Goal: Obtain resource: Download file/media

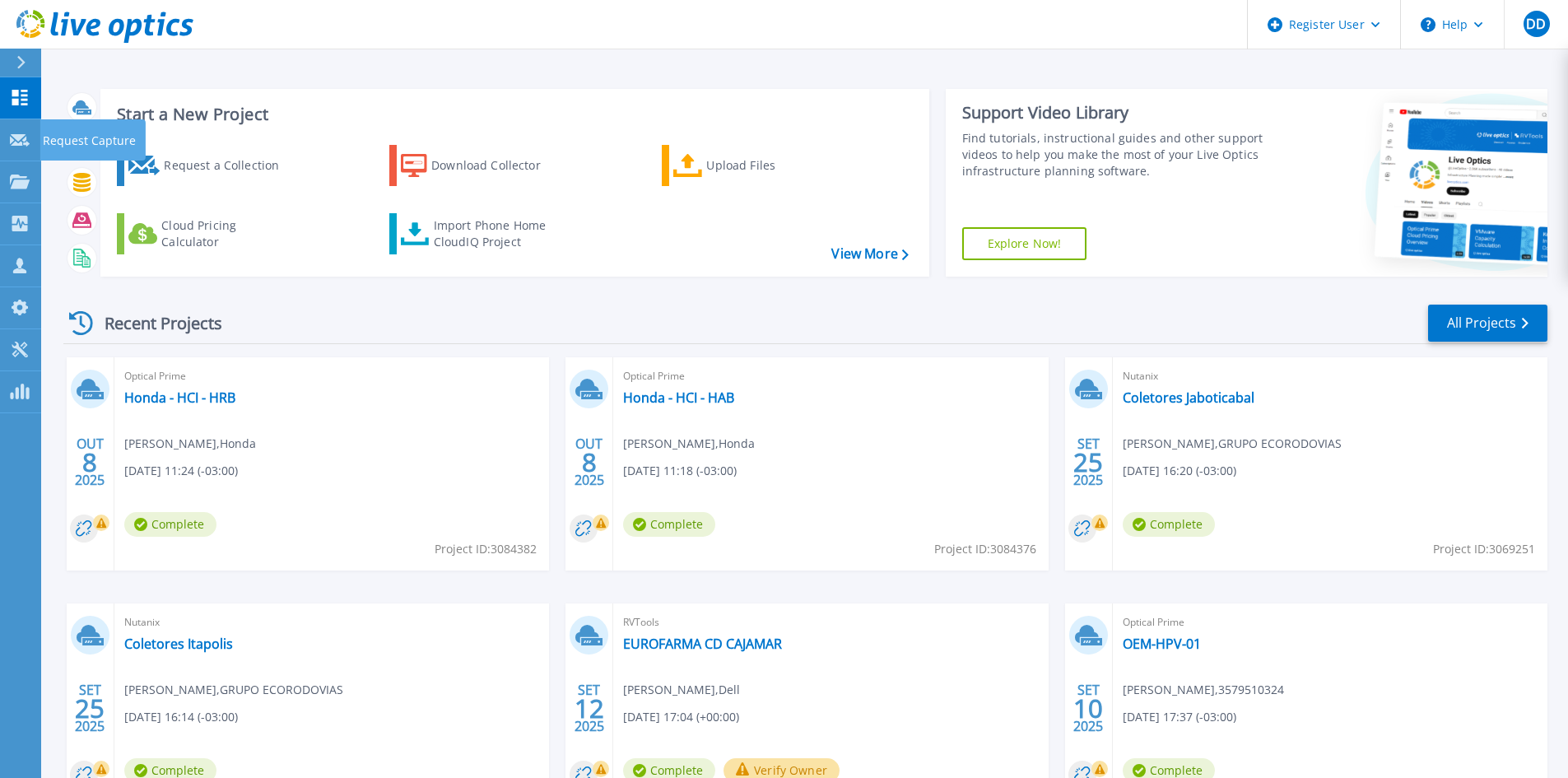
click at [29, 132] on div at bounding box center [20, 139] width 20 height 15
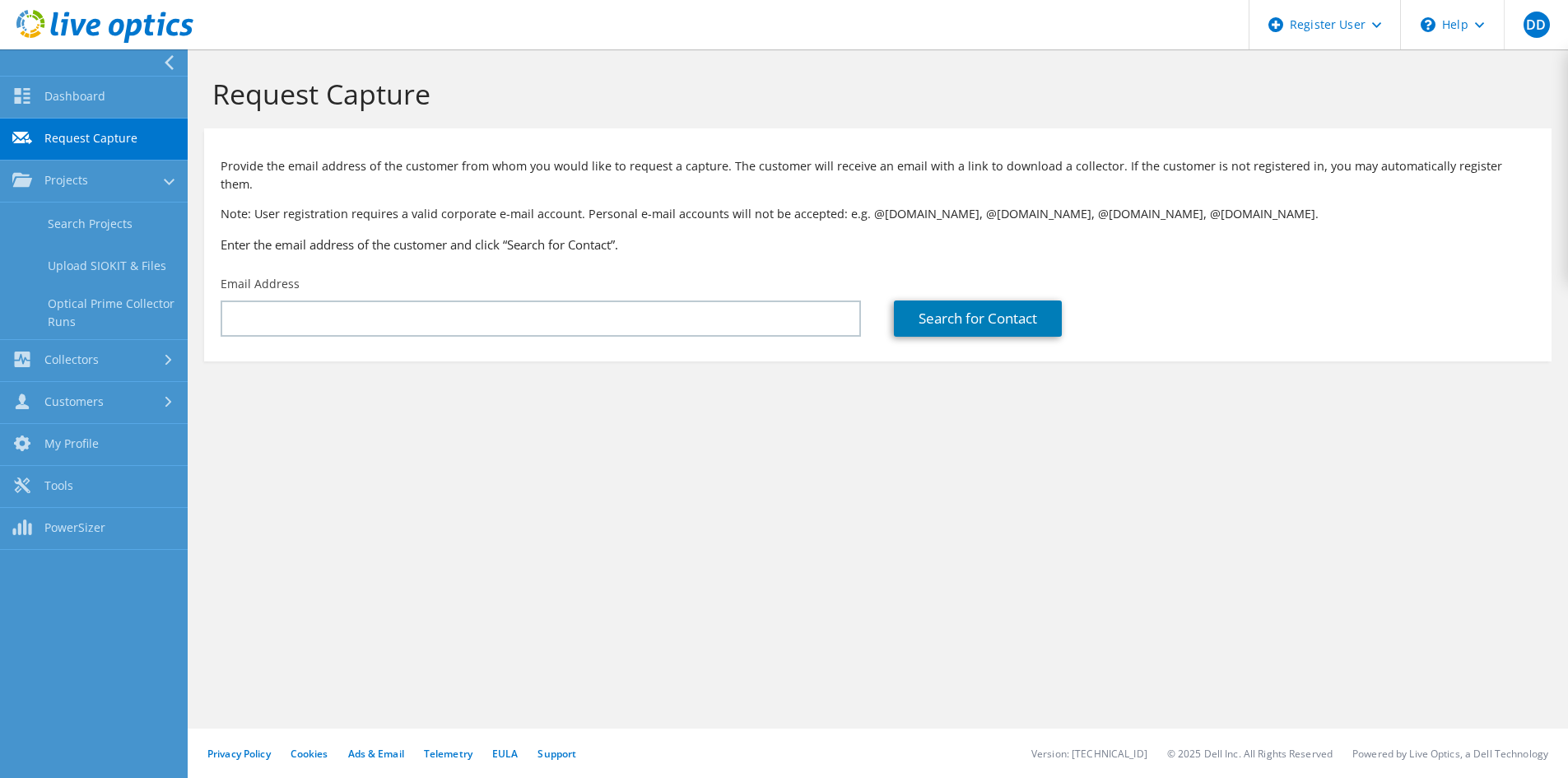
click at [116, 247] on link "Upload SIOKIT & Files" at bounding box center [94, 265] width 188 height 42
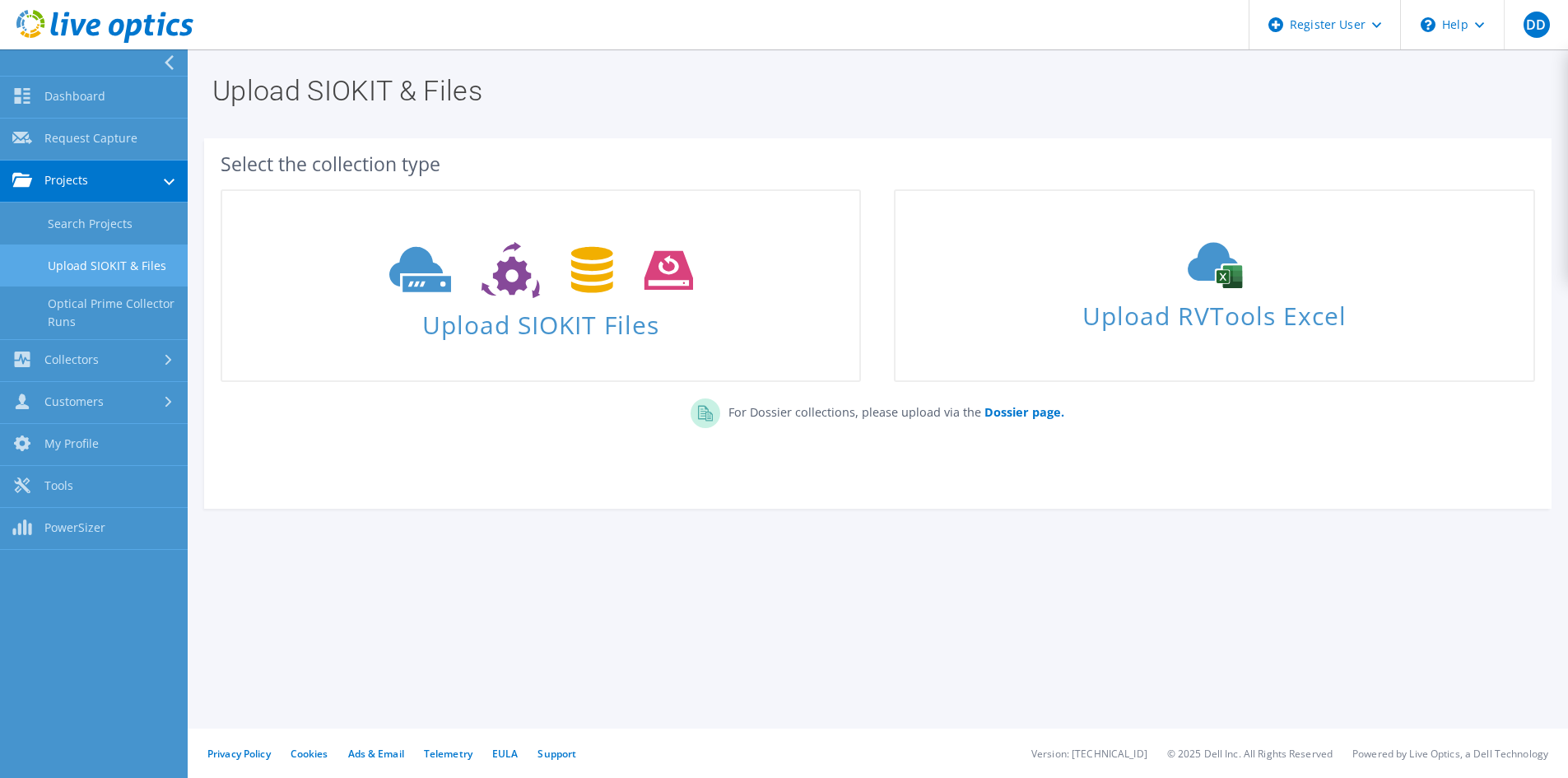
click at [74, 221] on link "Search Projects" at bounding box center [94, 223] width 188 height 42
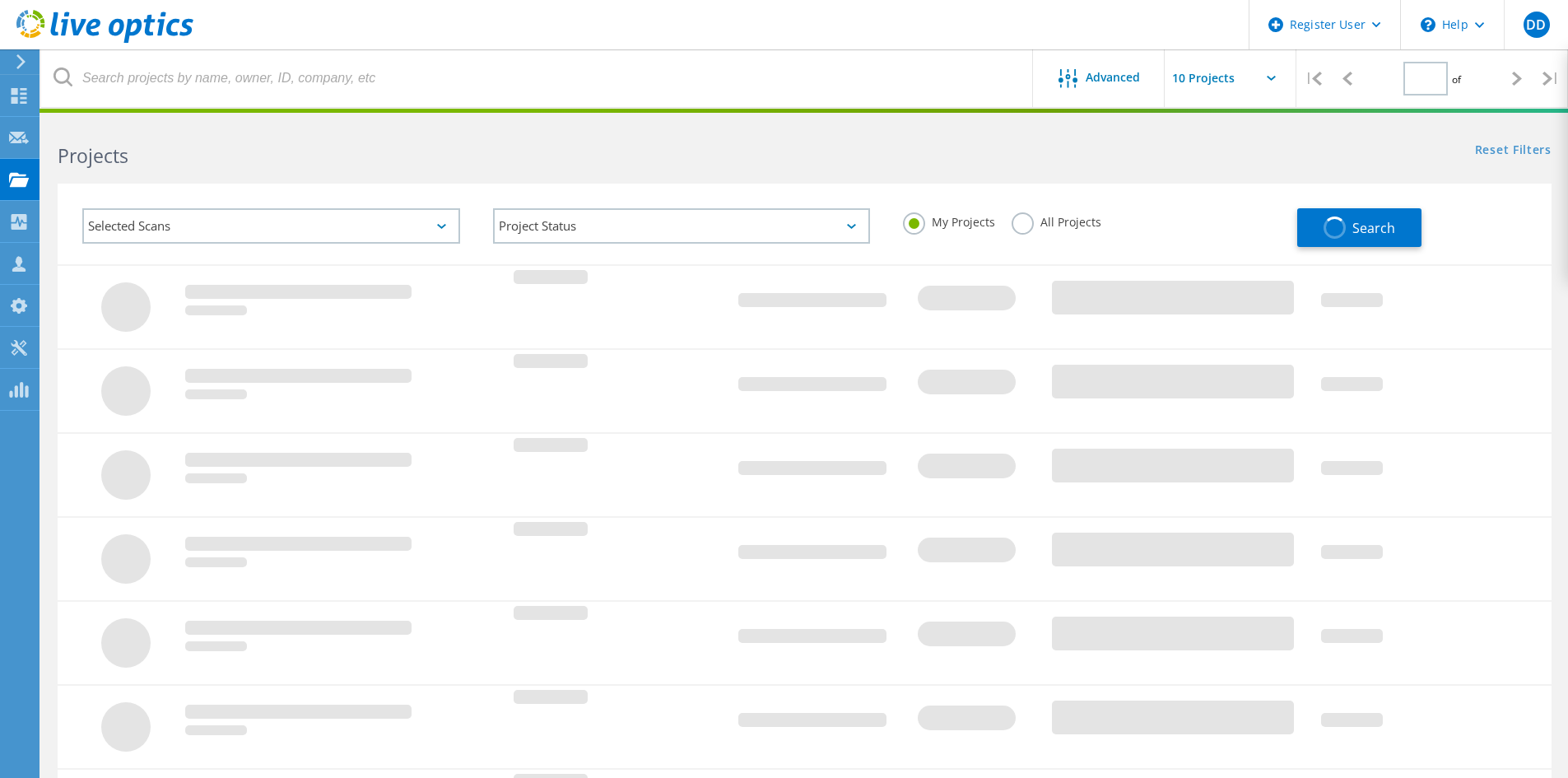
type input "1"
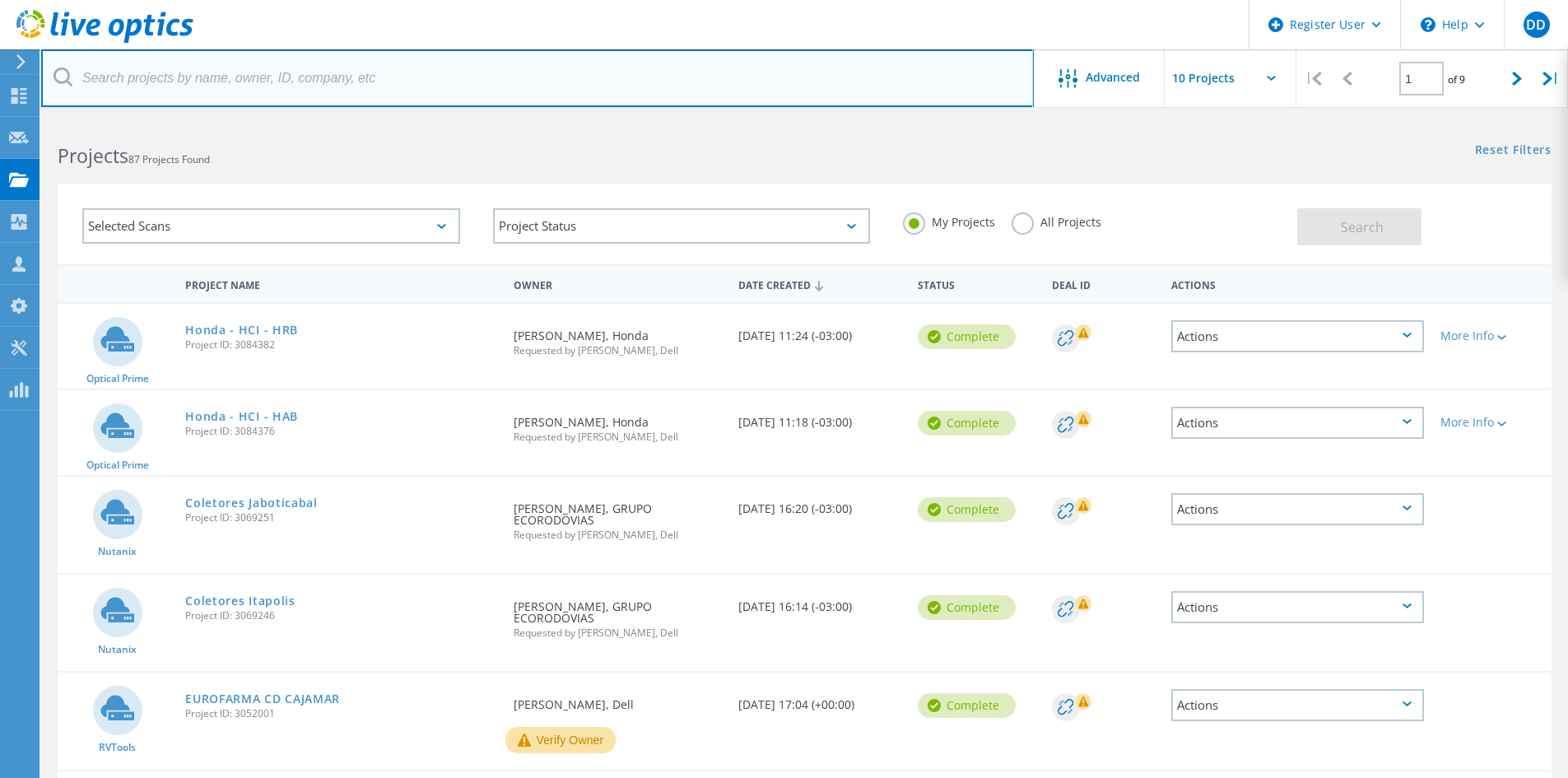
click at [360, 75] on input "text" at bounding box center [538, 78] width 993 height 58
type input "Coleta-Integrada"
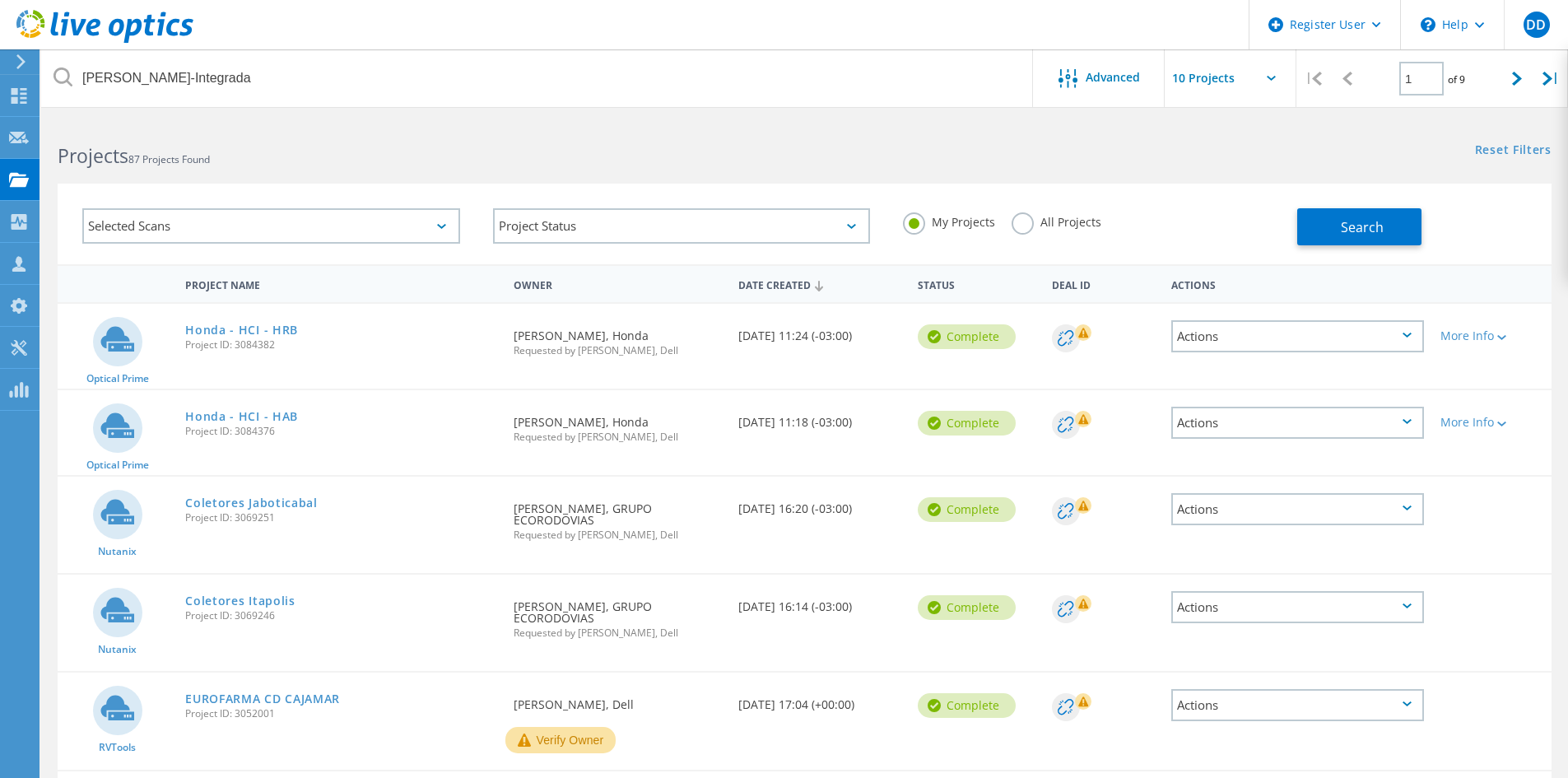
click at [1042, 209] on div "My Projects All Projects" at bounding box center [1092, 222] width 411 height 61
click at [1046, 223] on label "All Projects" at bounding box center [1057, 220] width 90 height 16
click at [0, 0] on input "All Projects" at bounding box center [0, 0] width 0 height 0
click at [1354, 228] on span "Search" at bounding box center [1362, 227] width 43 height 18
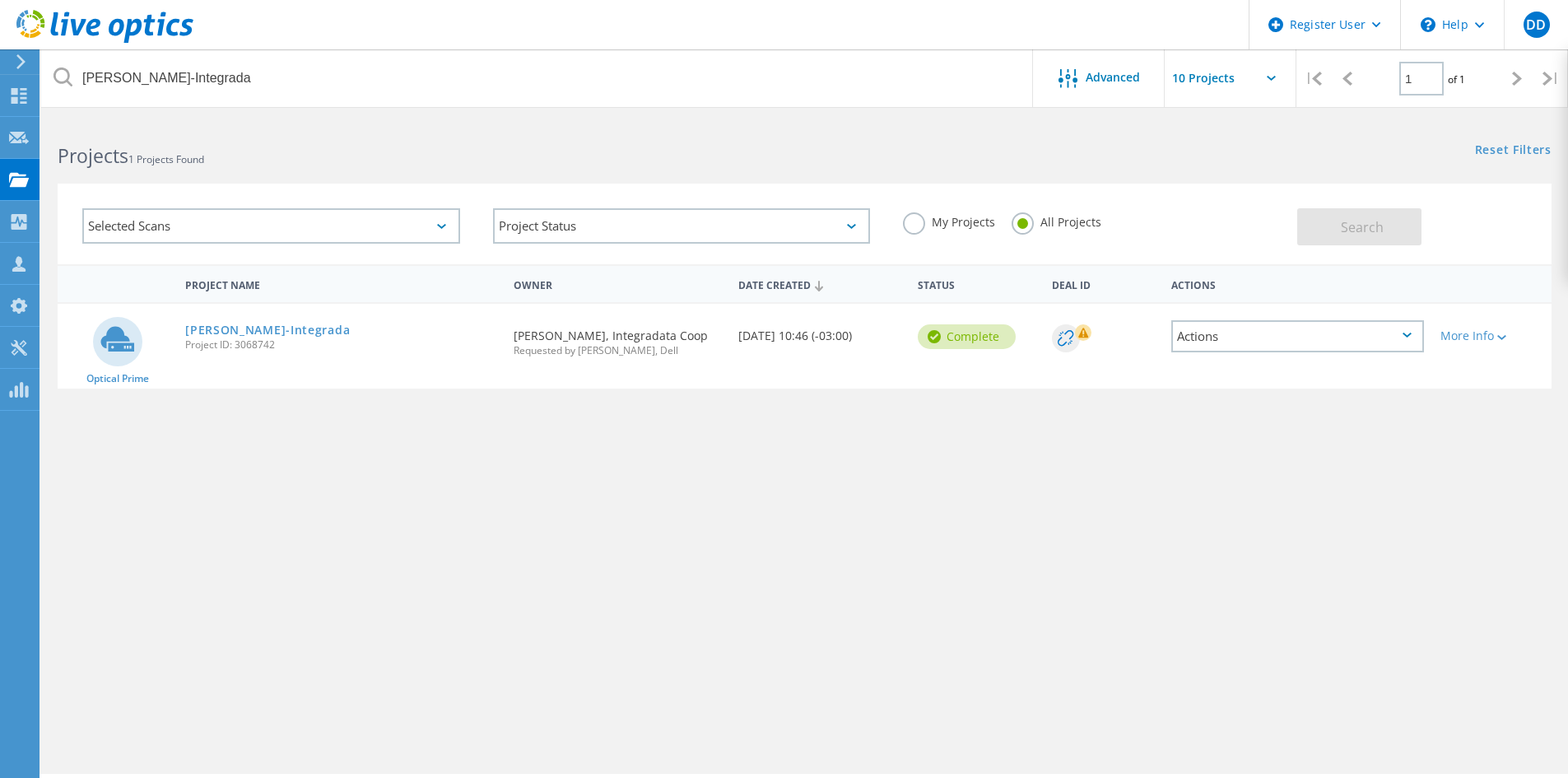
click at [233, 326] on link "Coleta-Integrada" at bounding box center [268, 330] width 165 height 12
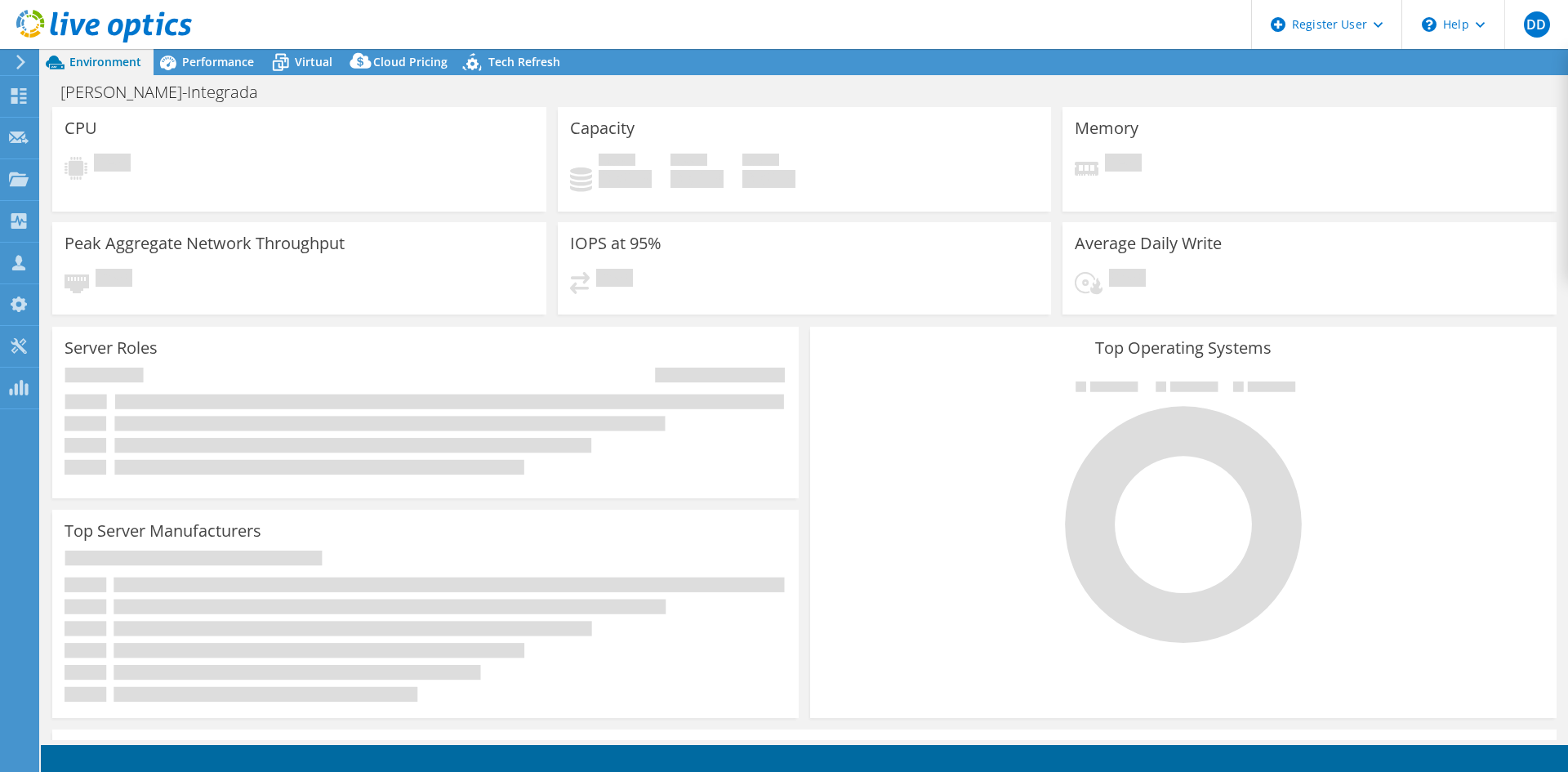
select select "USD"
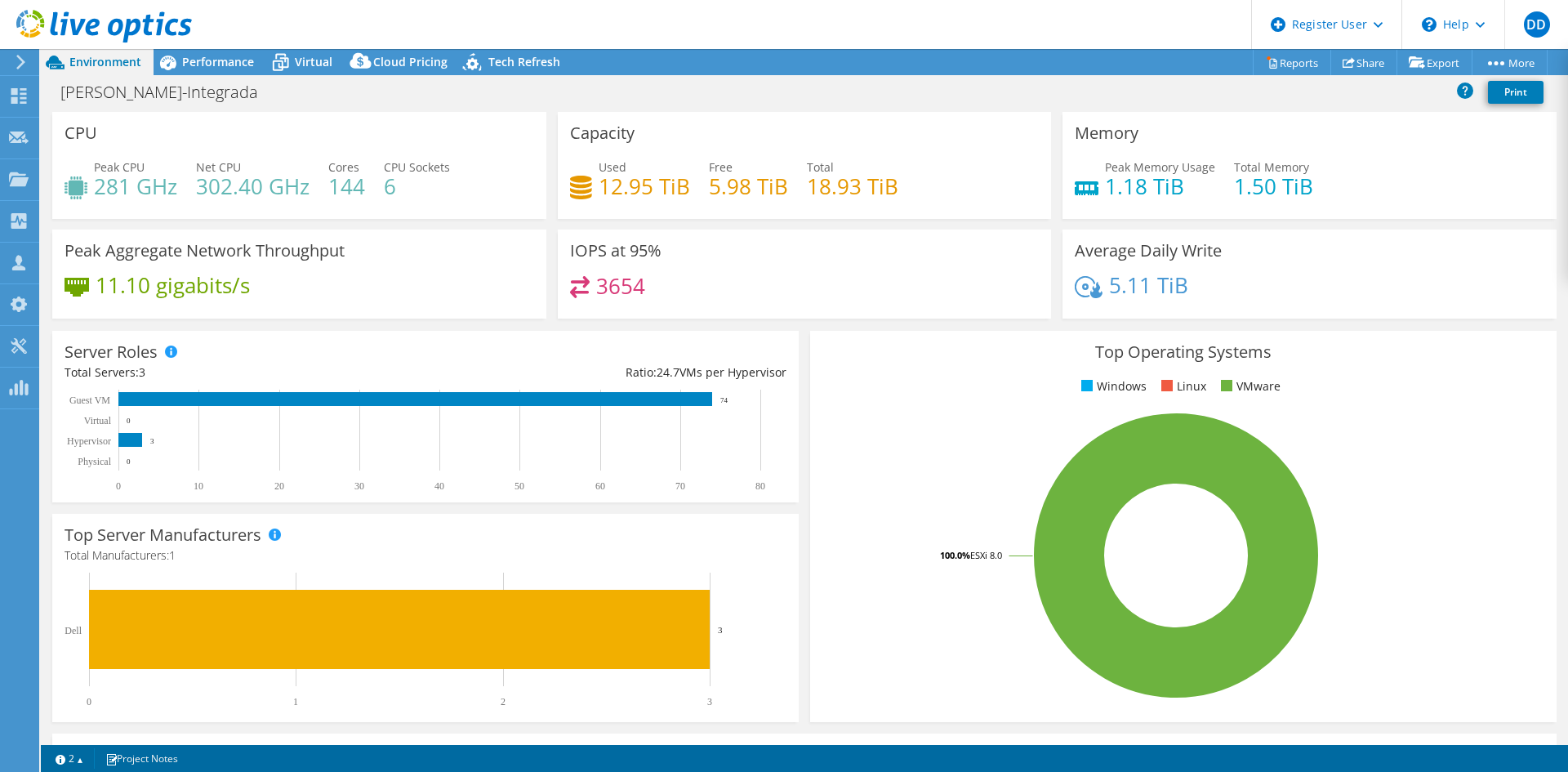
click at [187, 67] on span "Performance" at bounding box center [218, 61] width 72 height 16
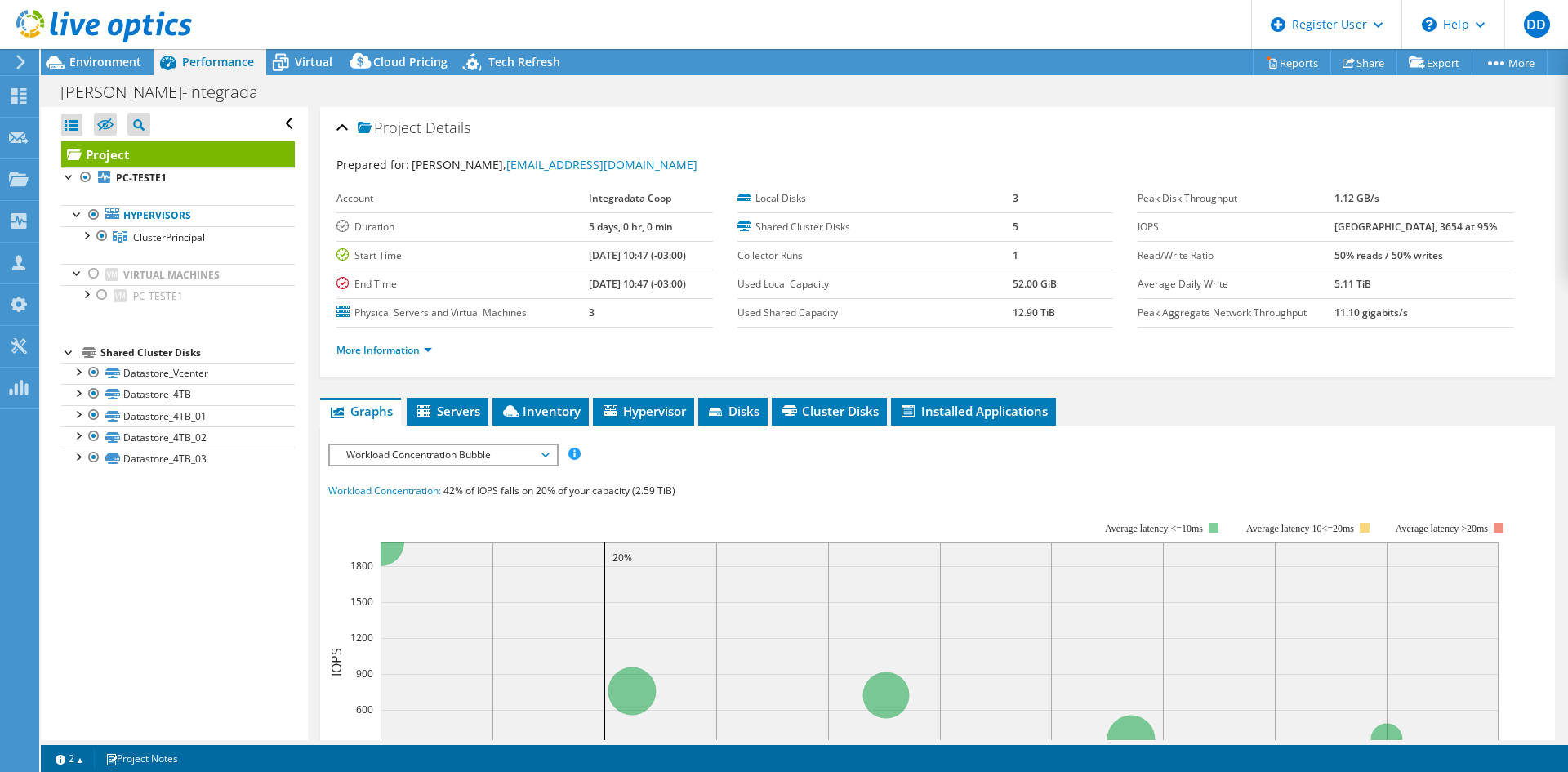
click at [106, 65] on span "Environment" at bounding box center [105, 61] width 72 height 16
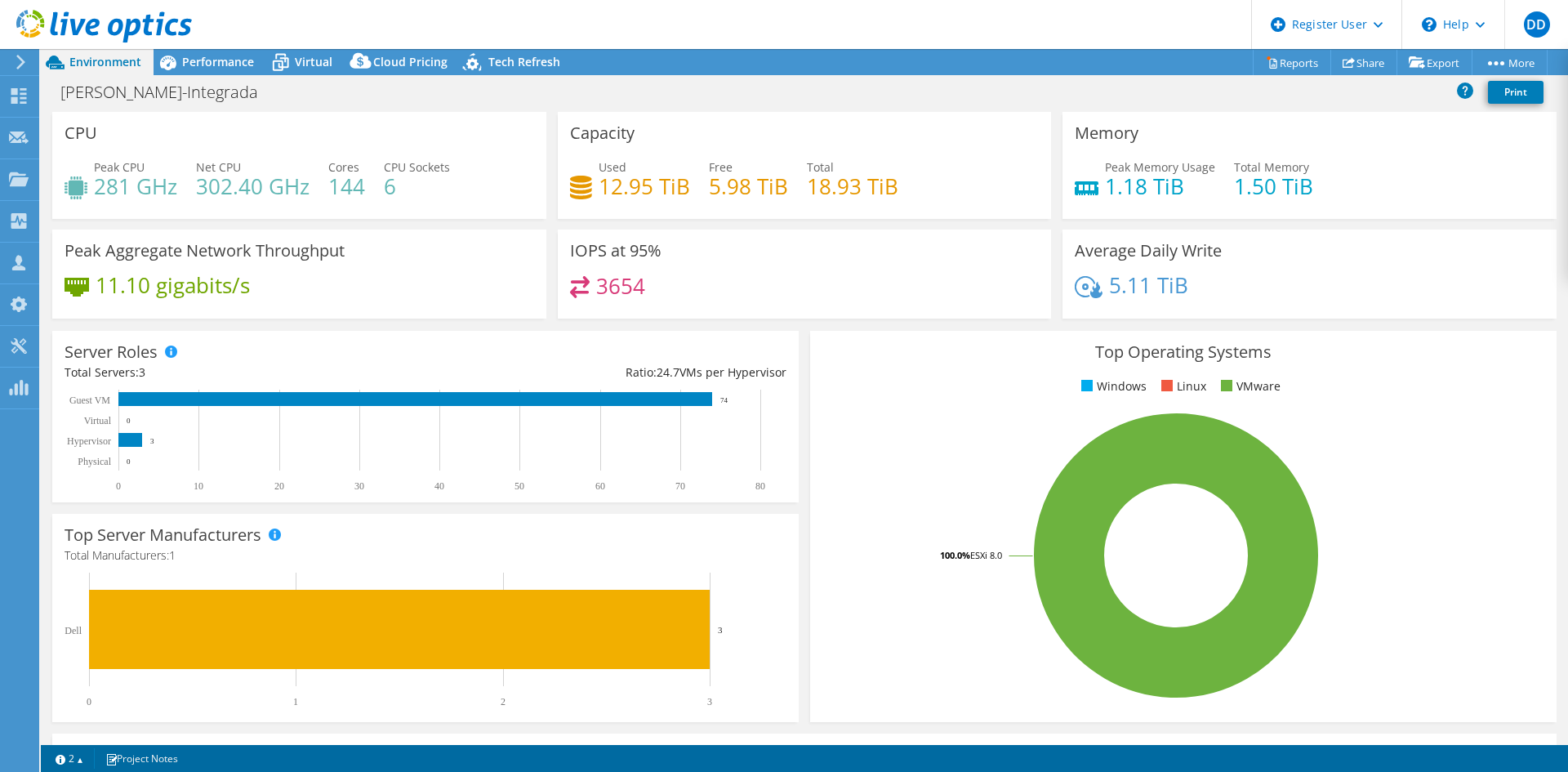
click at [0, 0] on link "Copy" at bounding box center [0, 0] width 0 height 0
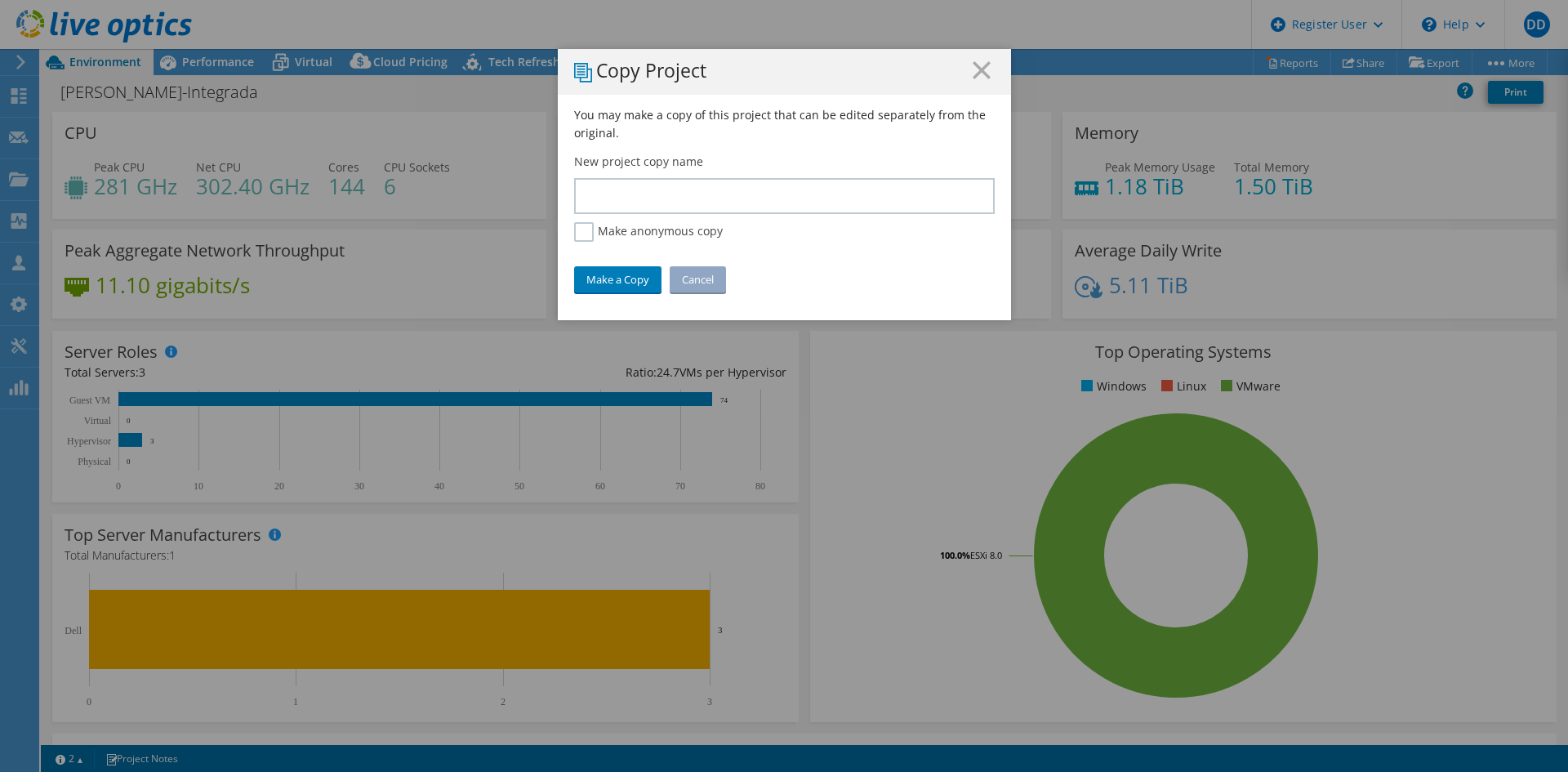
click at [574, 227] on label "Make anonymous copy" at bounding box center [649, 232] width 149 height 20
click at [0, 0] on input "Make anonymous copy" at bounding box center [0, 0] width 0 height 0
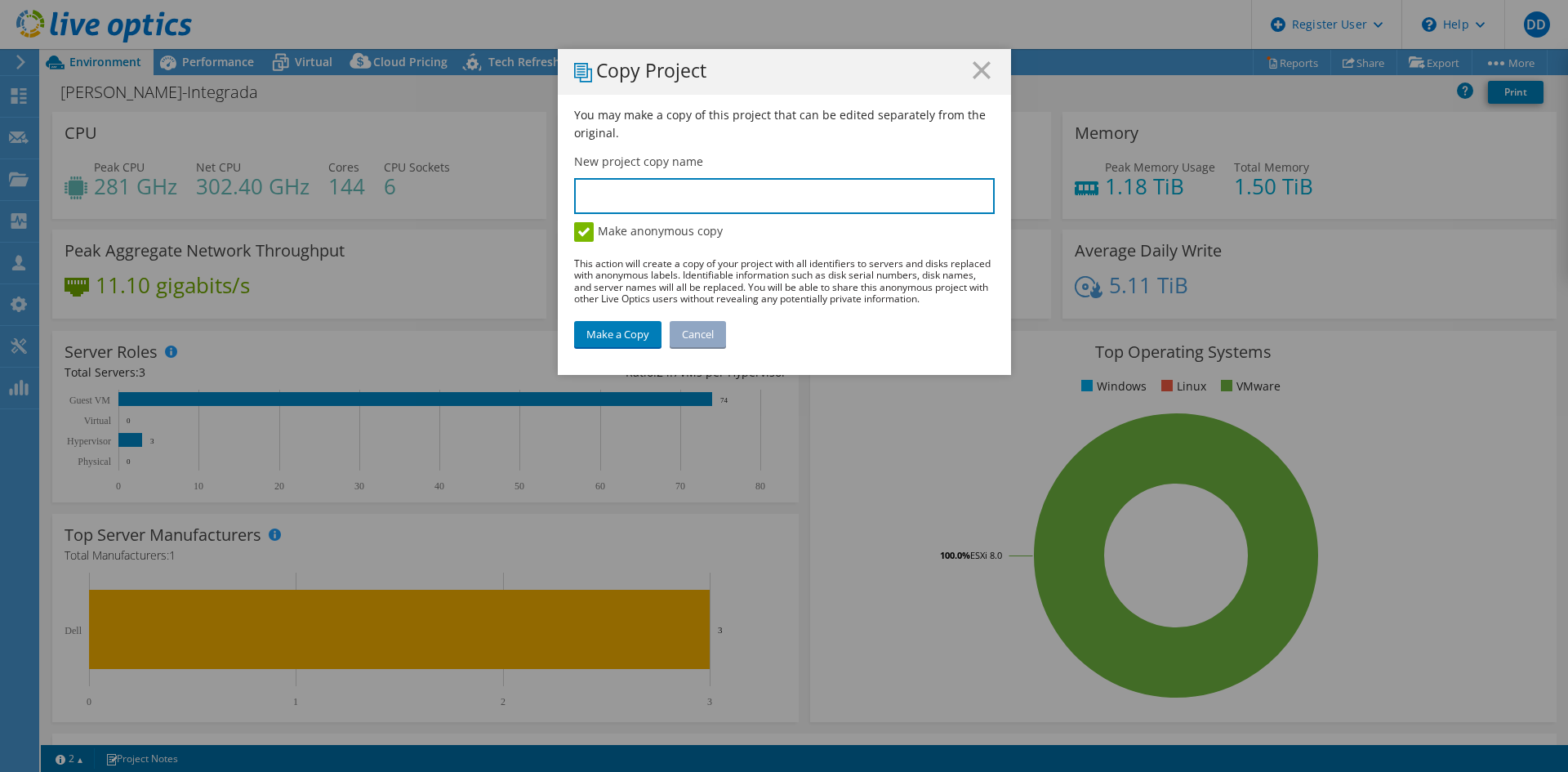
click at [695, 193] on input "text" at bounding box center [784, 196] width 421 height 36
type input "Integrada"
drag, startPoint x: 583, startPoint y: 325, endPoint x: 596, endPoint y: 328, distance: 13.3
click at [583, 326] on link "Make a Copy" at bounding box center [618, 334] width 87 height 26
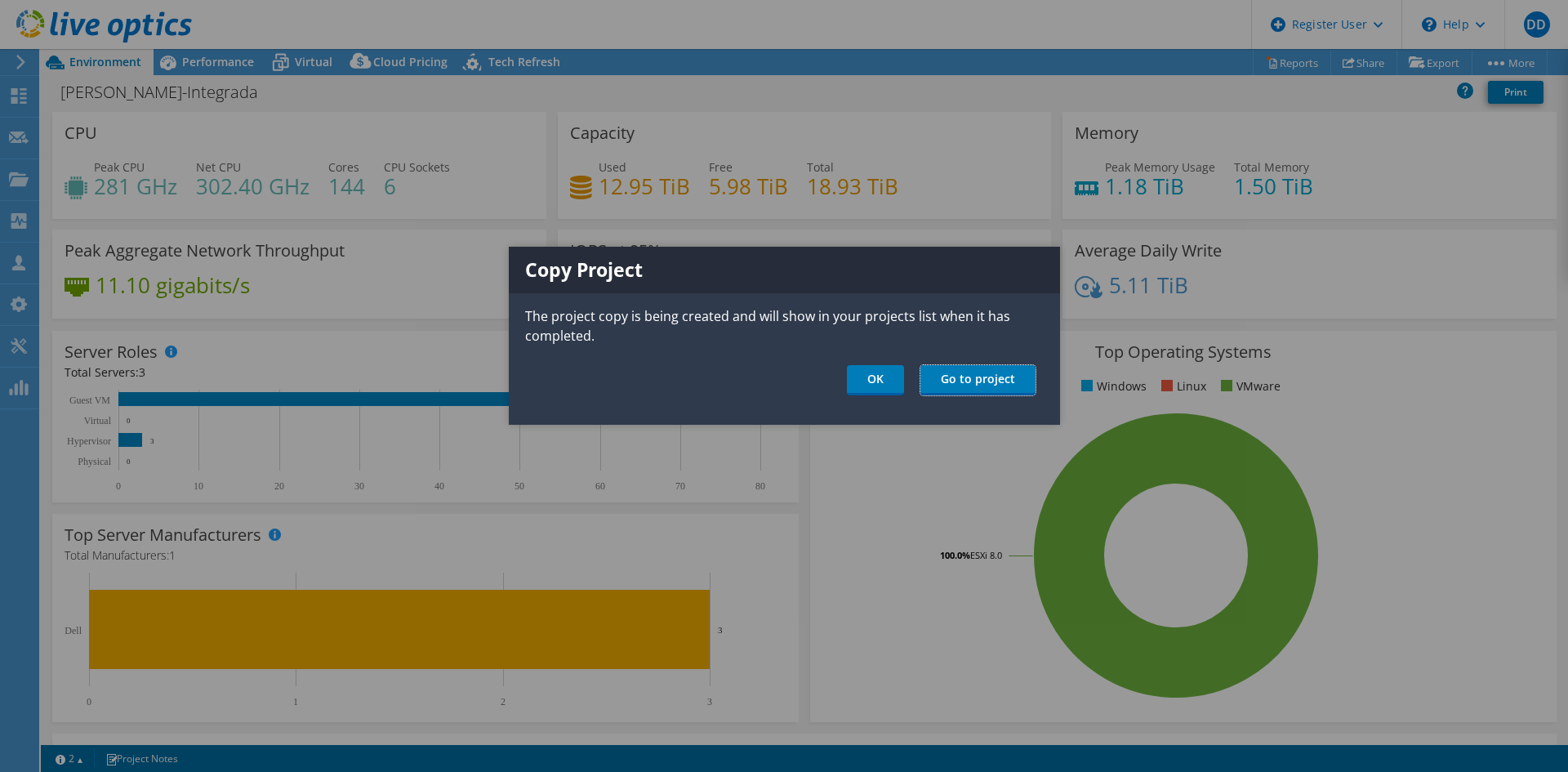
click at [960, 371] on link "Go to project" at bounding box center [978, 380] width 115 height 30
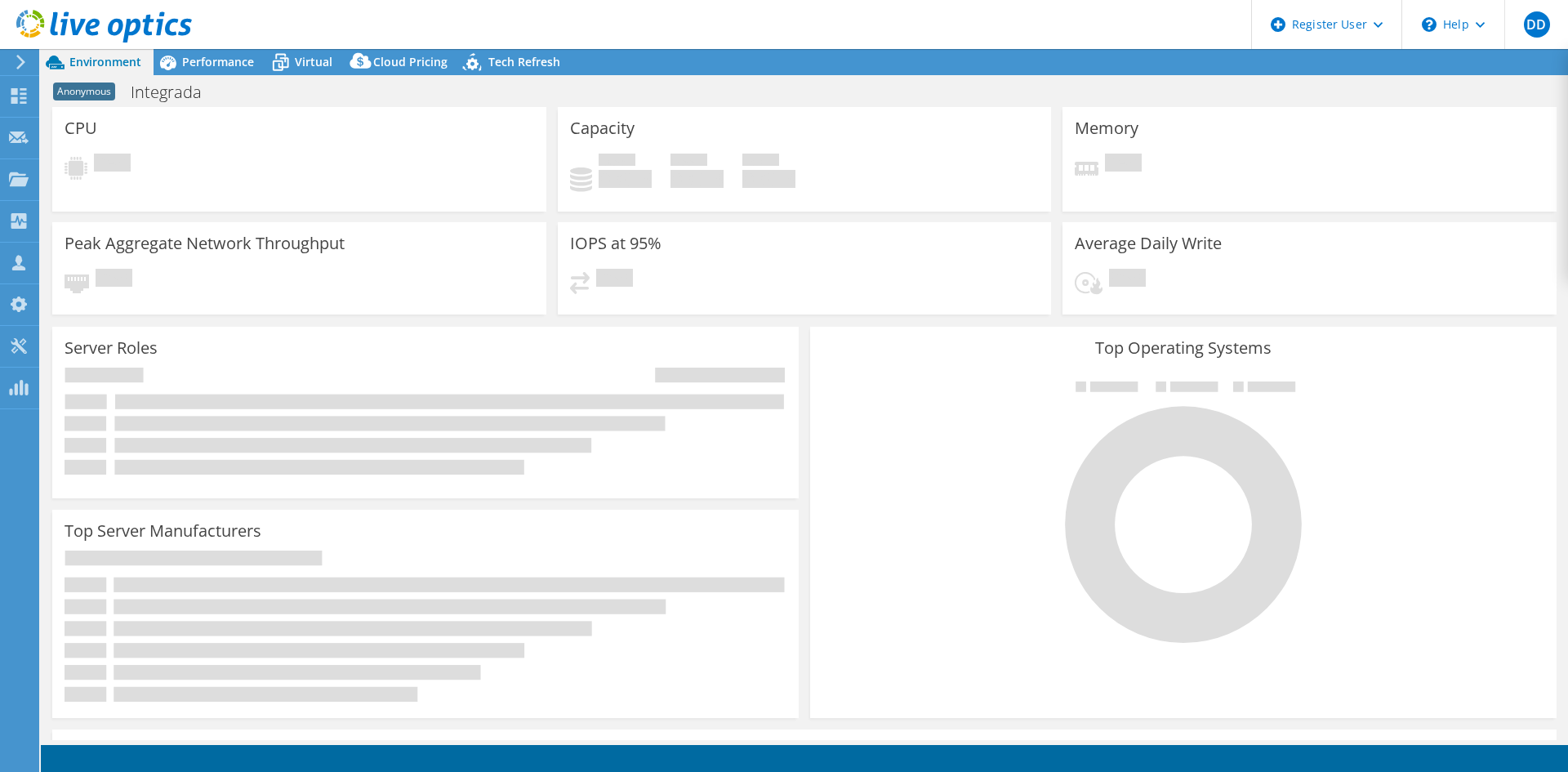
select select "USD"
radio input "true"
radio input "false"
select select "USD"
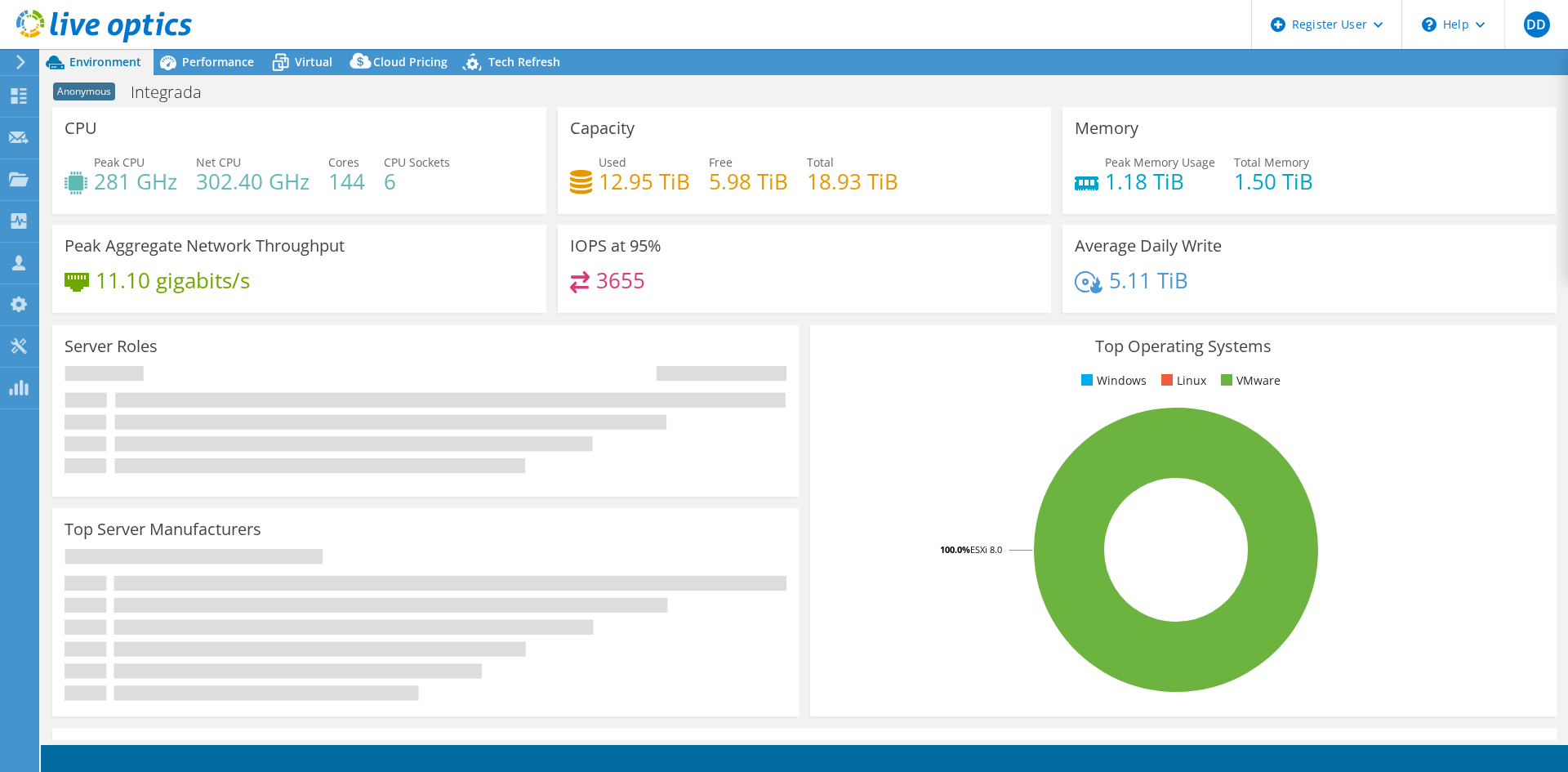
drag, startPoint x: 338, startPoint y: 20, endPoint x: 357, endPoint y: 19, distance: 19.0
click at [338, 20] on header "DD Dell User [PERSON_NAME] [PERSON_NAME][EMAIL_ADDRESS][PERSON_NAME][DOMAIN_NAM…" at bounding box center [784, 25] width 1568 height 49
click at [497, 87] on div "Anonymous Integrada Print" at bounding box center [804, 91] width 1527 height 30
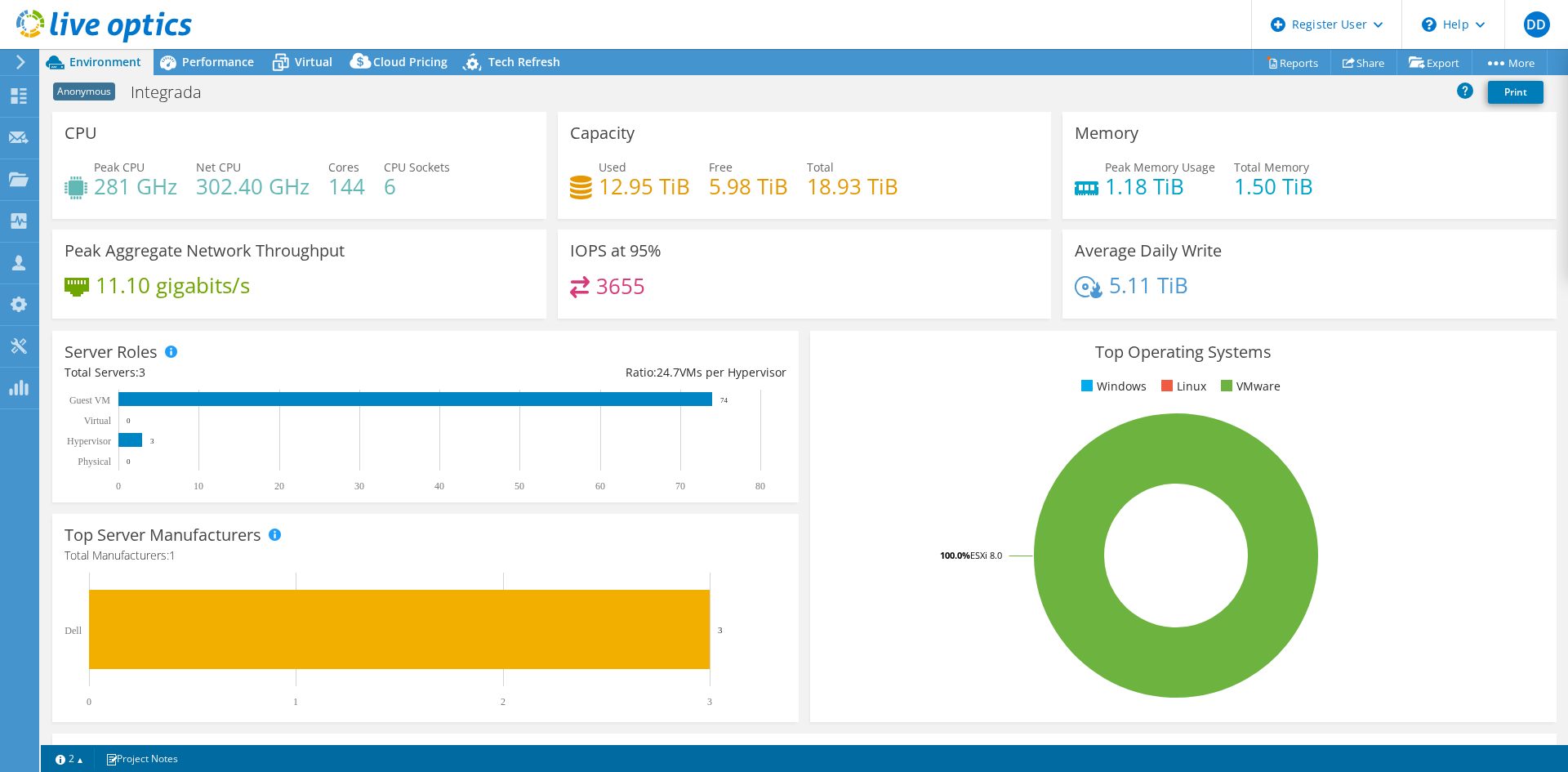
click at [189, 64] on span "Performance" at bounding box center [218, 61] width 72 height 16
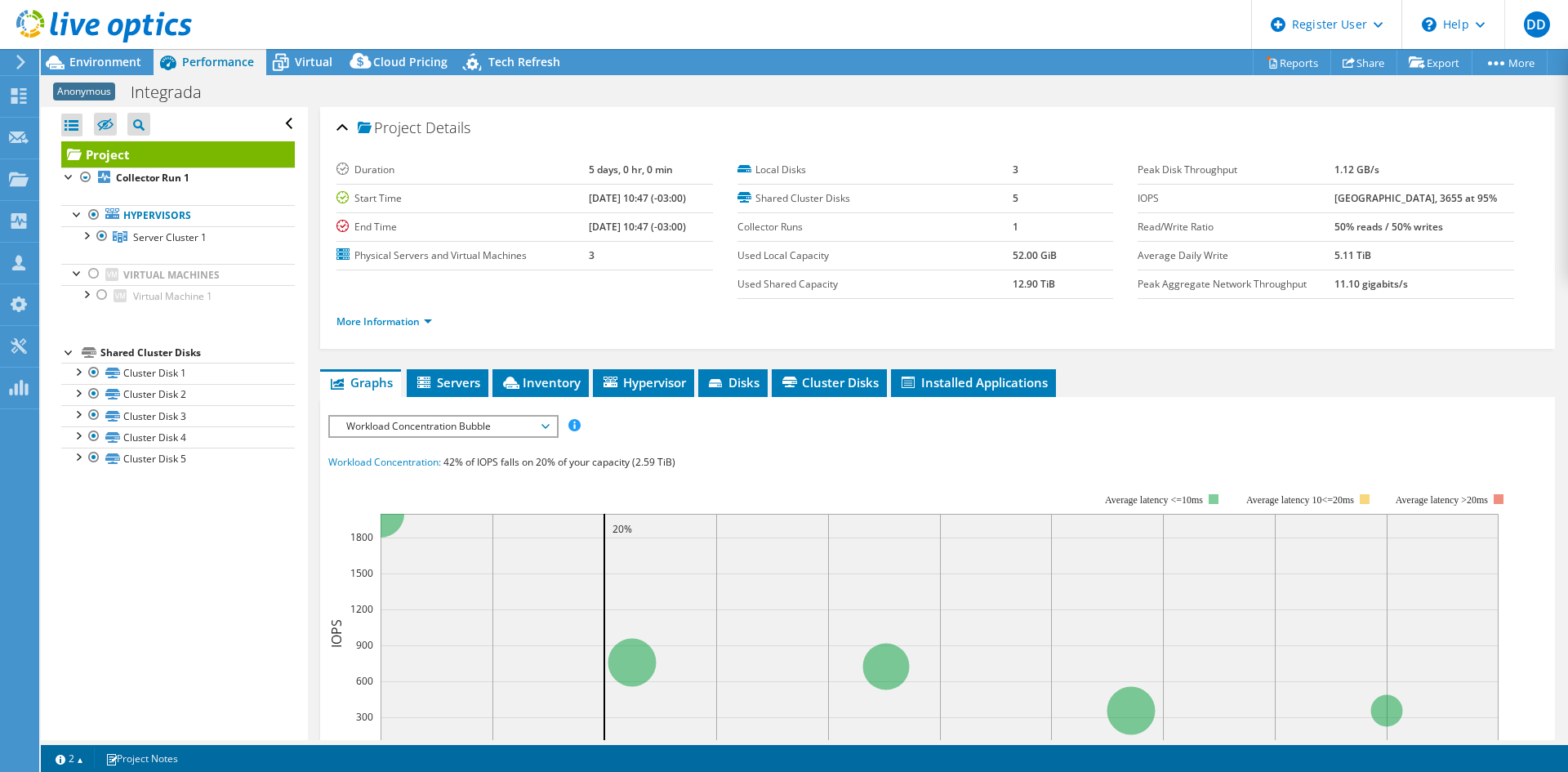
click at [482, 433] on span "Workload Concentration Bubble" at bounding box center [443, 426] width 210 height 20
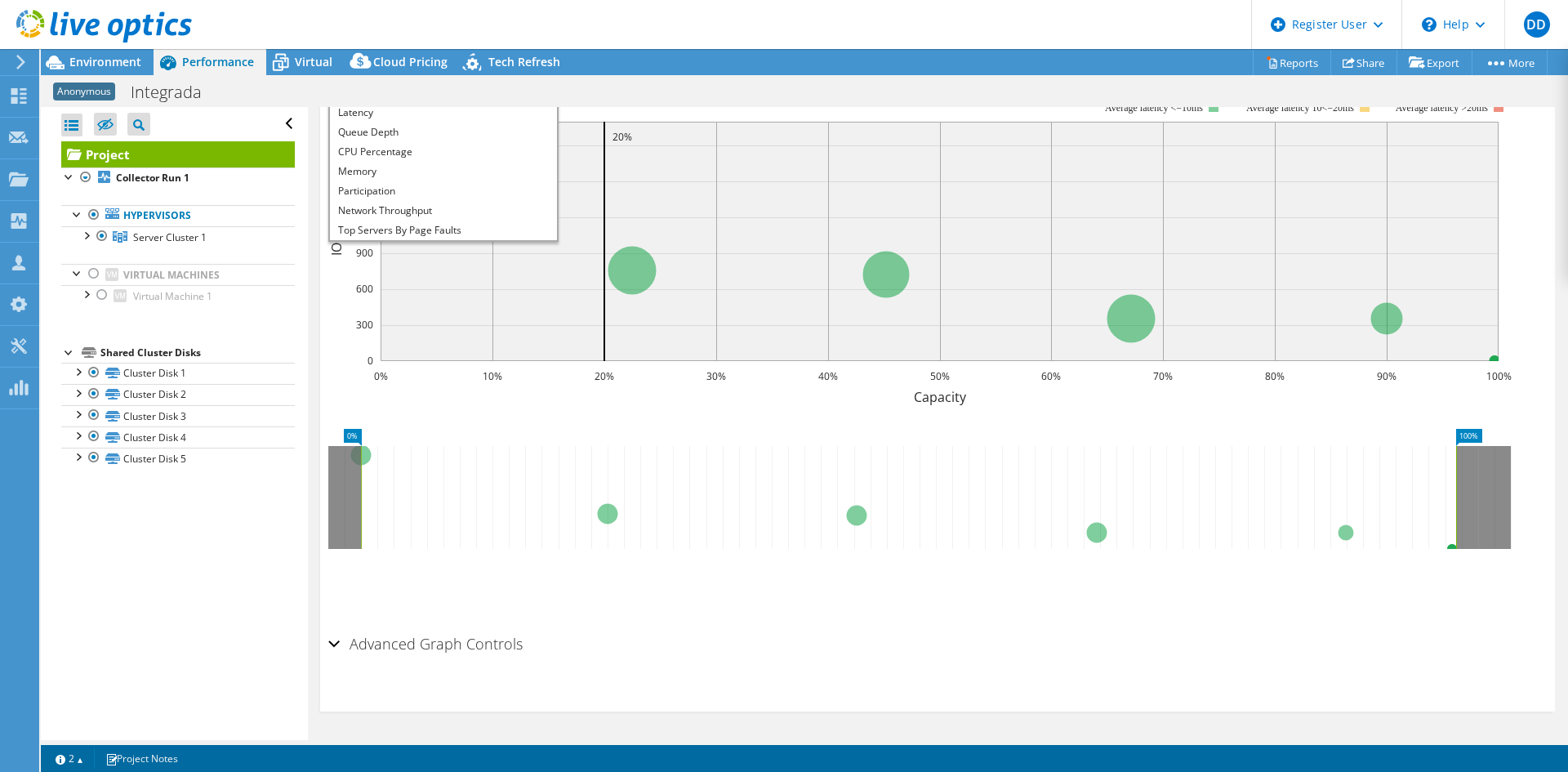
scroll to position [59, 0]
click at [440, 223] on li "All" at bounding box center [443, 230] width 226 height 20
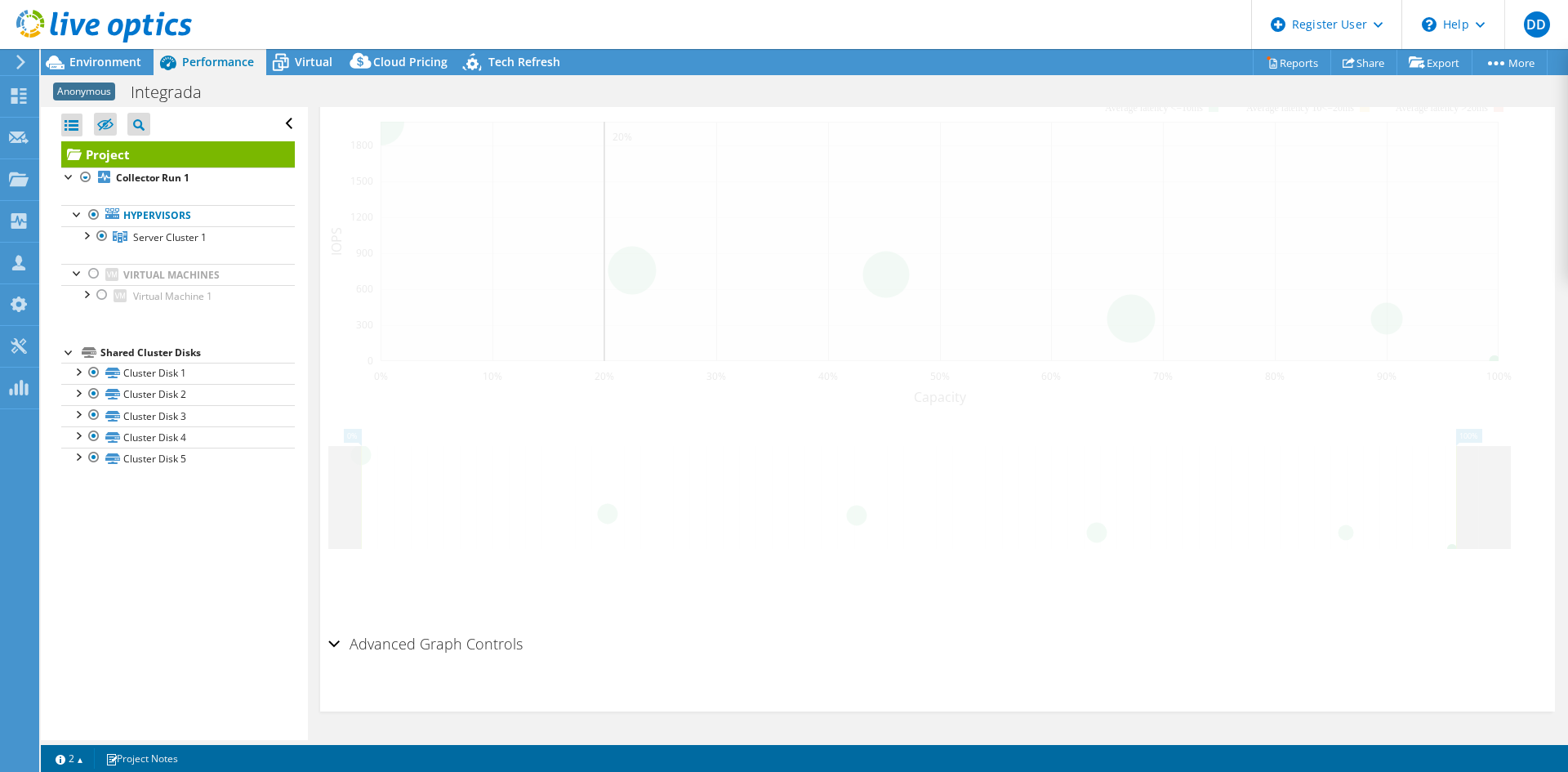
click at [316, 285] on div "Project Details Duration 5 days, 0 hr, 0 min Start Time 09/25/2025, 10:47 (-03:…" at bounding box center [937, 227] width 1259 height 1025
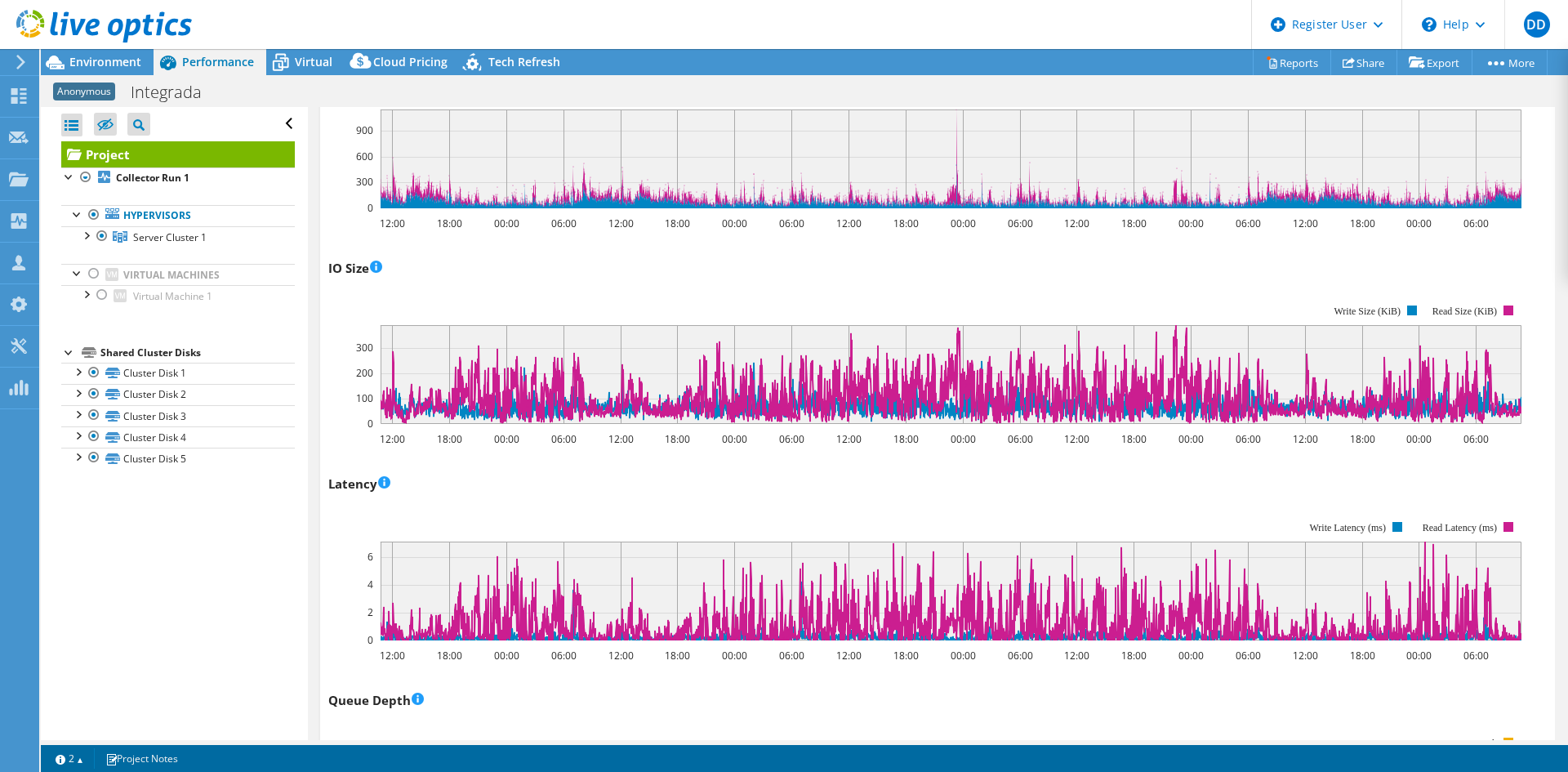
scroll to position [0, 0]
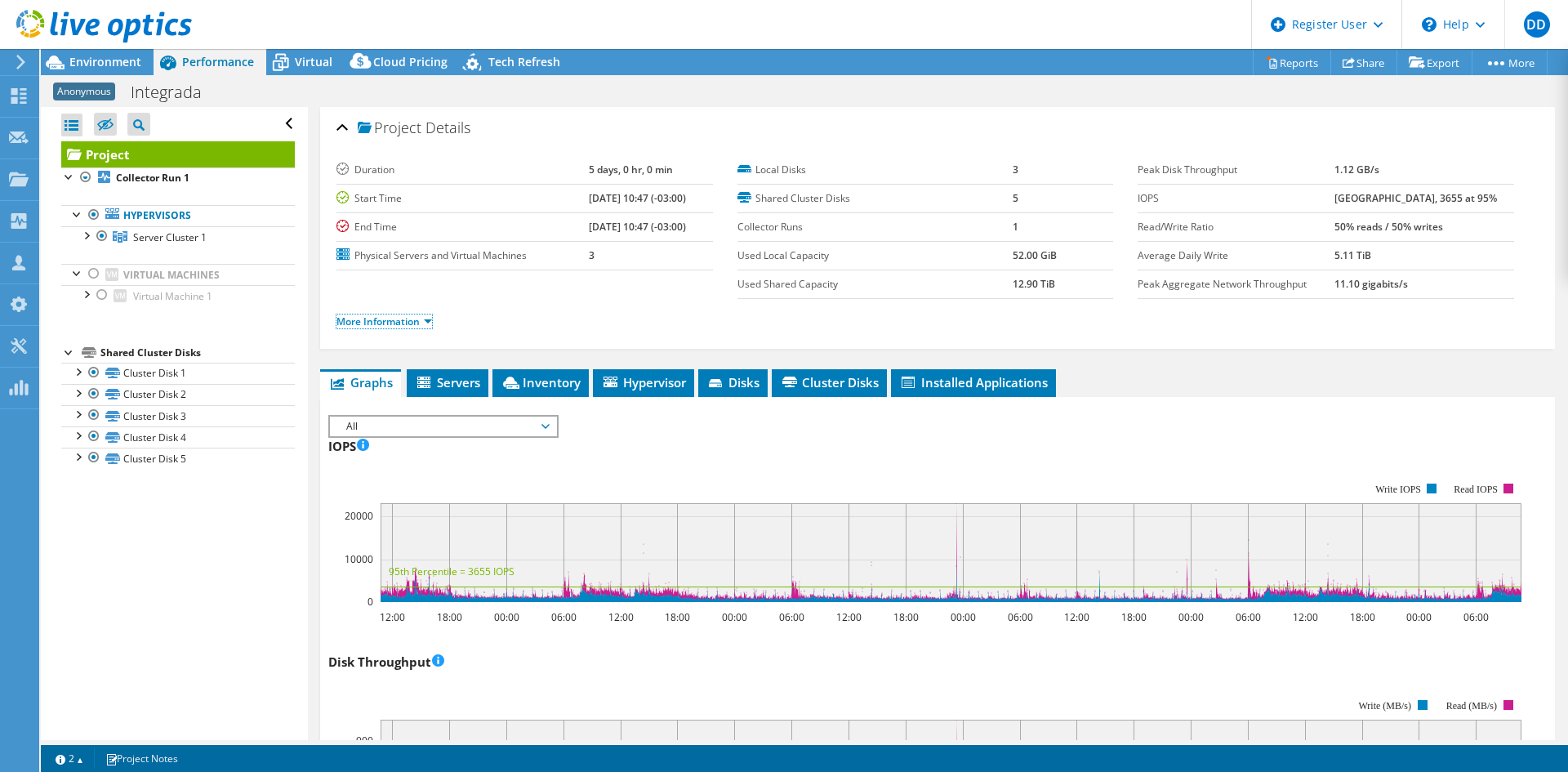
click at [398, 321] on link "More Information" at bounding box center [384, 321] width 96 height 14
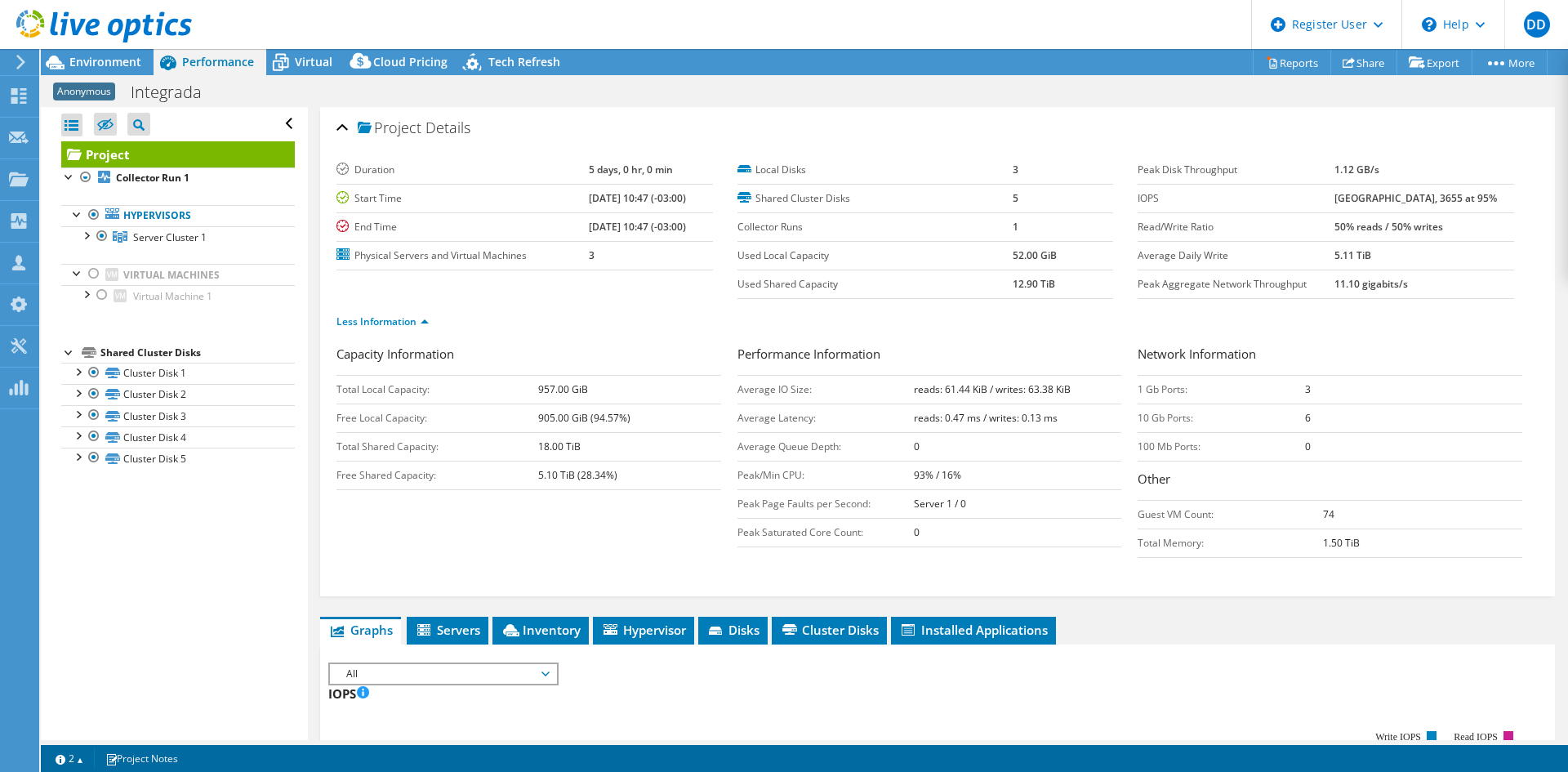
drag, startPoint x: 1469, startPoint y: 199, endPoint x: 1323, endPoint y: 203, distance: 146.1
click at [1323, 203] on tr "IOPS 23057 at Peak, 3655 at 95%" at bounding box center [1325, 198] width 377 height 29
drag, startPoint x: 1057, startPoint y: 416, endPoint x: 906, endPoint y: 417, distance: 151.0
click at [906, 416] on tr "Average Latency: reads: 0.47 ms / writes: 0.13 ms" at bounding box center [930, 417] width 385 height 29
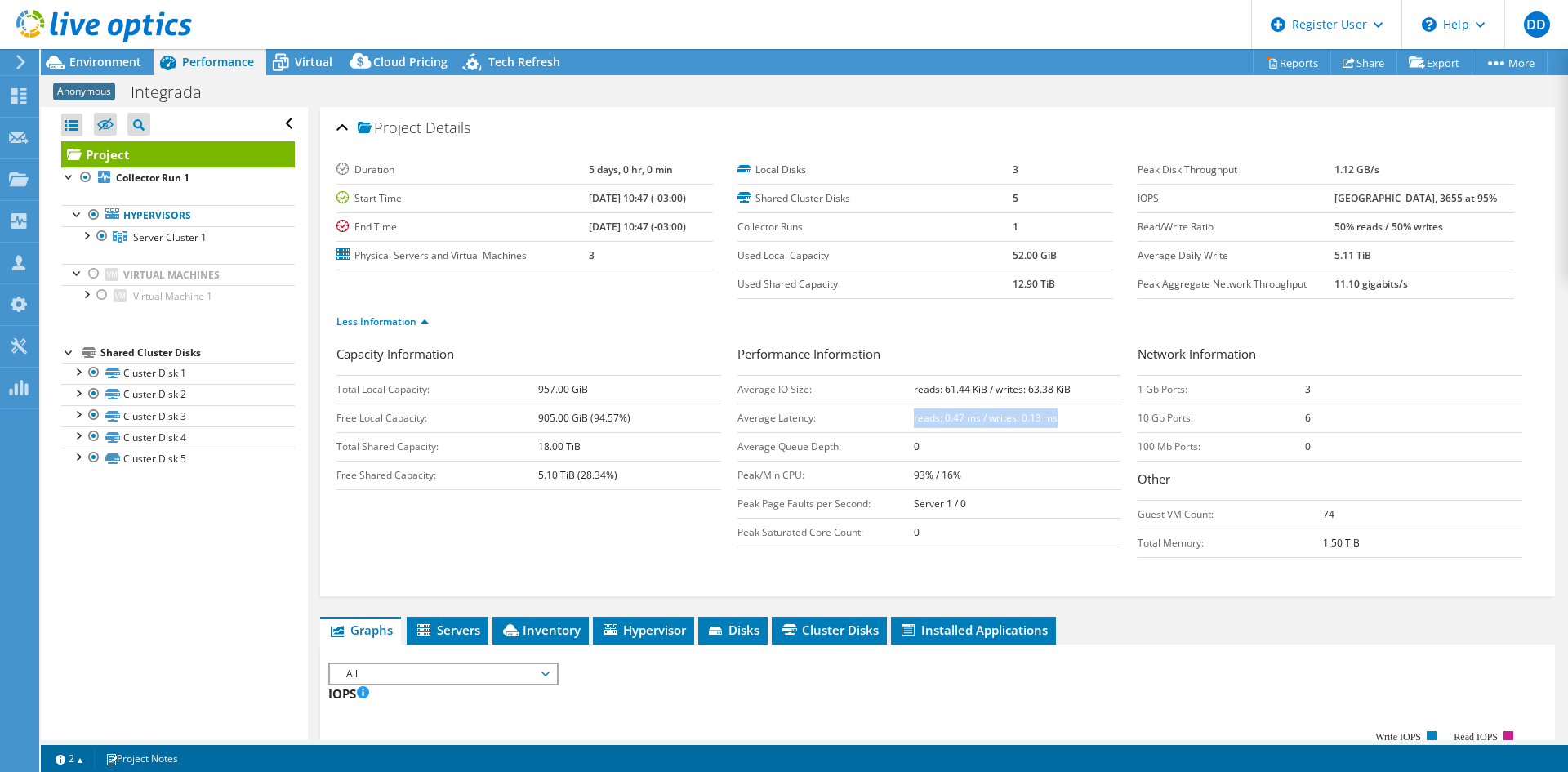
click at [659, 560] on div "Capacity Information Total Local Capacity: 957.00 GiB Free Local Capacity: 905.…" at bounding box center [937, 455] width 1202 height 221
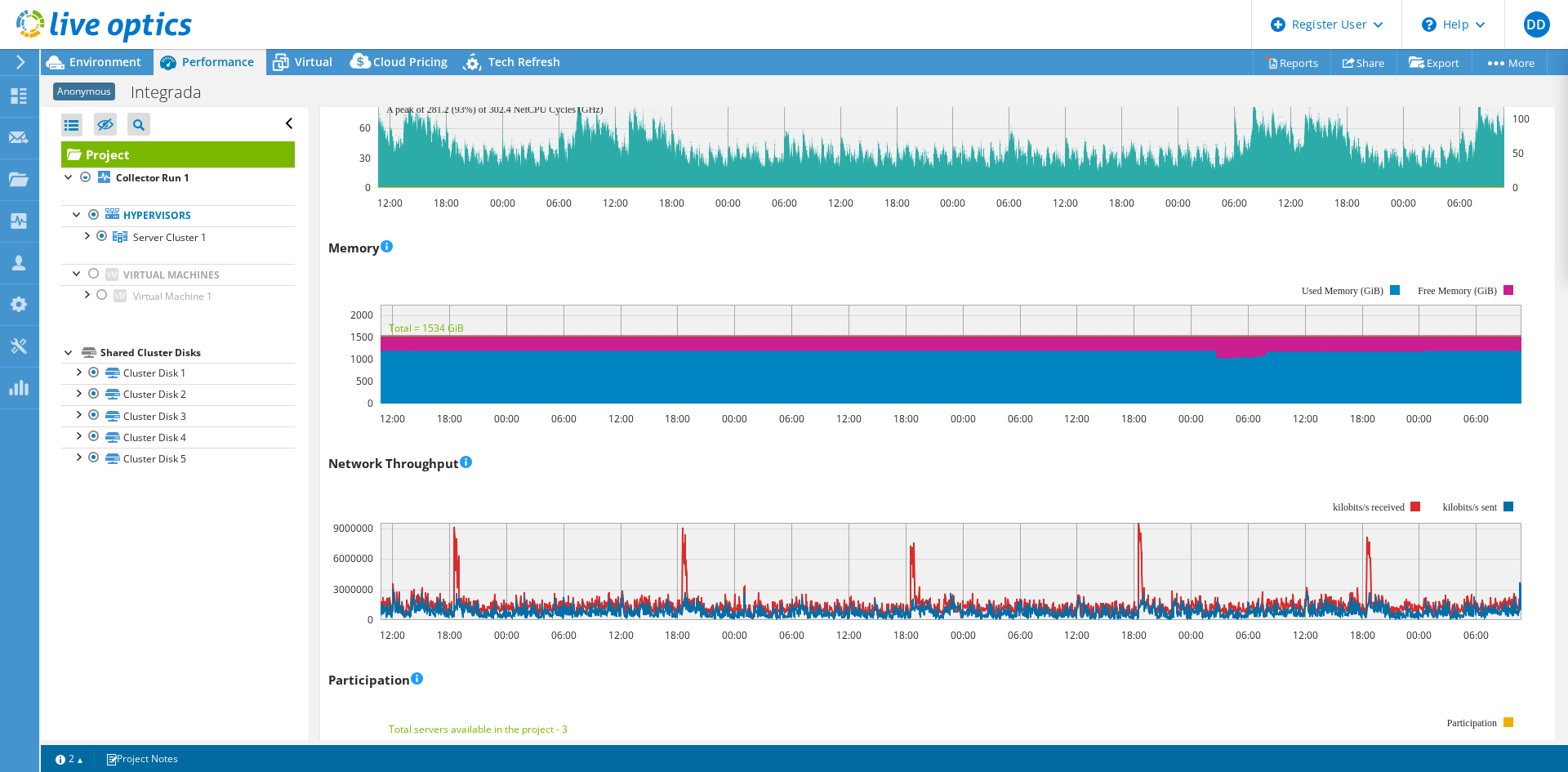
scroll to position [1306, 0]
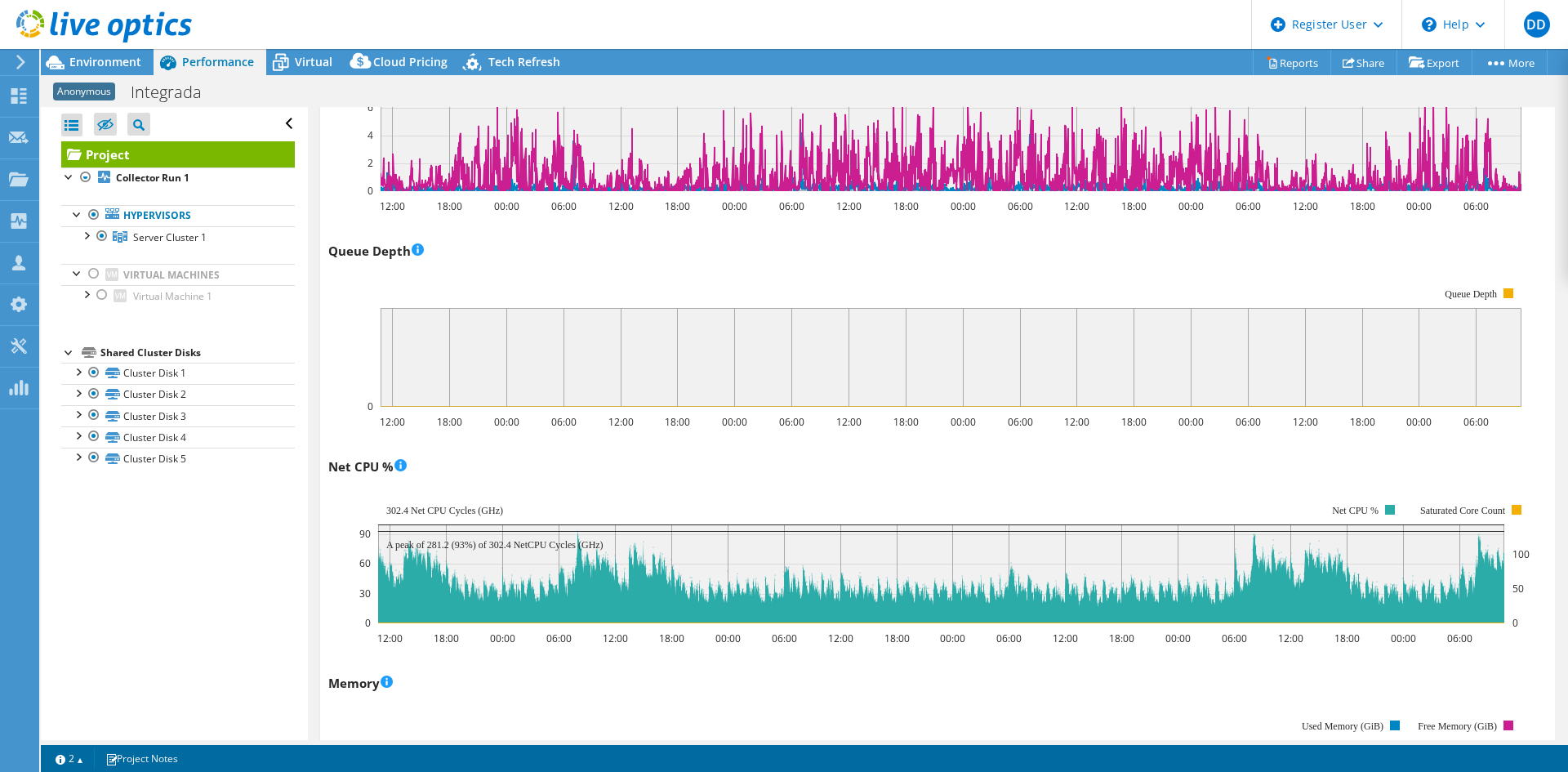
click at [82, 363] on div at bounding box center [78, 371] width 16 height 16
click at [84, 364] on div at bounding box center [78, 371] width 16 height 16
click at [144, 353] on div "Shared Cluster Disks" at bounding box center [198, 353] width 194 height 20
click at [194, 353] on div "Shared Cluster Disks" at bounding box center [198, 353] width 194 height 20
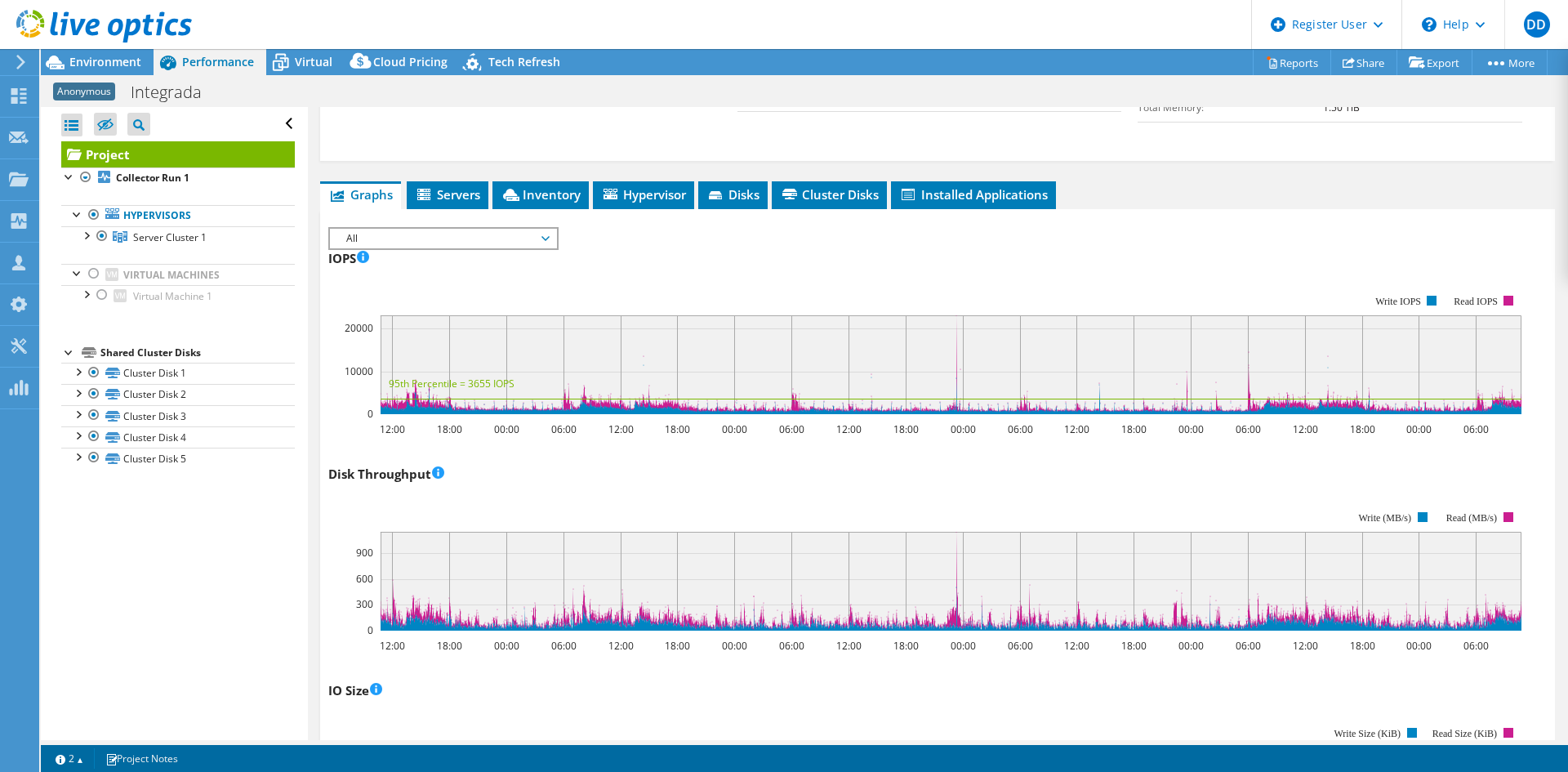
scroll to position [0, 0]
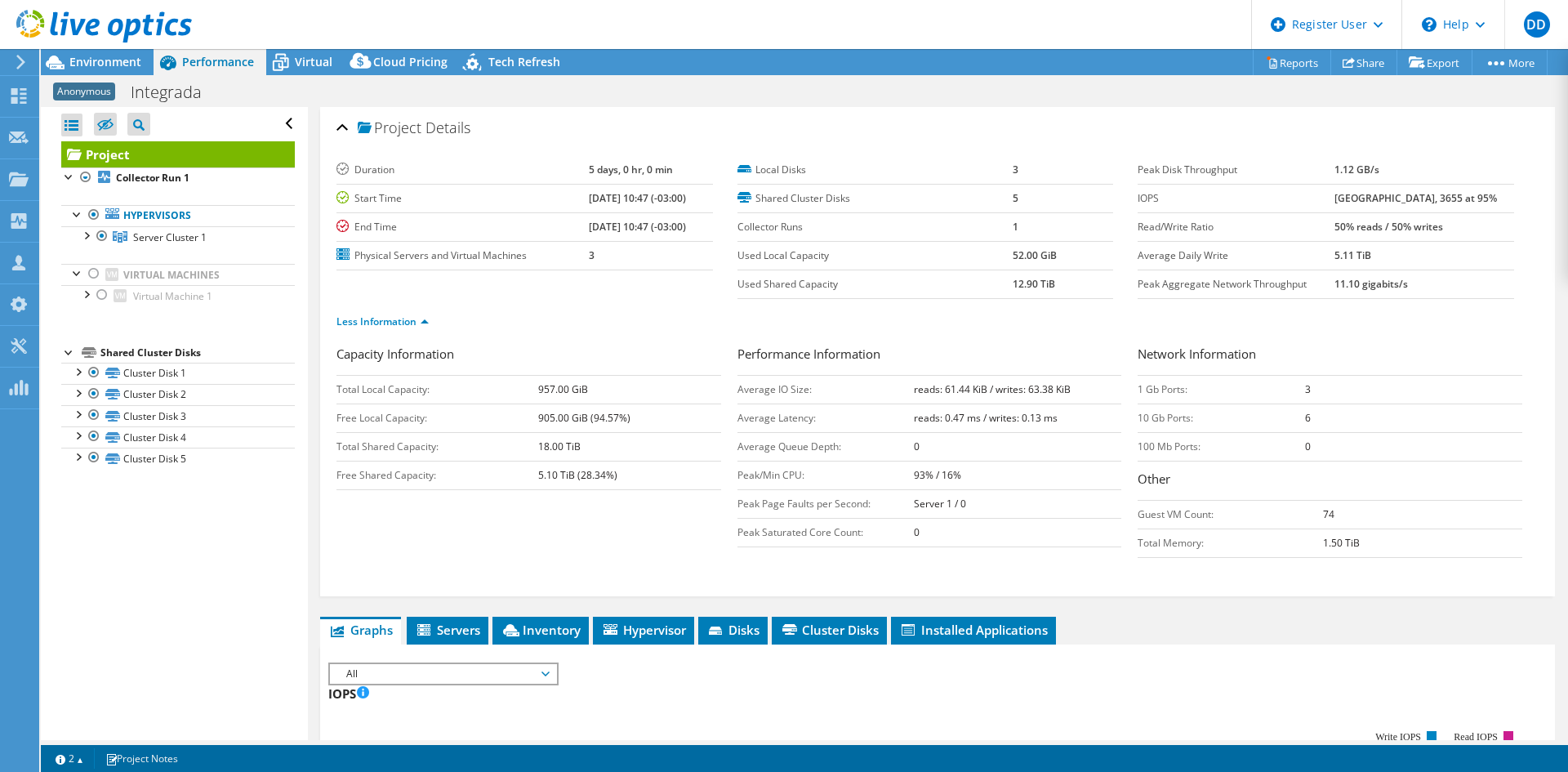
click at [534, 625] on span "Inventory" at bounding box center [541, 630] width 80 height 16
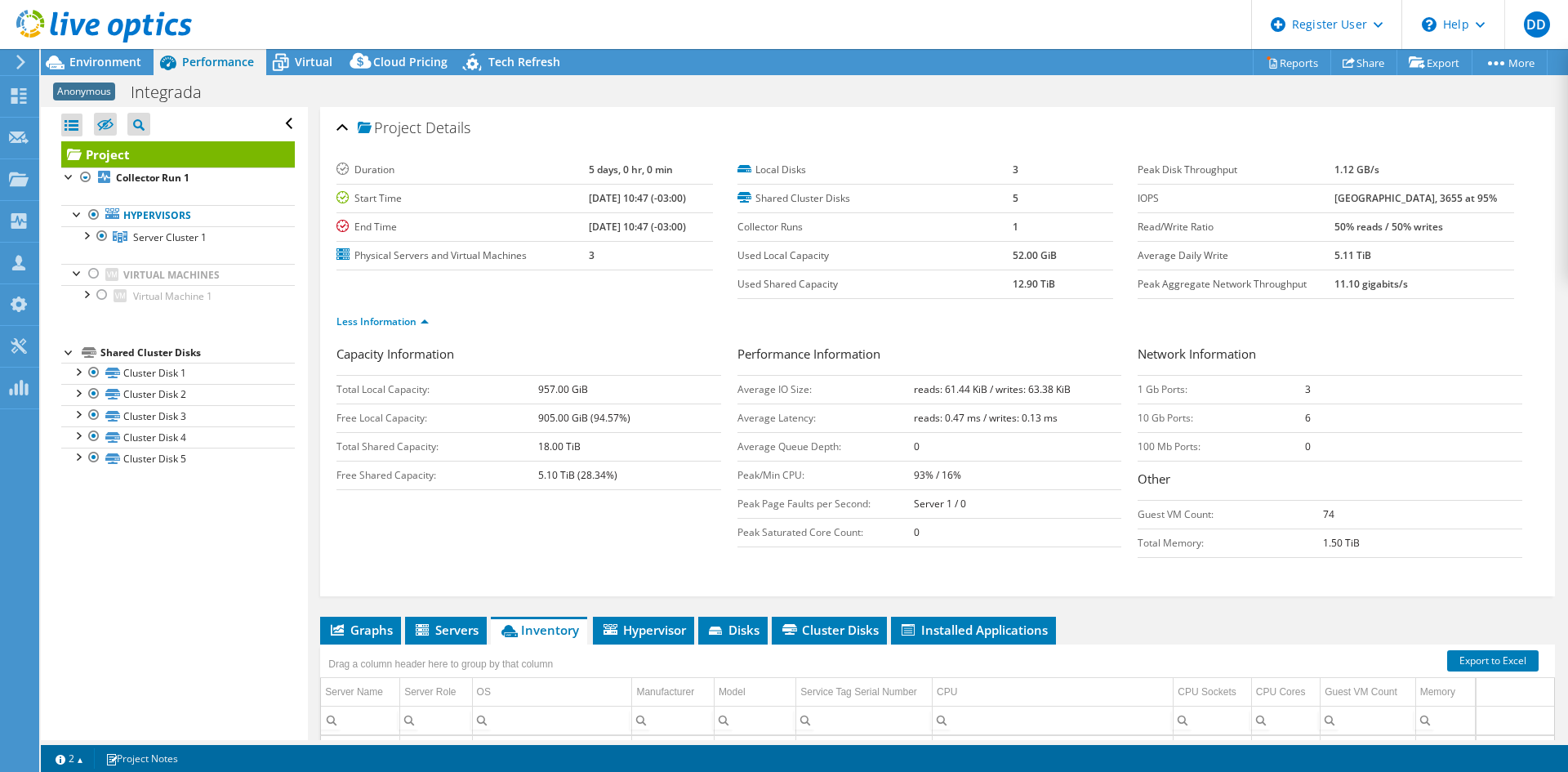
scroll to position [314, 0]
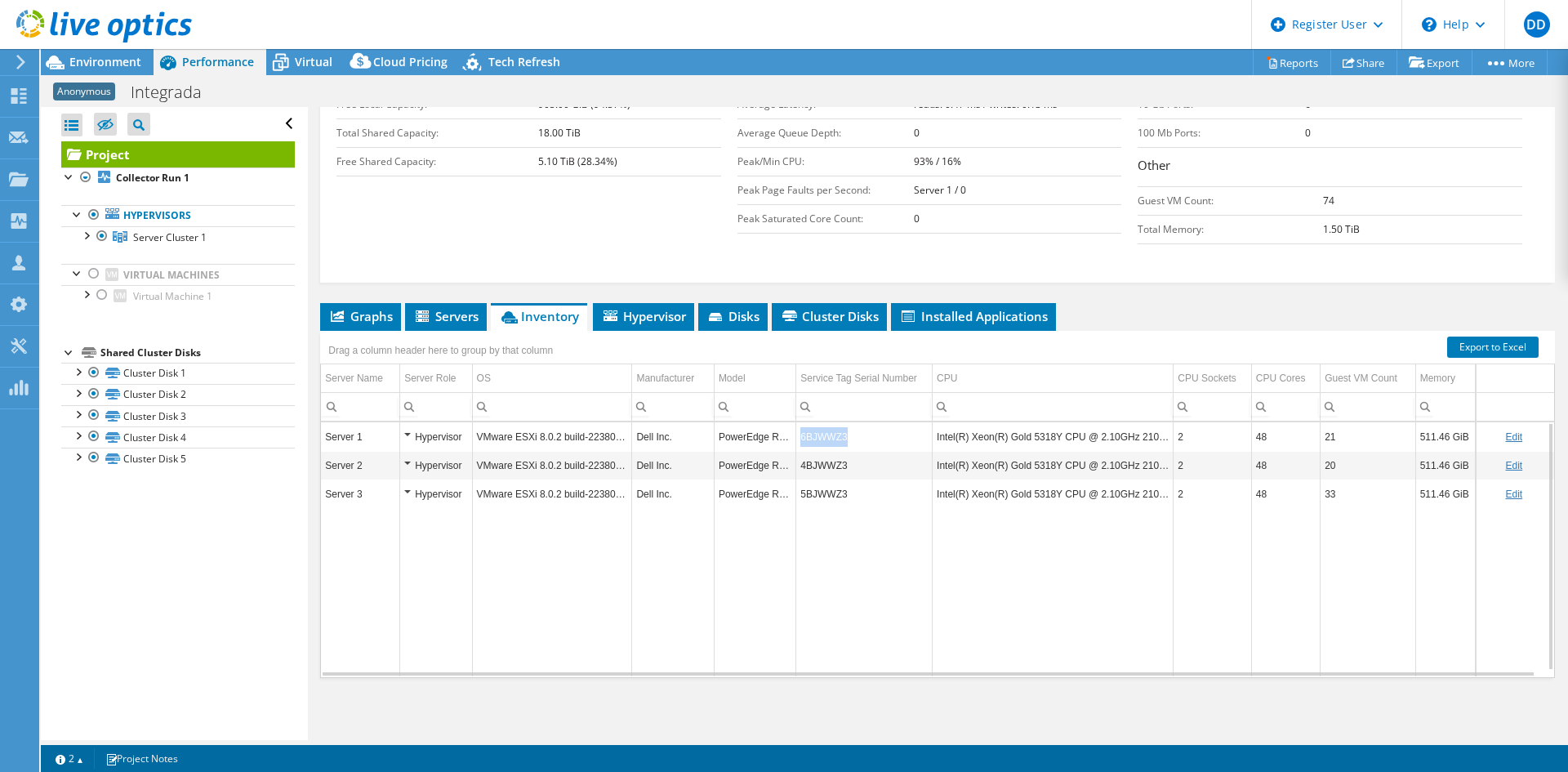
drag, startPoint x: 847, startPoint y: 440, endPoint x: 800, endPoint y: 436, distance: 47.2
click at [800, 436] on td "6BJWWZ3" at bounding box center [864, 436] width 136 height 29
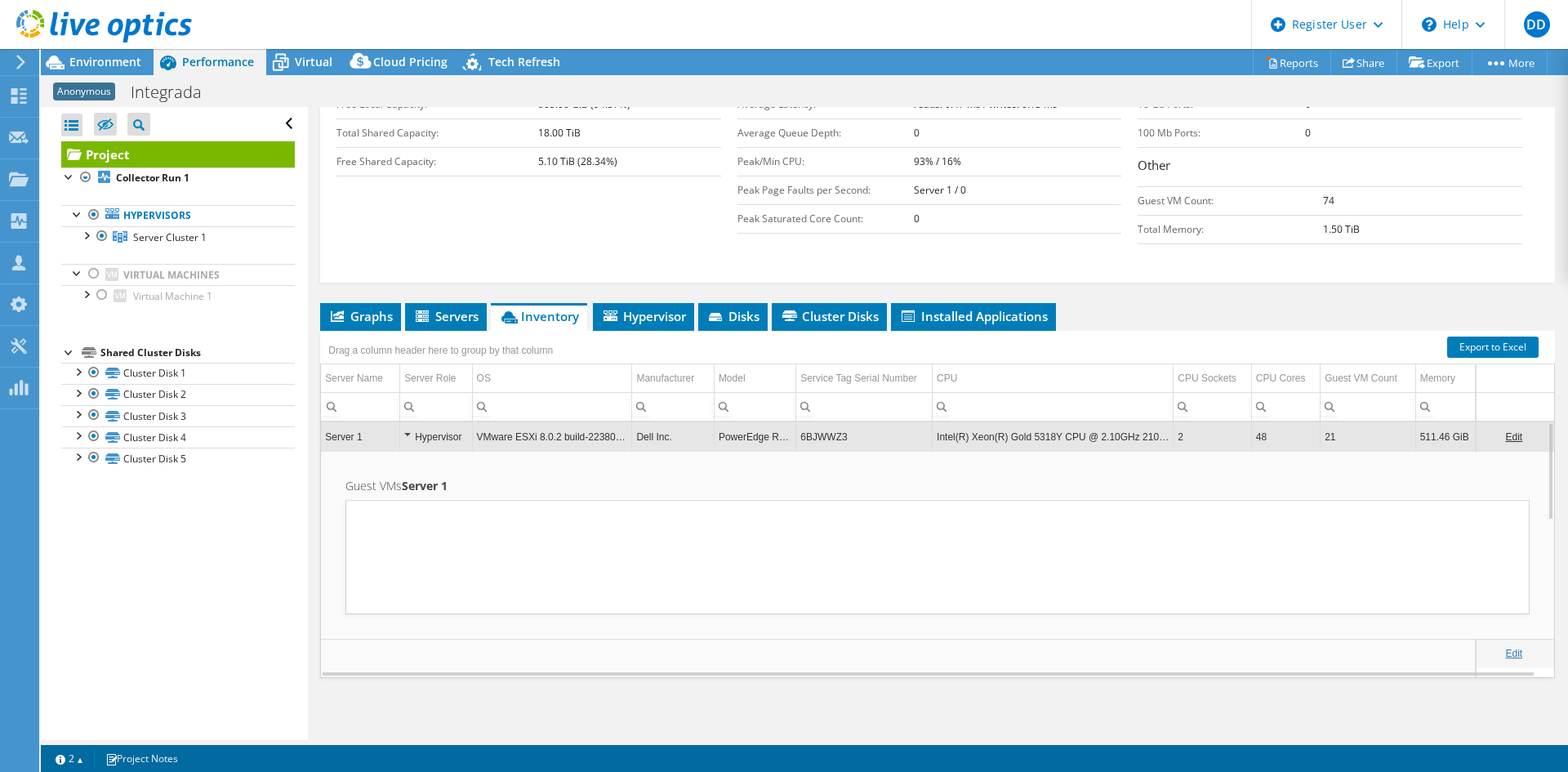
copy td "6BJWWZ3"
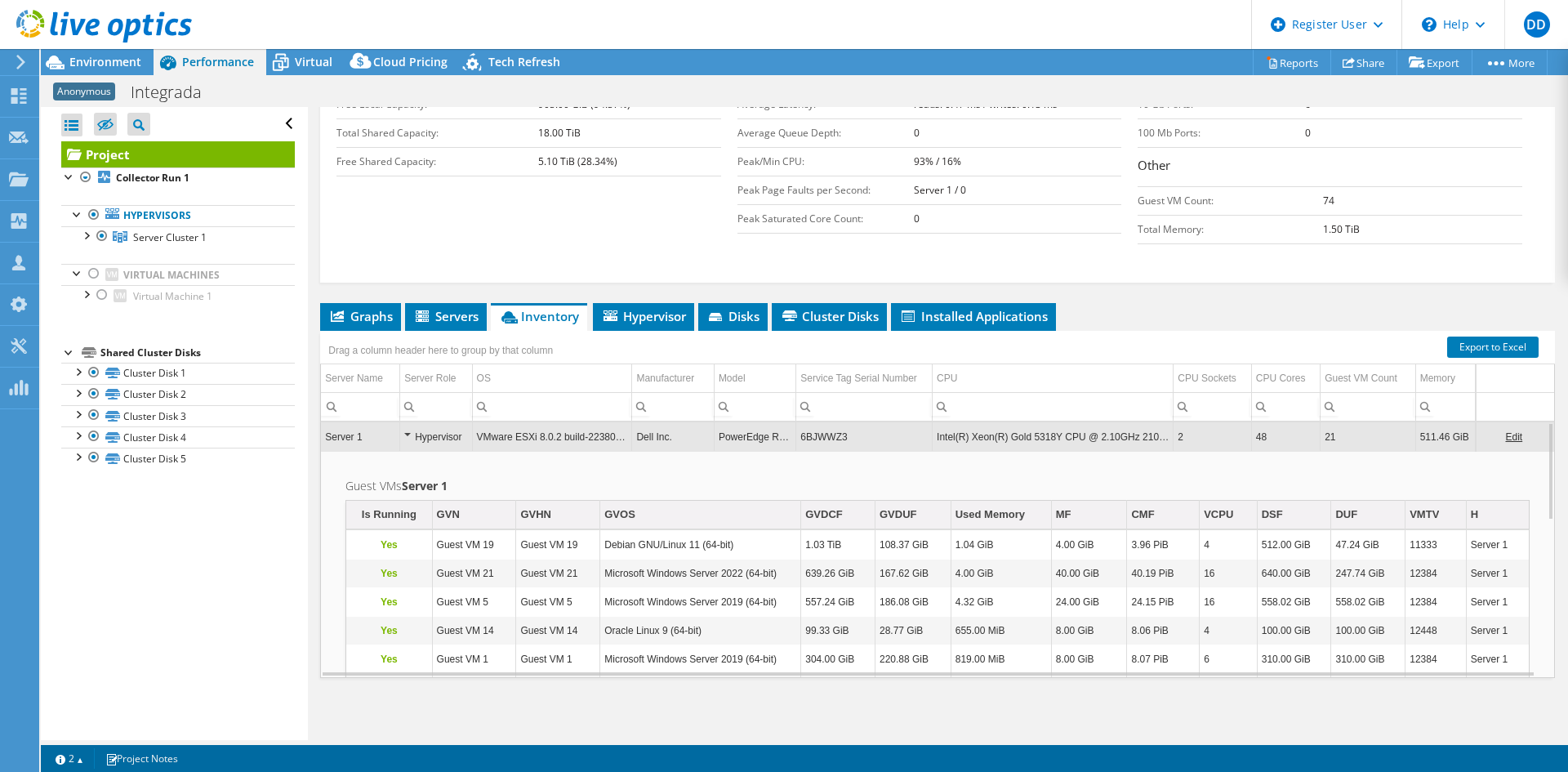
click at [821, 431] on td "6BJWWZ3" at bounding box center [864, 436] width 136 height 29
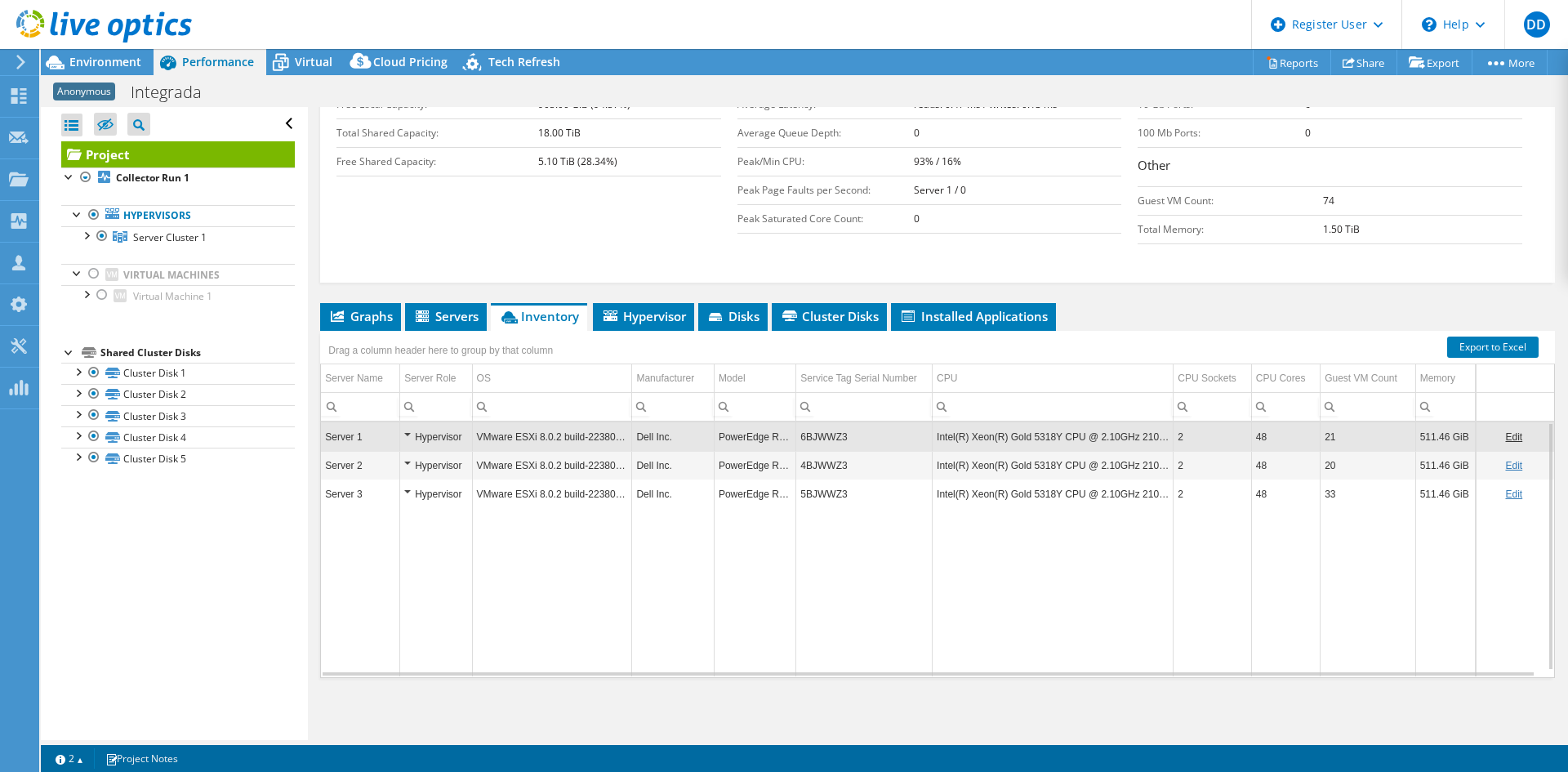
click at [821, 435] on td "6BJWWZ3" at bounding box center [864, 436] width 136 height 29
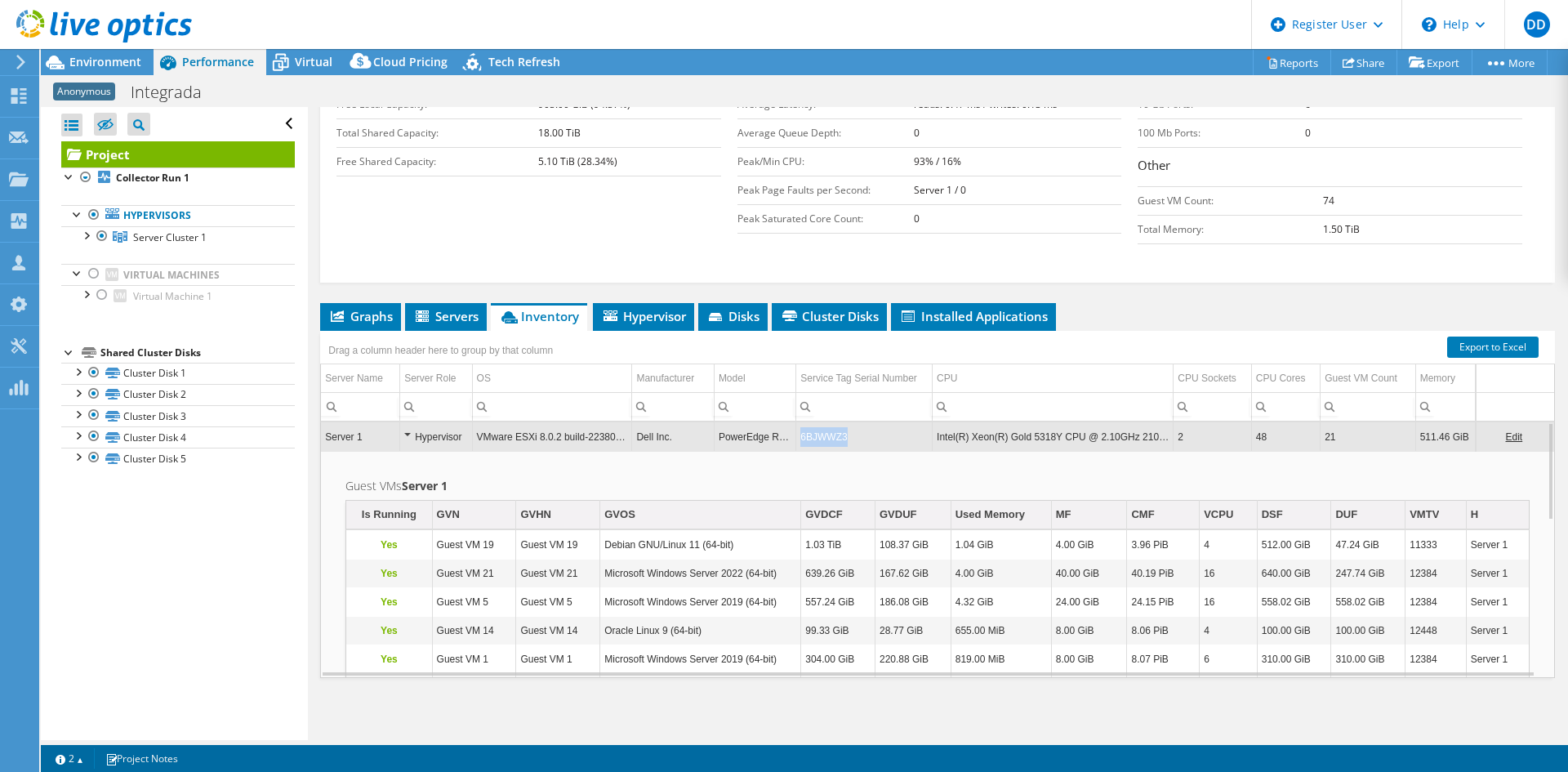
copy td "6BJWWZ3"
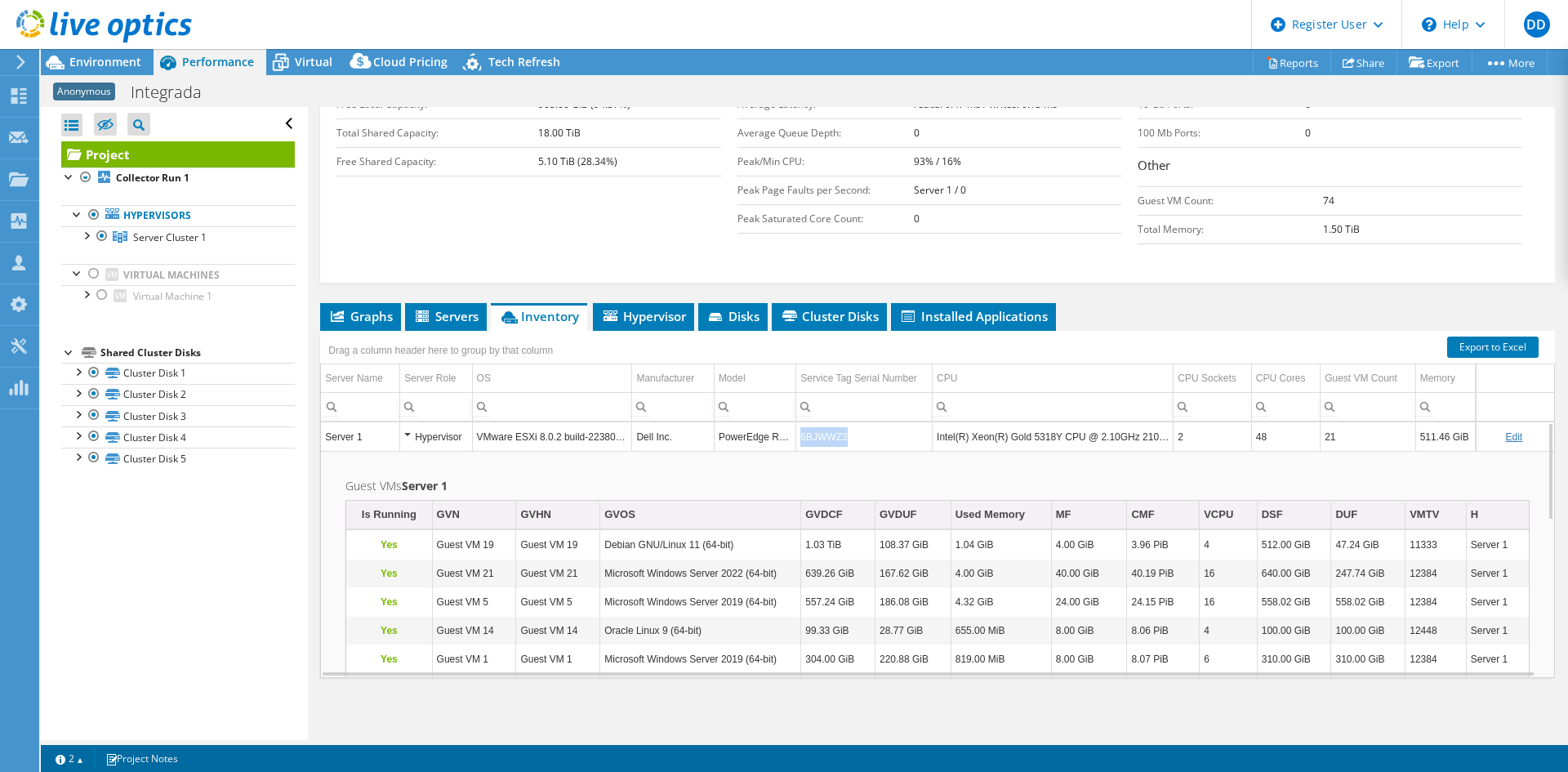
click at [821, 435] on td "6BJWWZ3" at bounding box center [864, 436] width 136 height 29
click at [359, 441] on td "Server 1" at bounding box center [360, 436] width 78 height 29
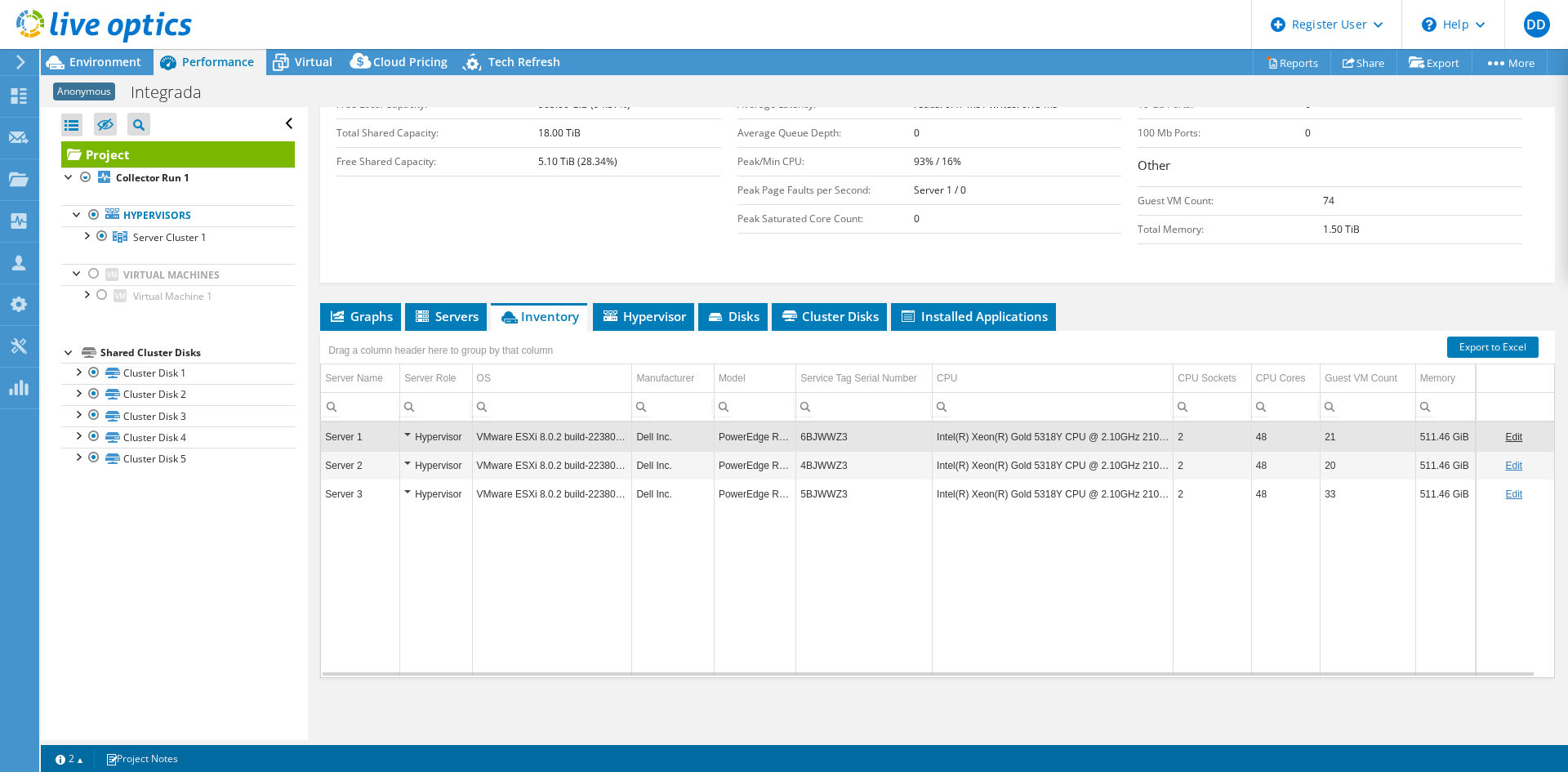
click at [853, 540] on td "Data grid" at bounding box center [864, 592] width 136 height 168
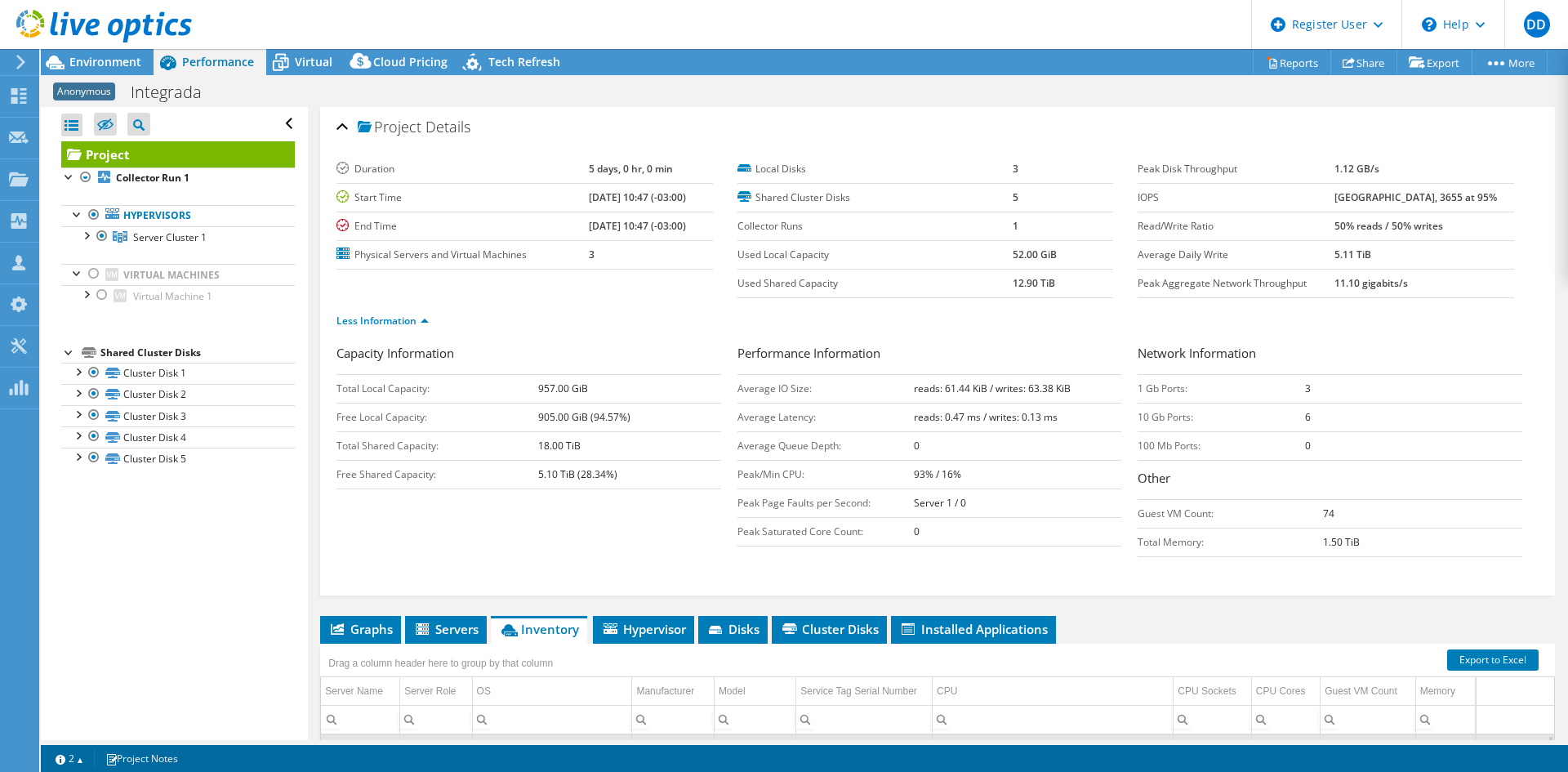
scroll to position [0, 0]
click at [1392, 340] on div "Less Information" at bounding box center [937, 322] width 1202 height 46
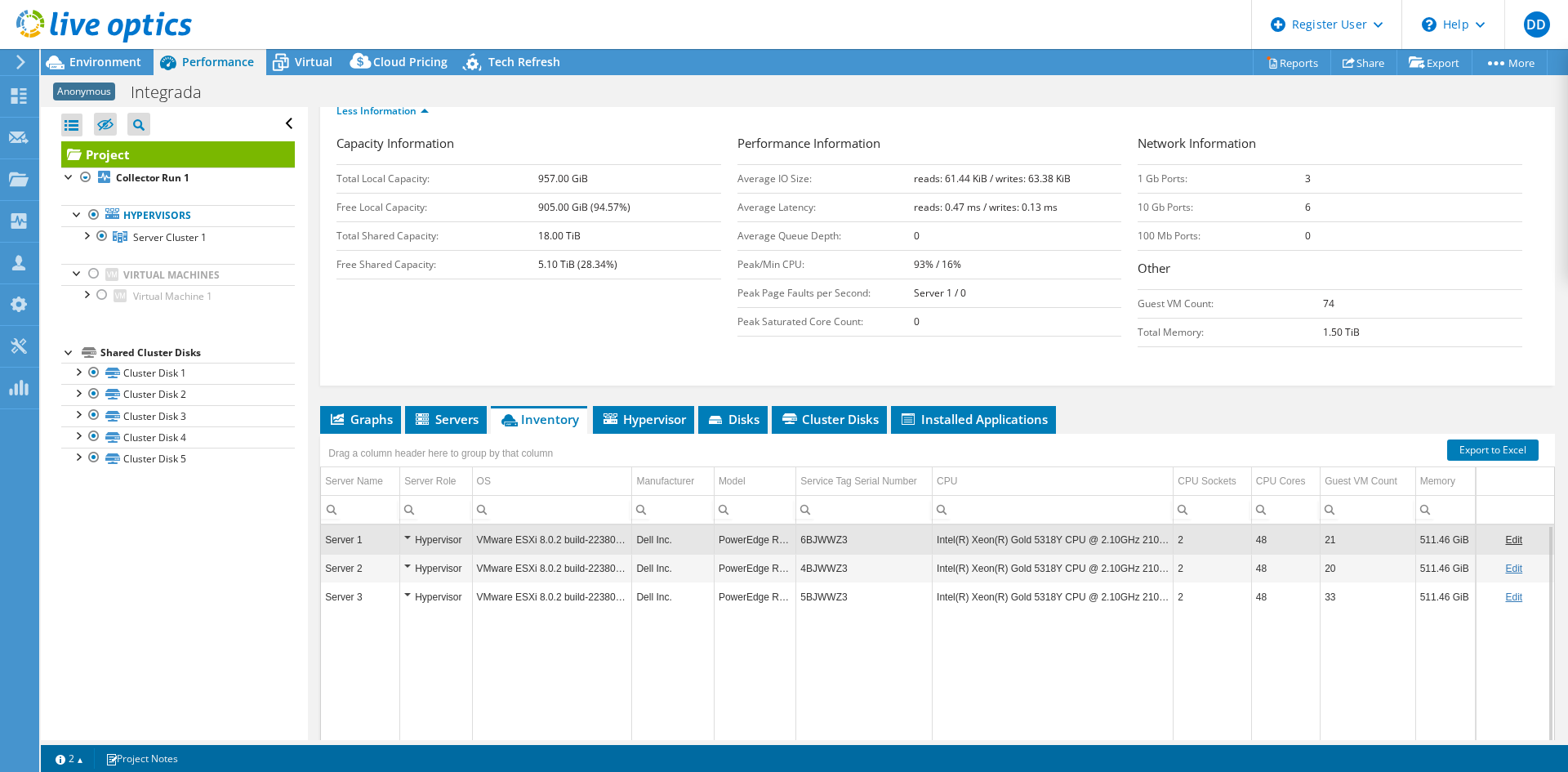
scroll to position [314, 0]
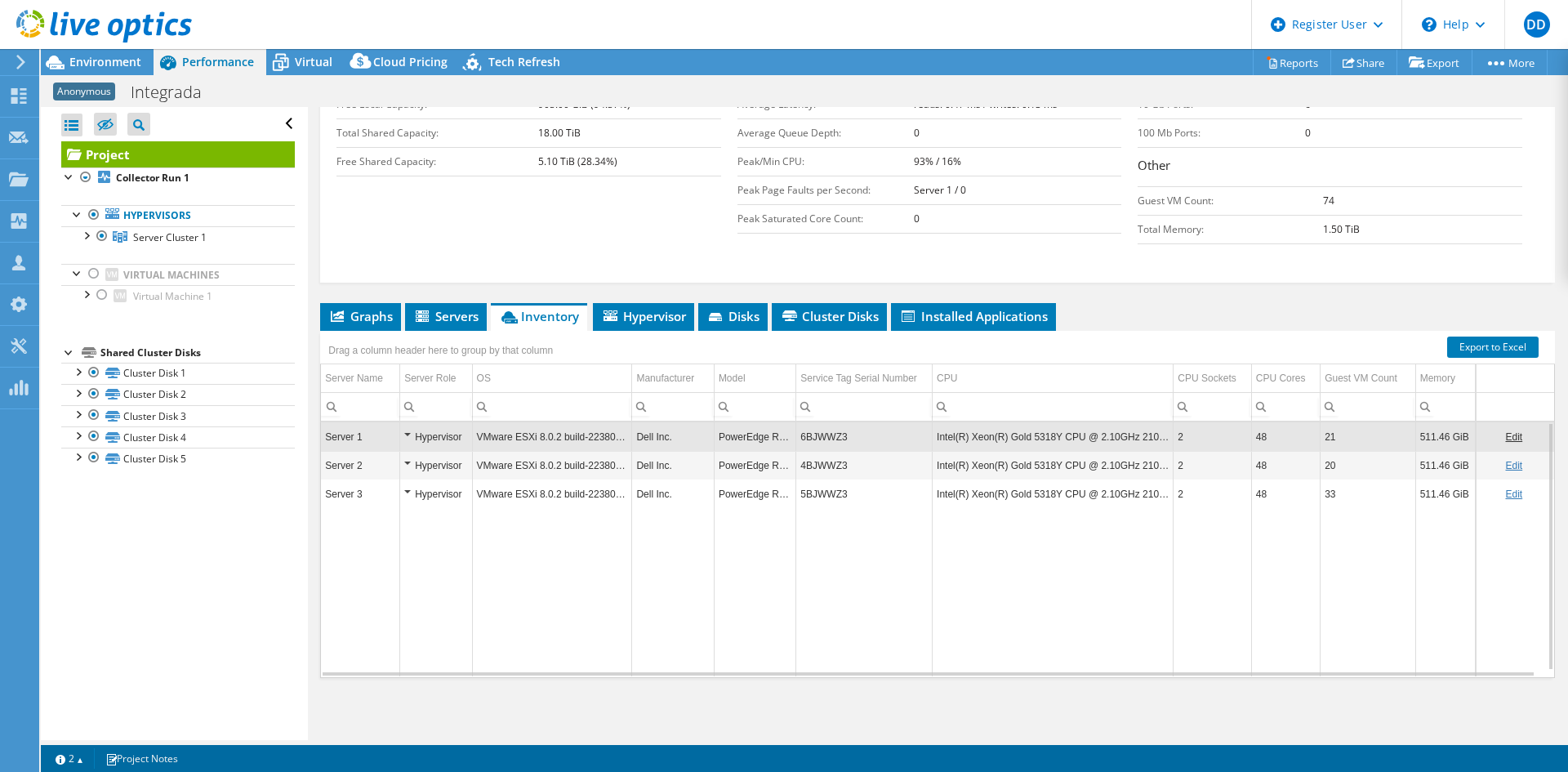
click at [319, 317] on div "Project Details Duration 5 days, 0 hr, 0 min Start Time 09/25/2025, 10:47 (-03:…" at bounding box center [937, 266] width 1259 height 947
click at [360, 315] on span "Graphs" at bounding box center [360, 316] width 65 height 16
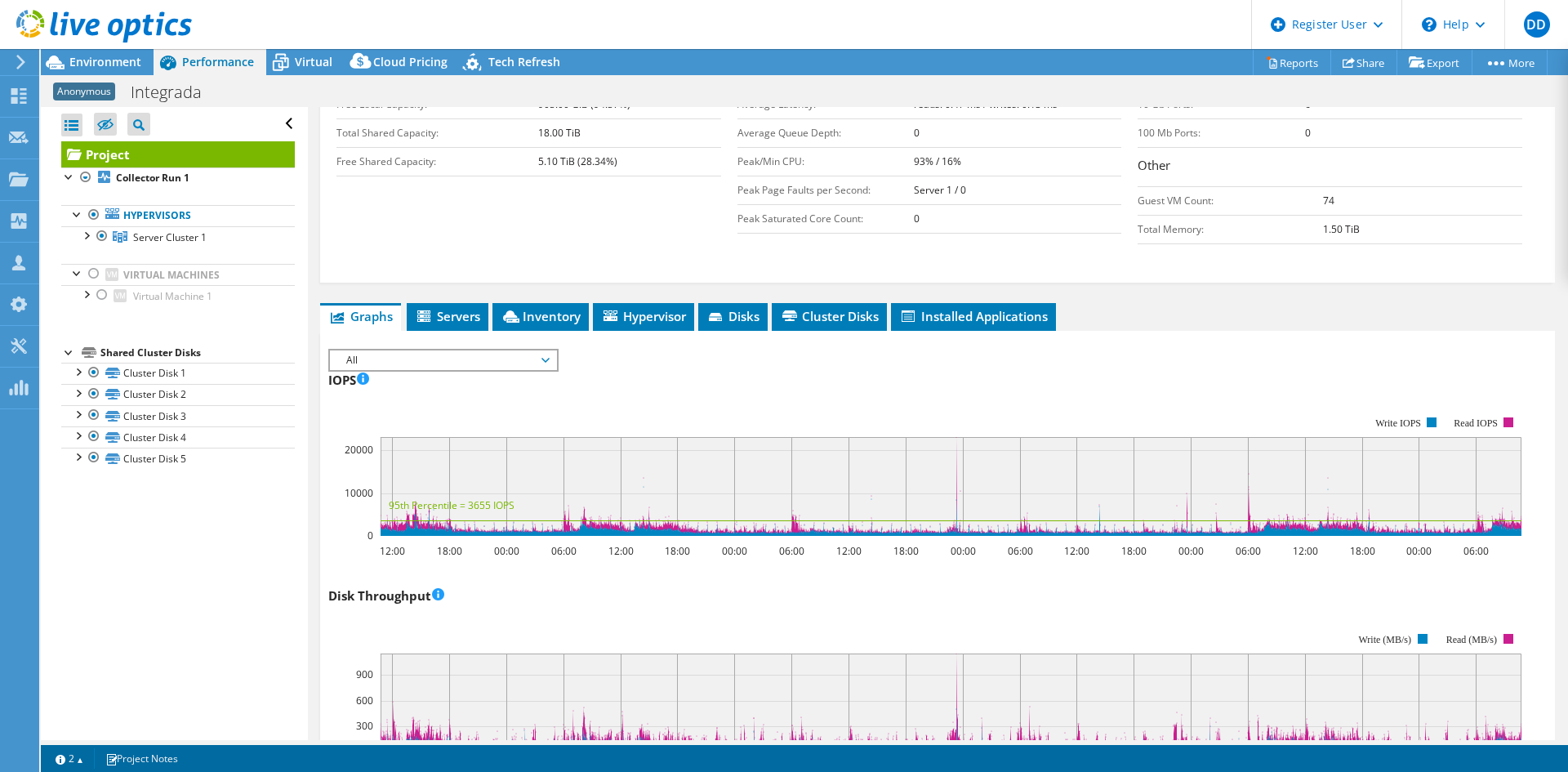
click at [400, 364] on span "All" at bounding box center [443, 360] width 210 height 20
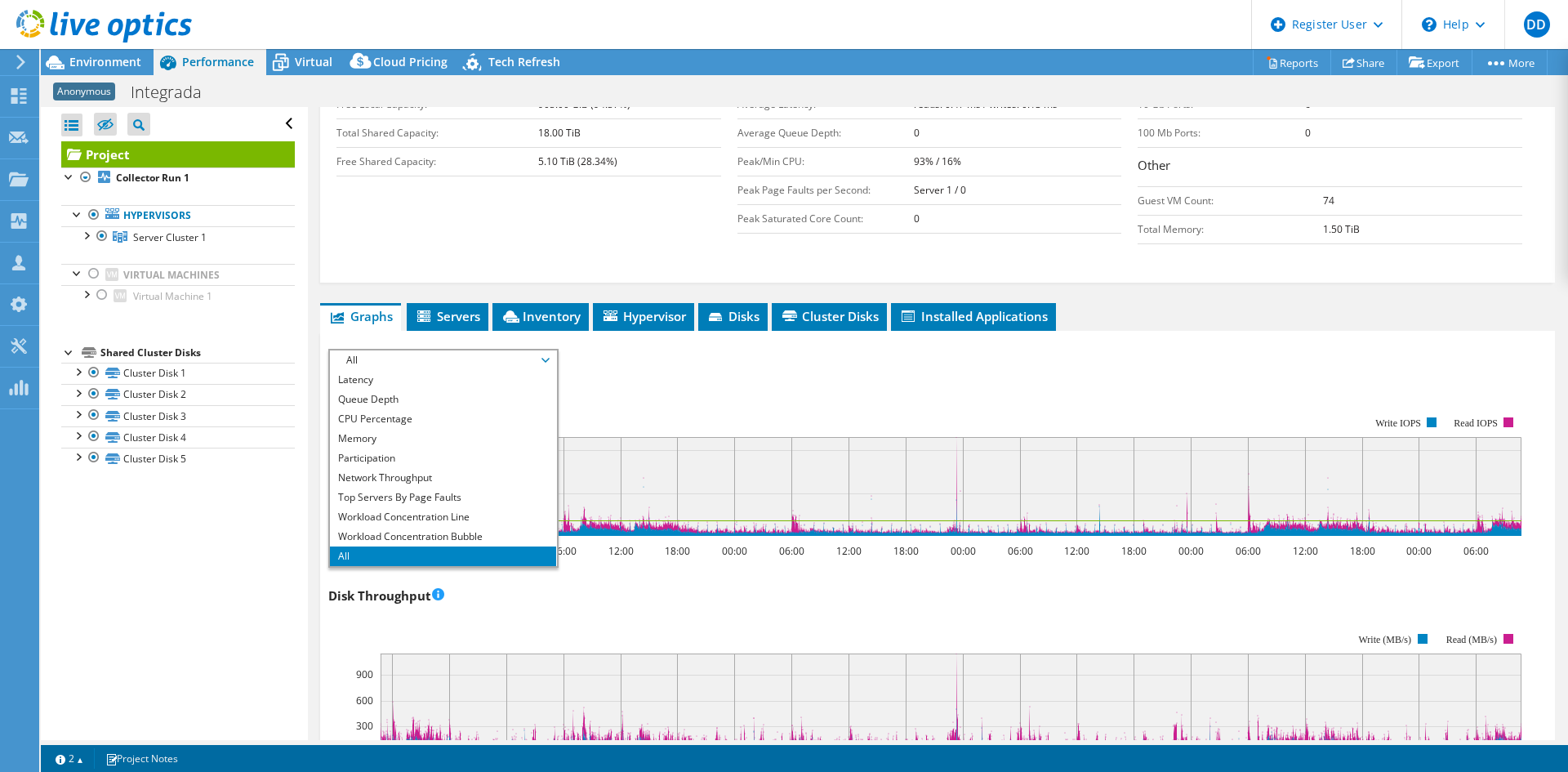
scroll to position [0, 0]
click at [413, 372] on li "IOPS" at bounding box center [443, 380] width 226 height 20
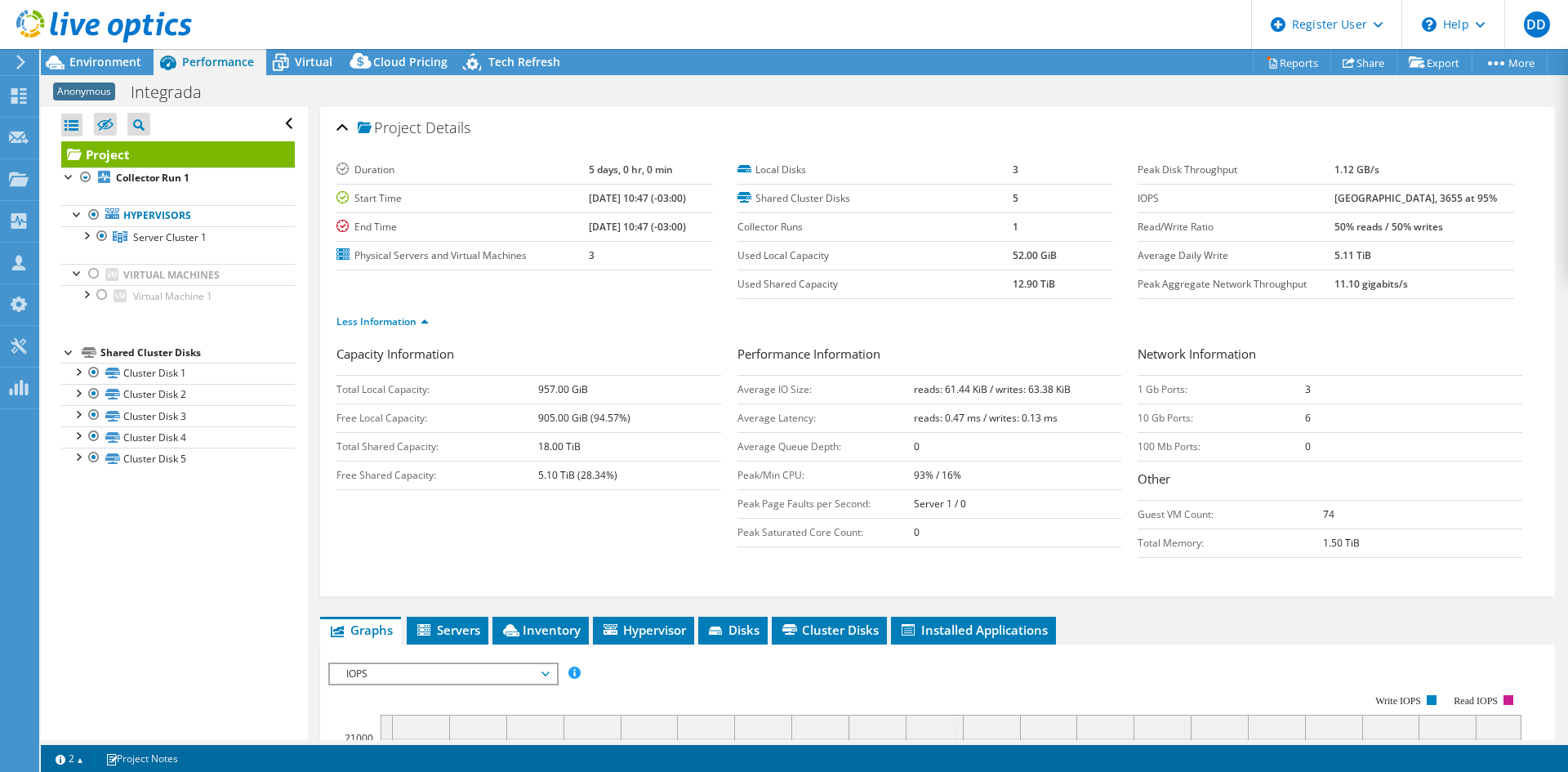
drag, startPoint x: 69, startPoint y: 51, endPoint x: 158, endPoint y: 87, distance: 96.0
click at [69, 51] on div at bounding box center [96, 27] width 192 height 55
click at [127, 67] on span "Environment" at bounding box center [105, 61] width 72 height 16
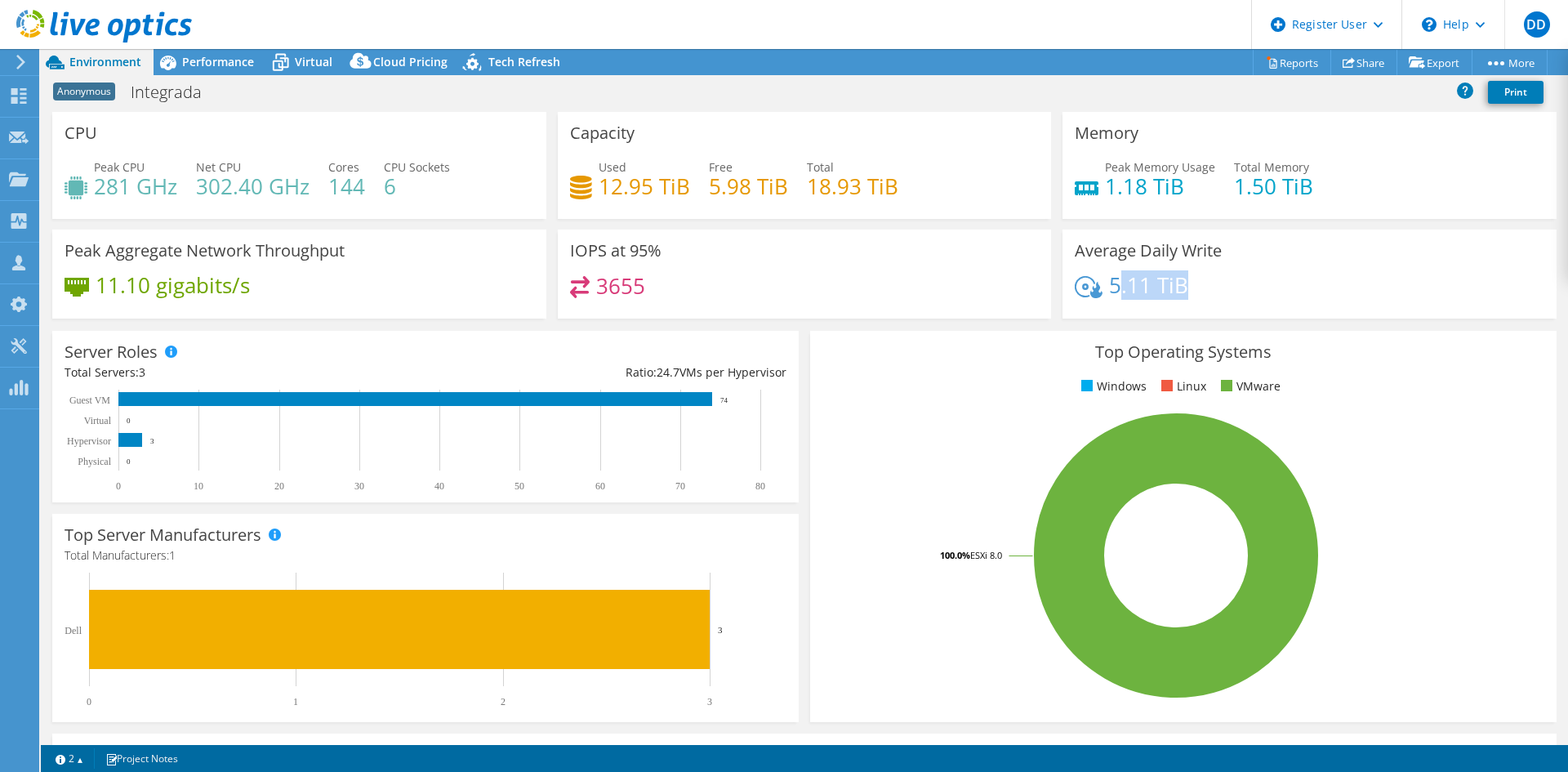
drag, startPoint x: 1174, startPoint y: 284, endPoint x: 1109, endPoint y: 290, distance: 65.3
click at [1110, 290] on h4 "5.11 TiB" at bounding box center [1149, 285] width 79 height 18
click at [1192, 308] on div "5.11 TiB" at bounding box center [1310, 293] width 470 height 34
click at [232, 63] on span "Performance" at bounding box center [218, 61] width 72 height 16
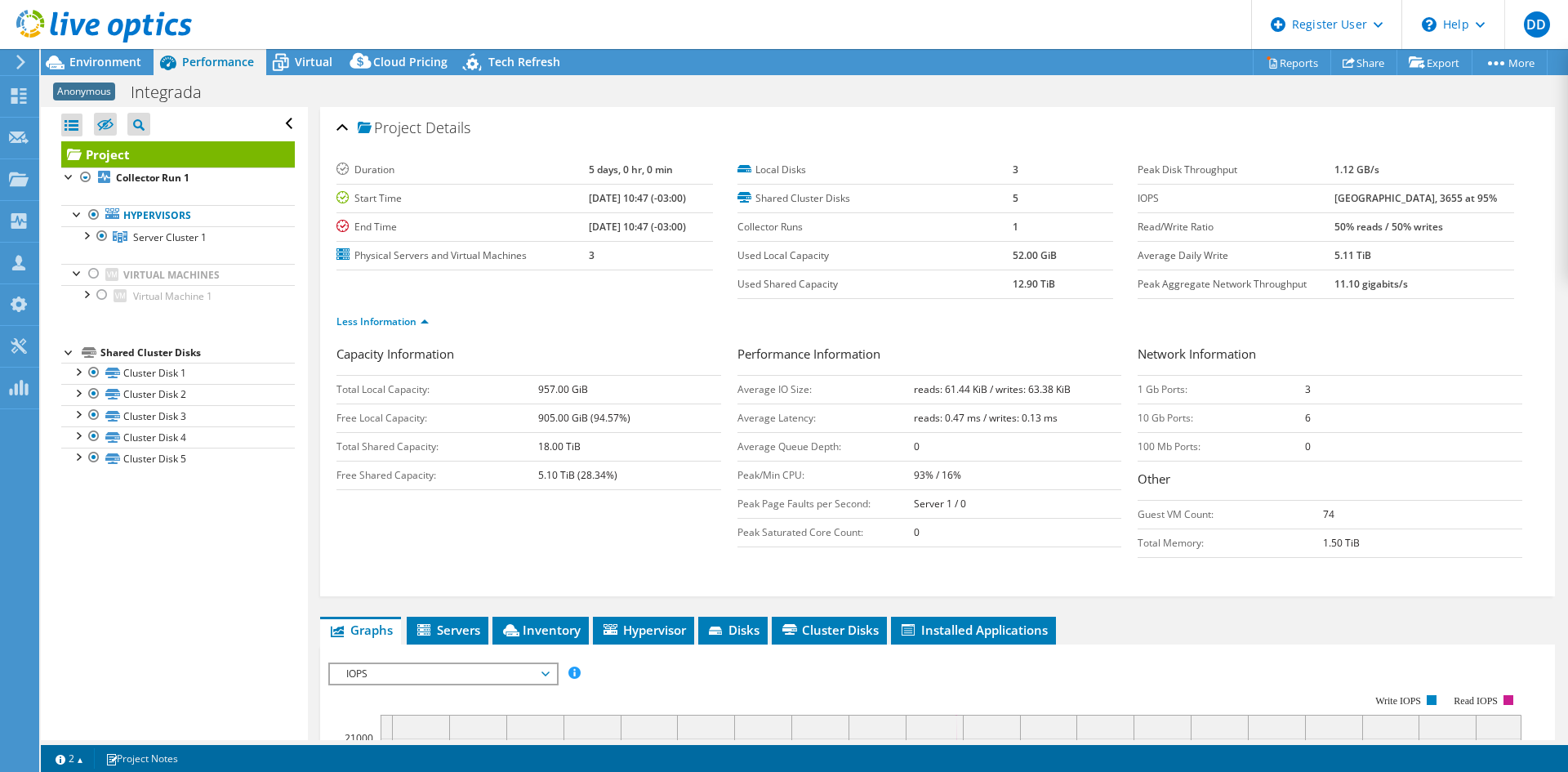
click at [133, 64] on span "Environment" at bounding box center [105, 61] width 72 height 16
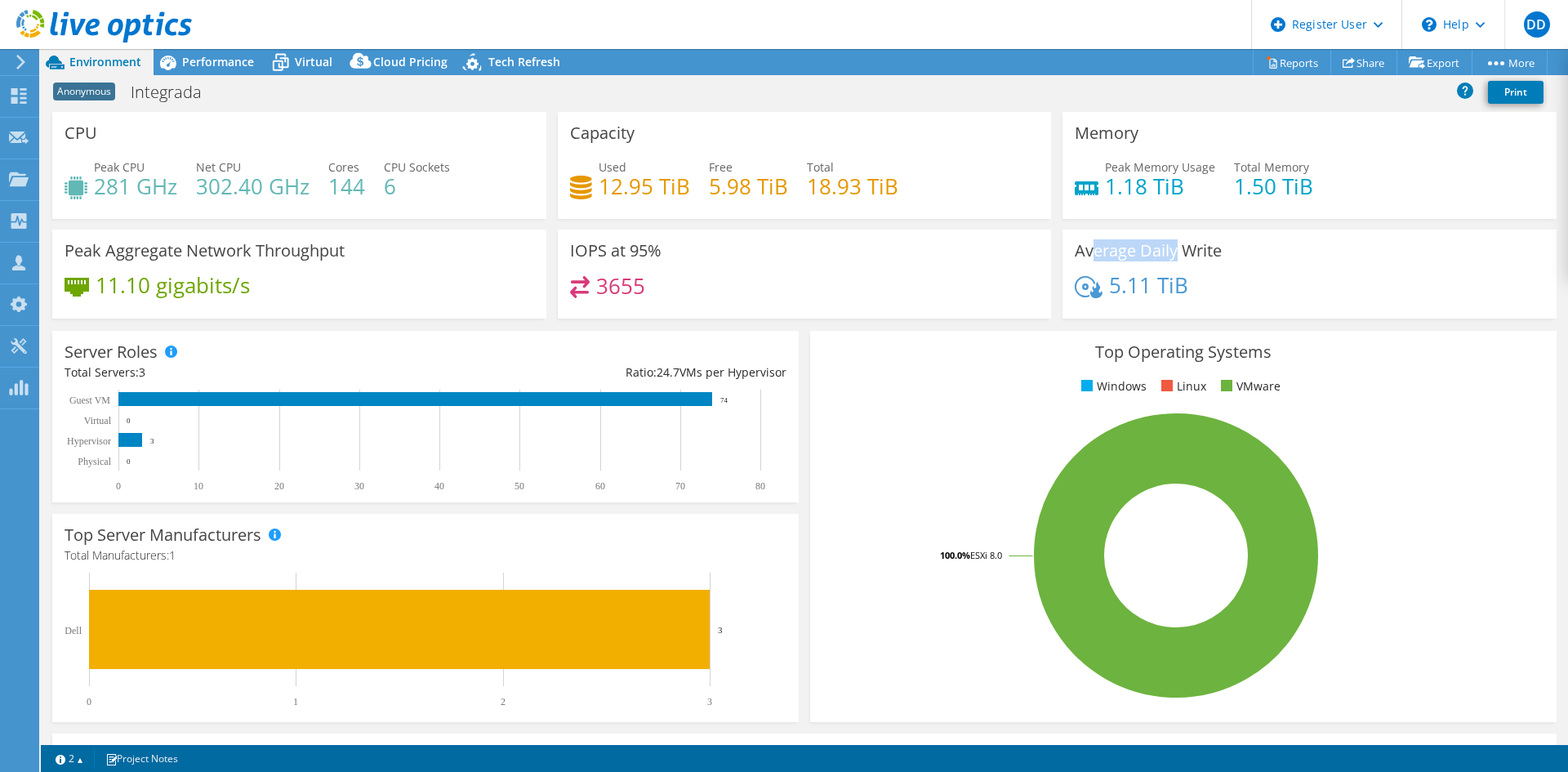
drag, startPoint x: 1086, startPoint y: 257, endPoint x: 1171, endPoint y: 252, distance: 85.1
click at [1171, 252] on h3 "Average Daily Write" at bounding box center [1149, 251] width 147 height 18
drag, startPoint x: 1214, startPoint y: 252, endPoint x: 1180, endPoint y: 271, distance: 38.9
click at [1162, 252] on h3 "Average Daily Write" at bounding box center [1149, 251] width 147 height 18
drag, startPoint x: 1185, startPoint y: 286, endPoint x: 1103, endPoint y: 279, distance: 82.3
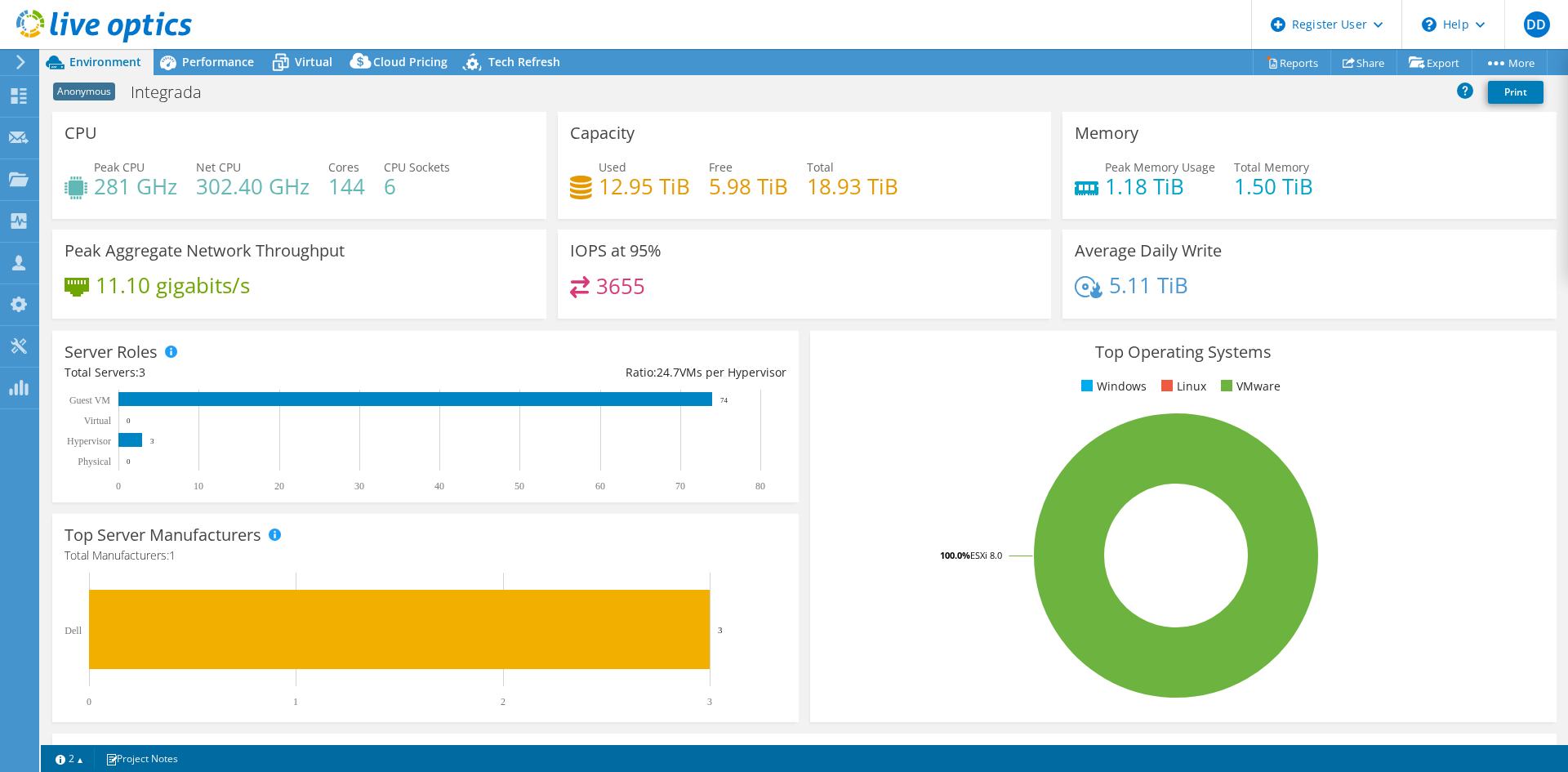
click at [1103, 279] on div "5.11 TiB" at bounding box center [1310, 293] width 470 height 34
drag, startPoint x: 81, startPoint y: 257, endPoint x: 312, endPoint y: 255, distance: 231.0
click at [311, 254] on h3 "Peak Aggregate Network Throughput" at bounding box center [204, 251] width 280 height 18
click at [392, 266] on div "Peak Aggregate Network Throughput 11.10 gigabits/s" at bounding box center [299, 274] width 494 height 89
click at [303, 254] on h3 "Peak Aggregate Network Throughput" at bounding box center [204, 251] width 280 height 18
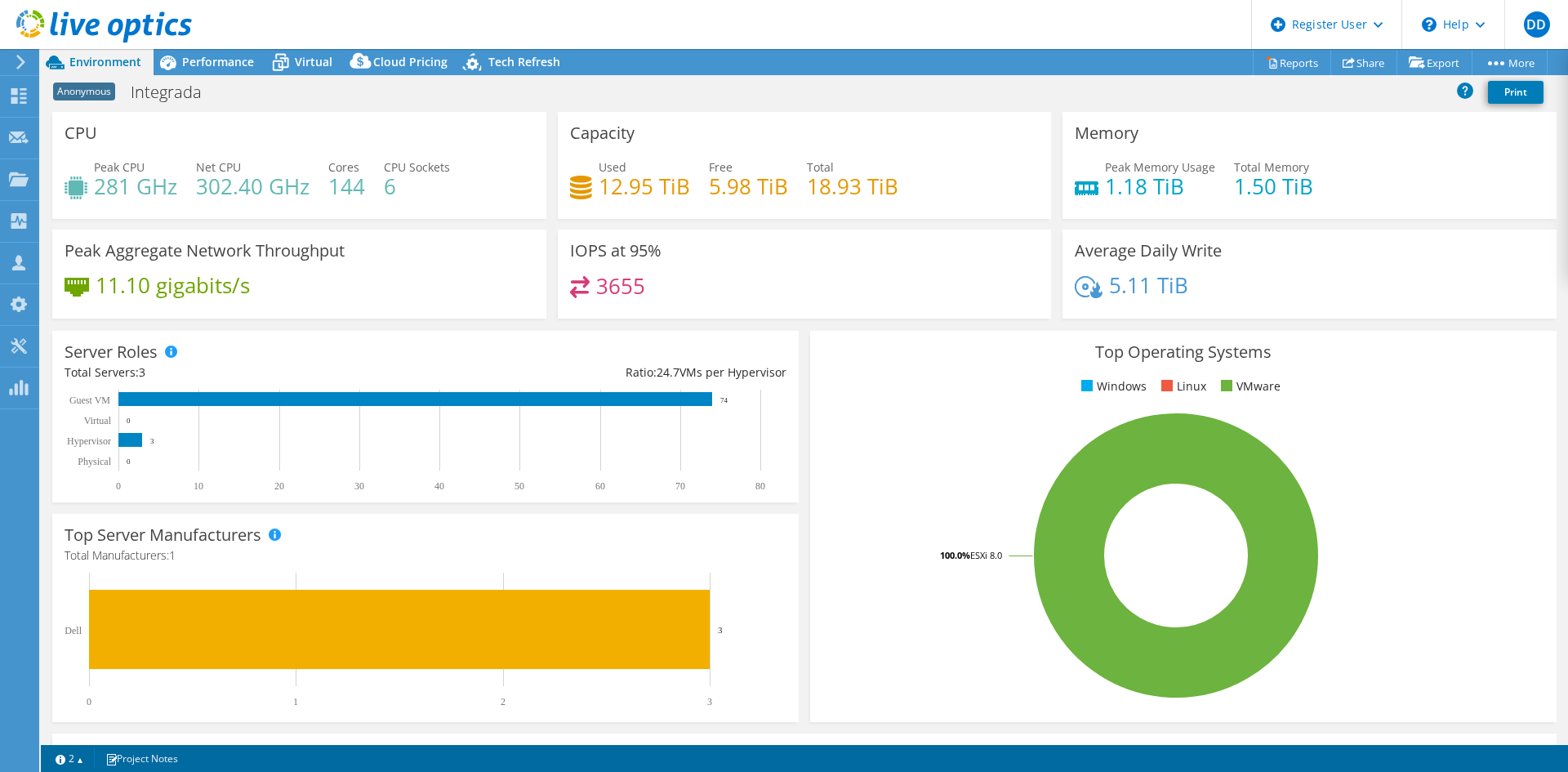
click at [100, 294] on h4 "11.10 gigabits/s" at bounding box center [172, 285] width 154 height 18
drag, startPoint x: 109, startPoint y: 289, endPoint x: 178, endPoint y: 290, distance: 69.0
click at [175, 288] on h4 "11.10 gigabits/s" at bounding box center [172, 285] width 154 height 18
click at [332, 291] on div "11.10 gigabits/s" at bounding box center [299, 293] width 470 height 34
click at [229, 65] on span "Performance" at bounding box center [218, 61] width 72 height 16
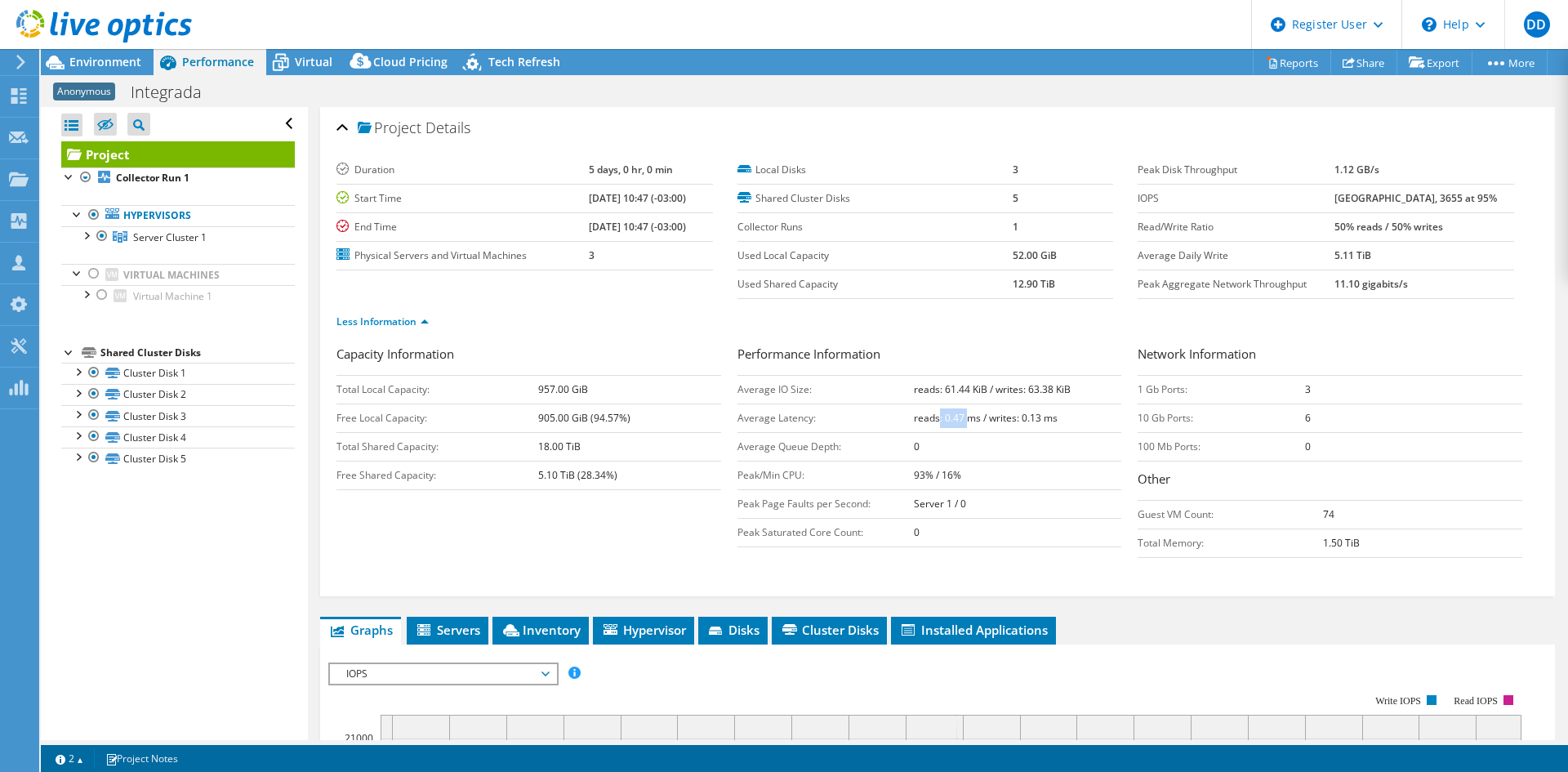
drag, startPoint x: 961, startPoint y: 421, endPoint x: 972, endPoint y: 440, distance: 22.0
click at [963, 422] on b "reads: 0.47 ms / writes: 0.13 ms" at bounding box center [986, 417] width 144 height 14
click at [1057, 453] on td "0" at bounding box center [1018, 446] width 208 height 29
drag, startPoint x: 1056, startPoint y: 418, endPoint x: 916, endPoint y: 405, distance: 140.6
click at [916, 405] on td "reads: 0.47 ms / writes: 0.13 ms" at bounding box center [1018, 417] width 208 height 29
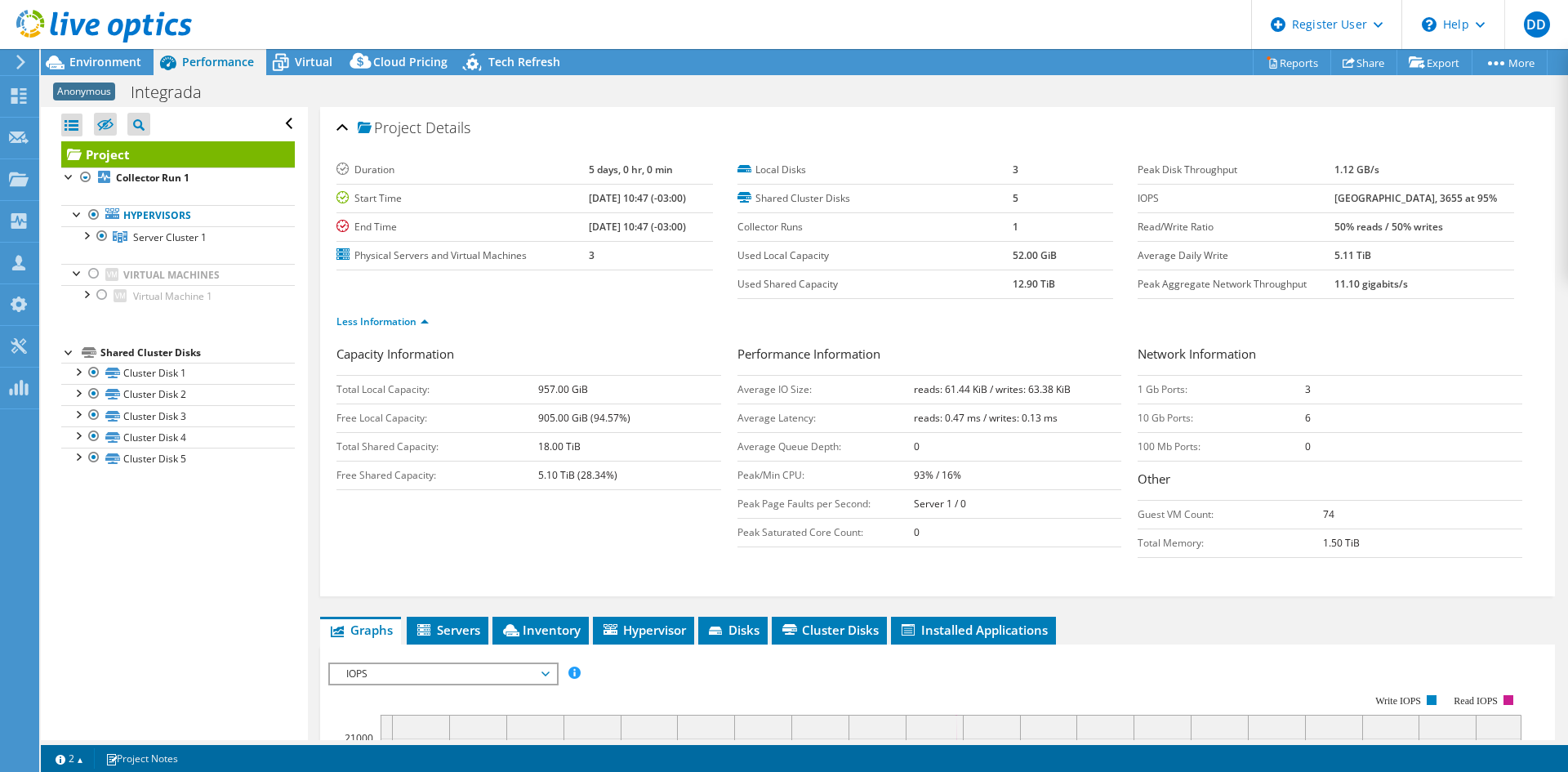
click at [1048, 315] on ul "Less Information" at bounding box center [937, 319] width 1202 height 22
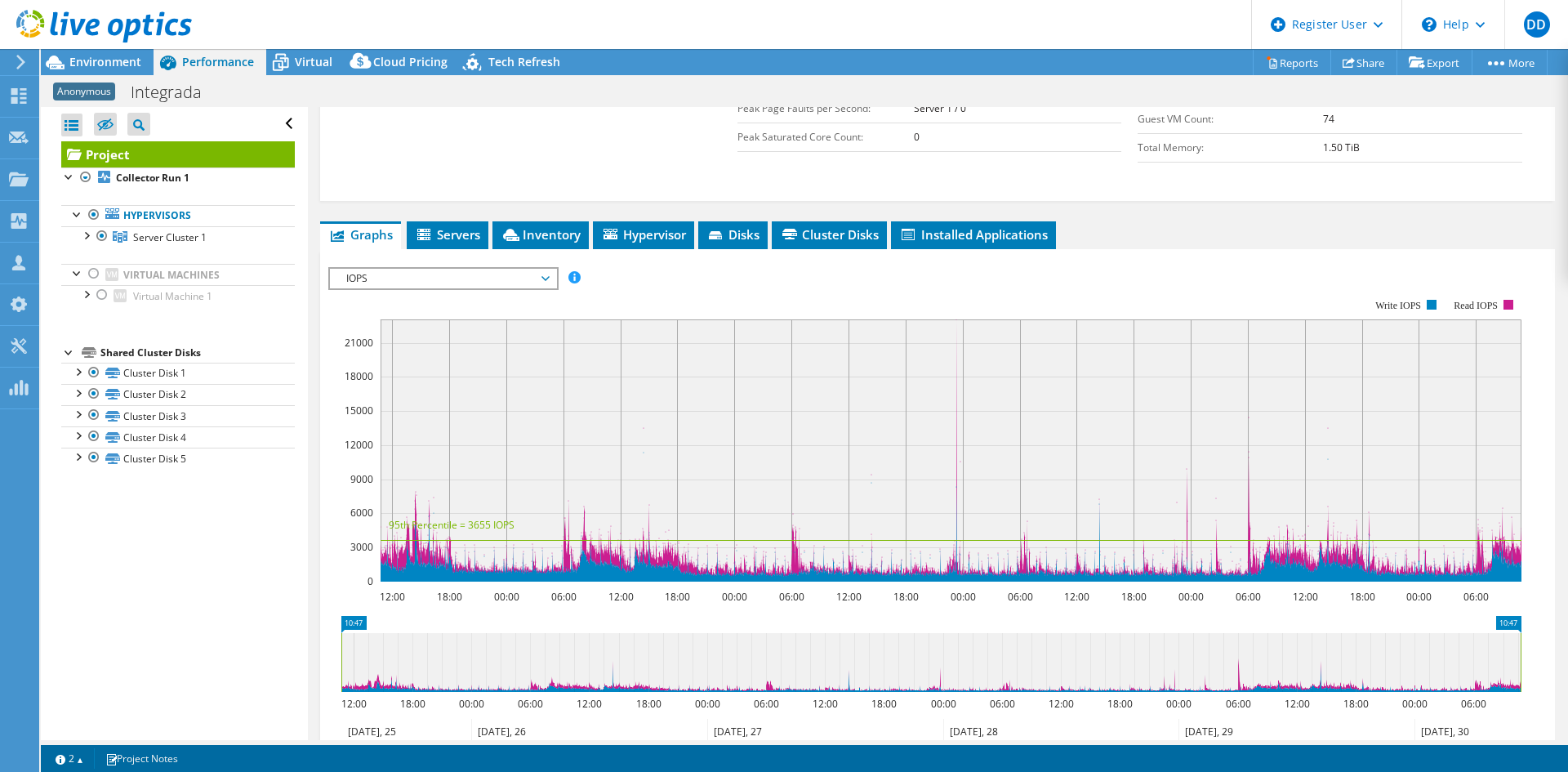
scroll to position [435, 0]
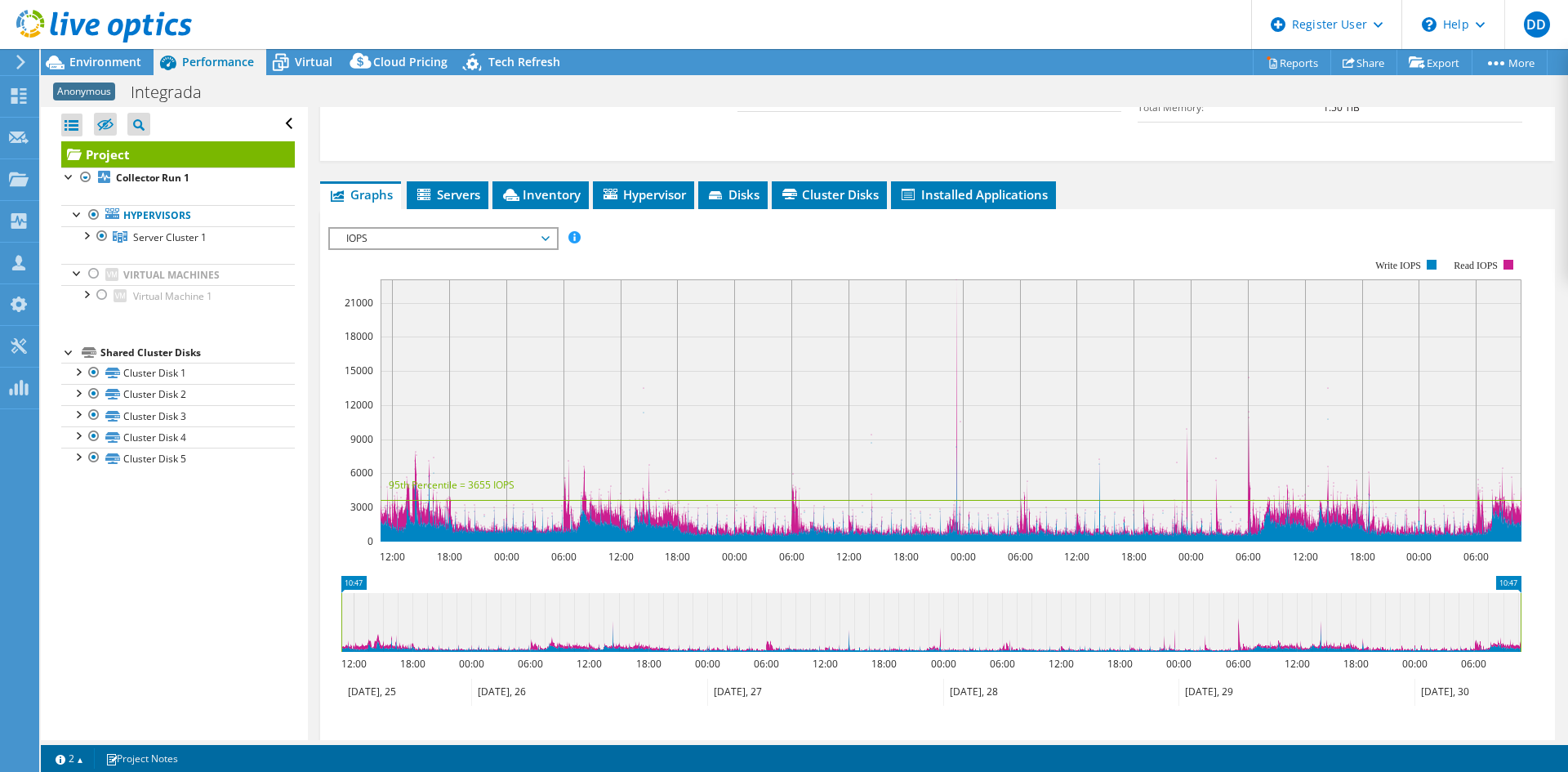
click at [457, 166] on div "Project Details Duration 5 days, 0 hr, 0 min Start Time 09/25/2025, 10:47 (-03:…" at bounding box center [937, 284] width 1259 height 1225
click at [86, 235] on div at bounding box center [86, 234] width 16 height 16
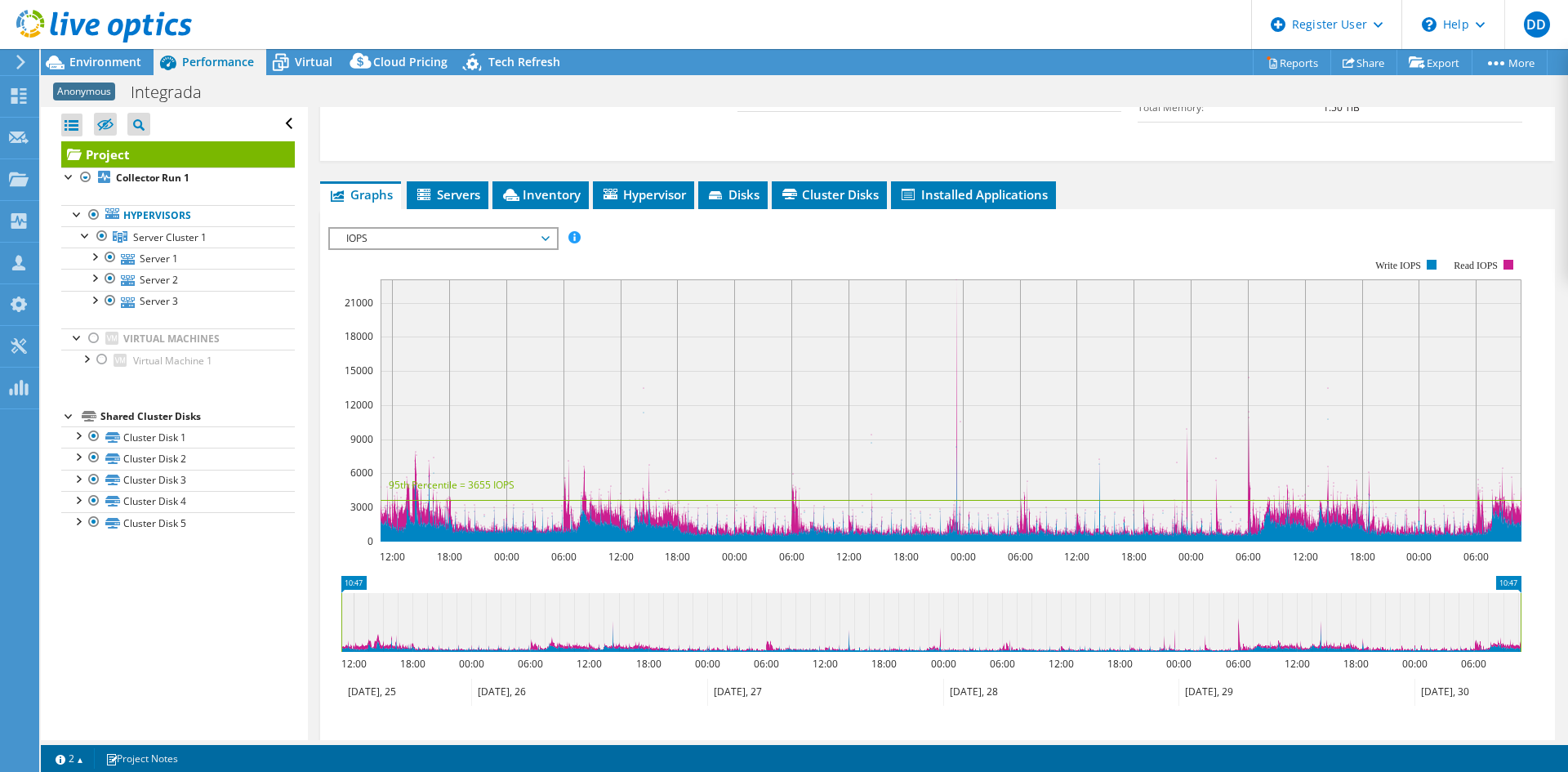
click at [449, 187] on span "Servers" at bounding box center [448, 194] width 65 height 16
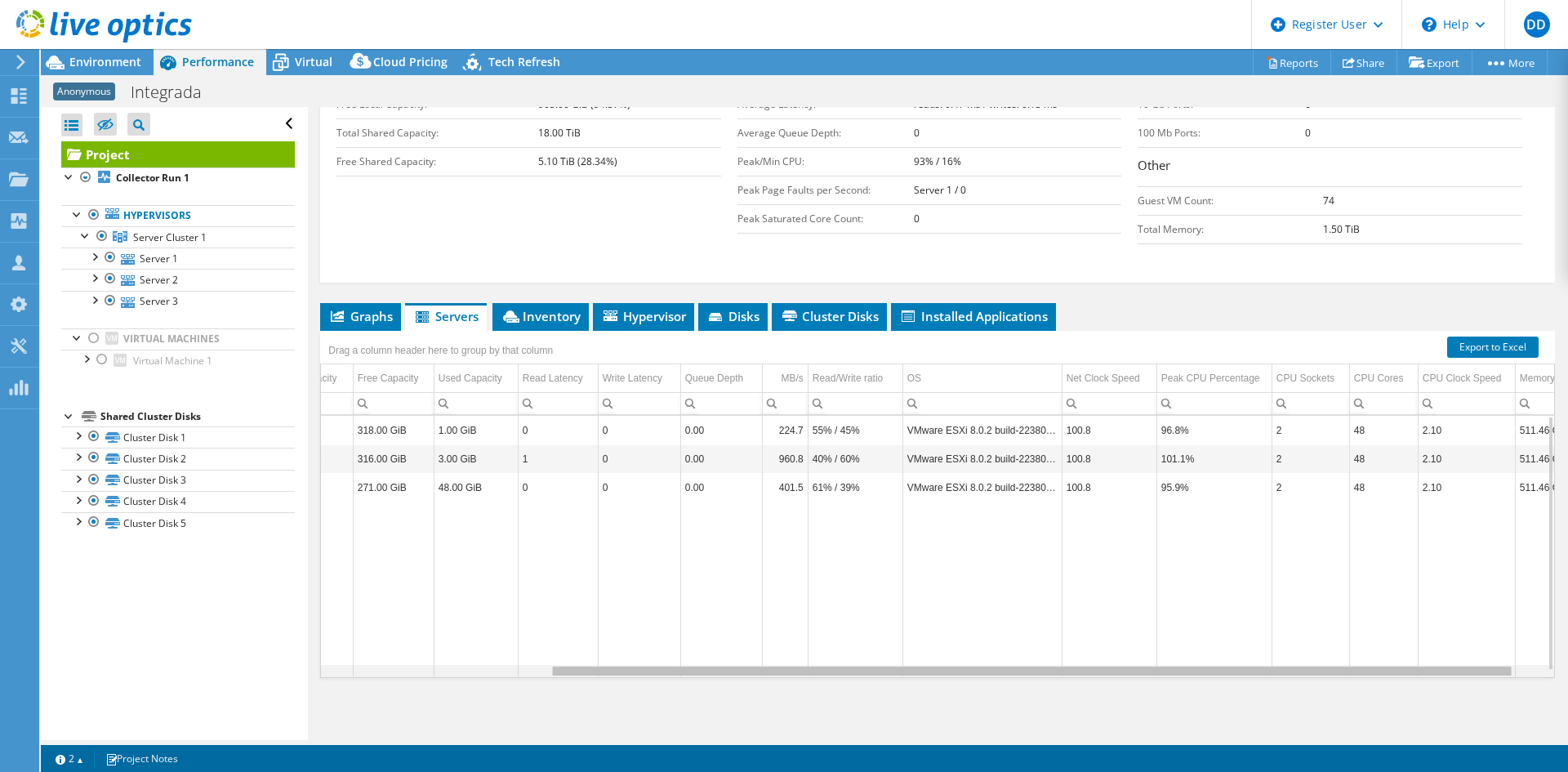
scroll to position [0, 0]
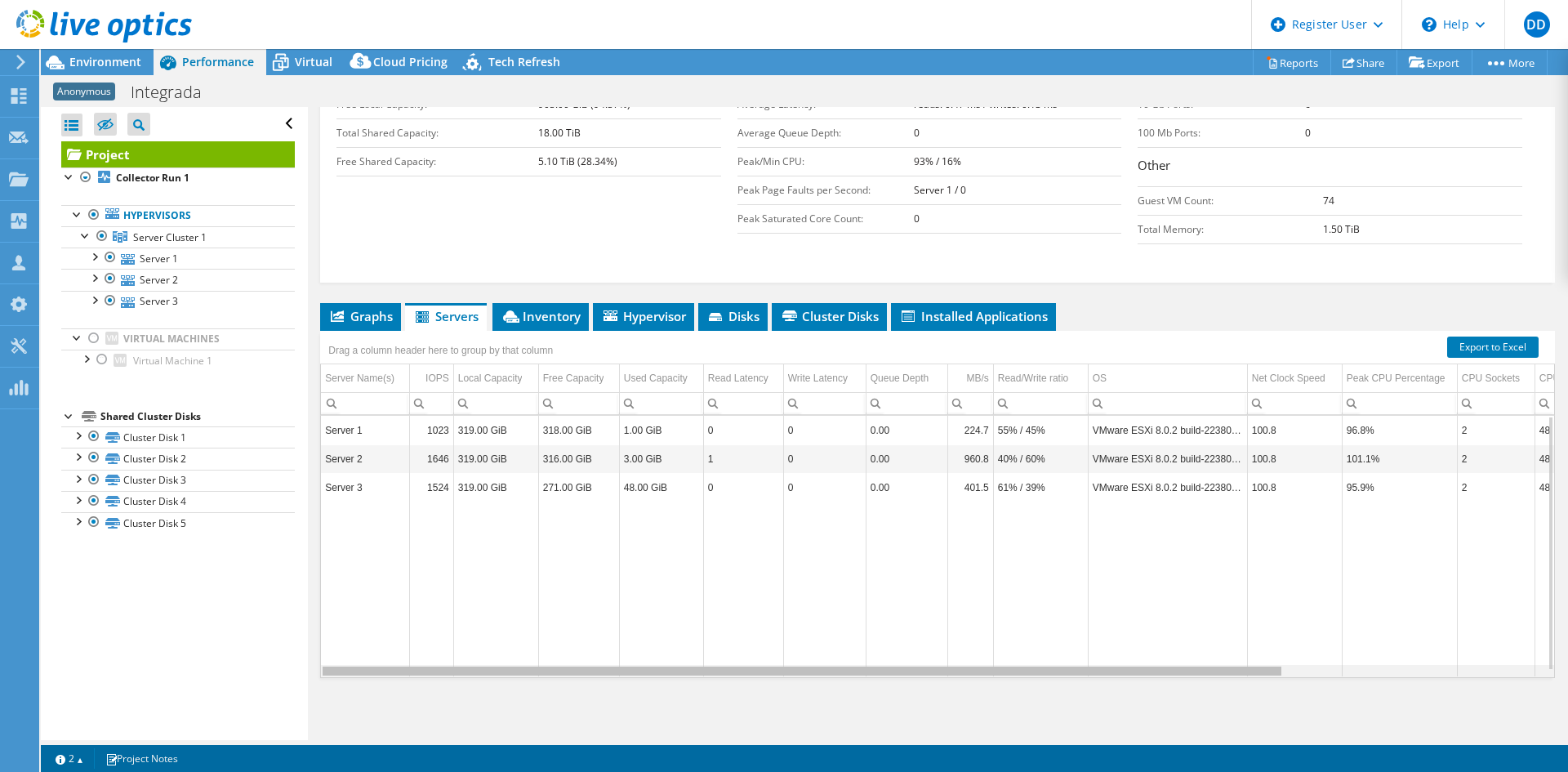
drag, startPoint x: 1039, startPoint y: 672, endPoint x: 847, endPoint y: 593, distance: 207.6
click at [851, 618] on body "DD Dell User Daniel Dewes Daniel.Dewes@dell.com Dell My Profile Log Out \n Help…" at bounding box center [784, 386] width 1568 height 772
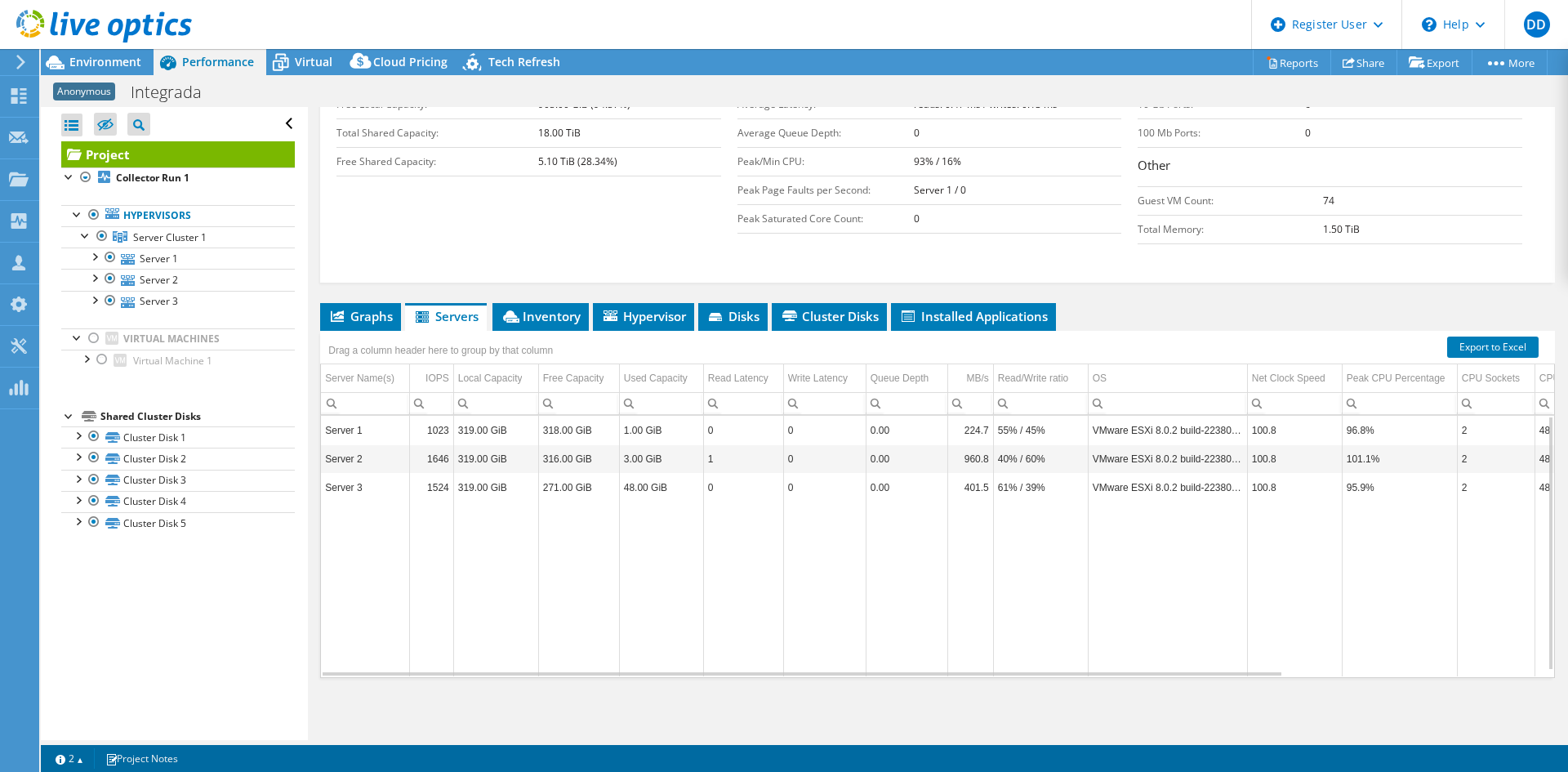
click at [543, 319] on span "Inventory" at bounding box center [541, 316] width 80 height 16
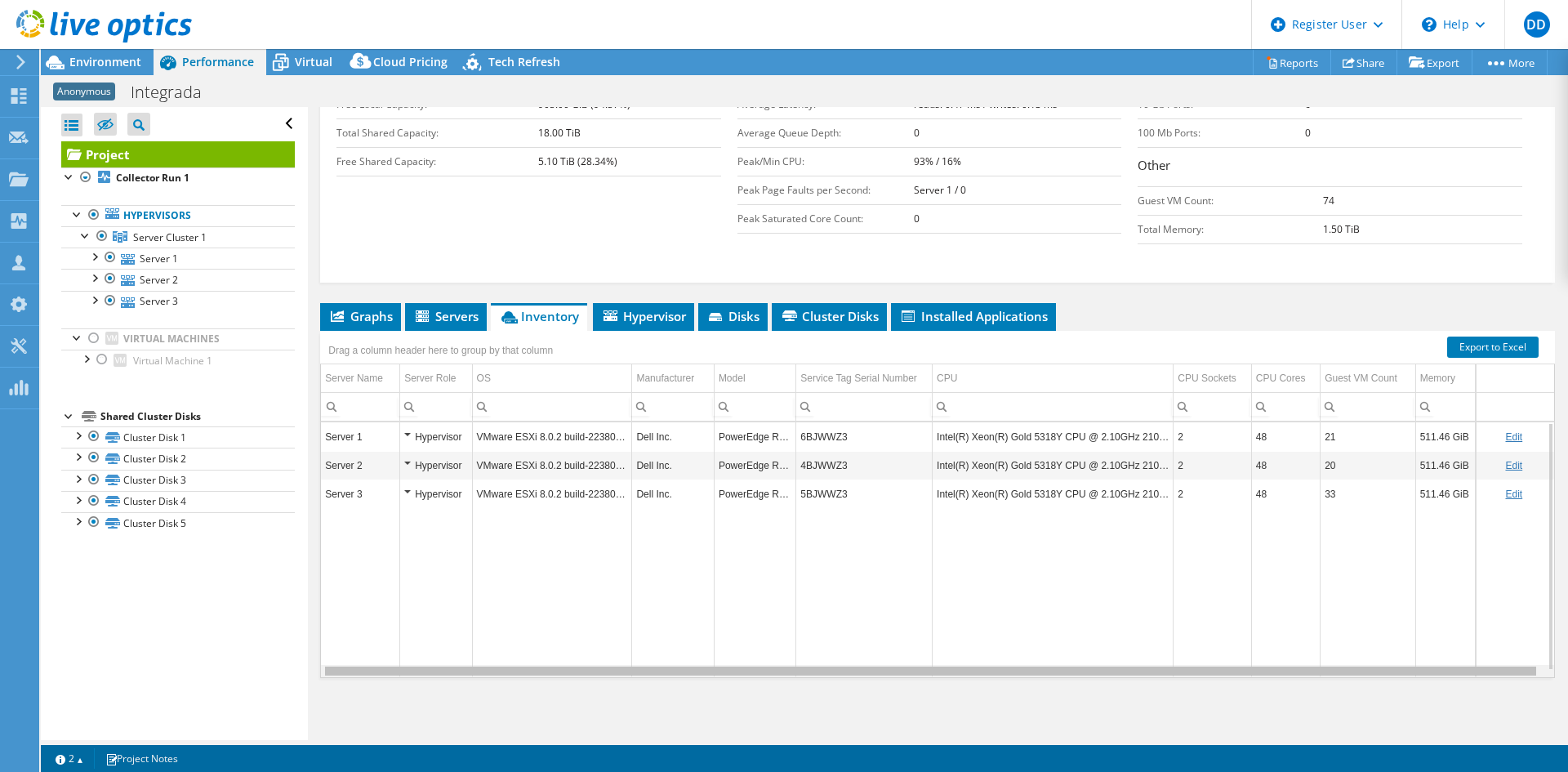
drag, startPoint x: 1286, startPoint y: 670, endPoint x: 1210, endPoint y: 660, distance: 76.7
click at [1211, 660] on body "DD Dell User Daniel Dewes Daniel.Dewes@dell.com Dell My Profile Log Out \n Help…" at bounding box center [784, 386] width 1568 height 772
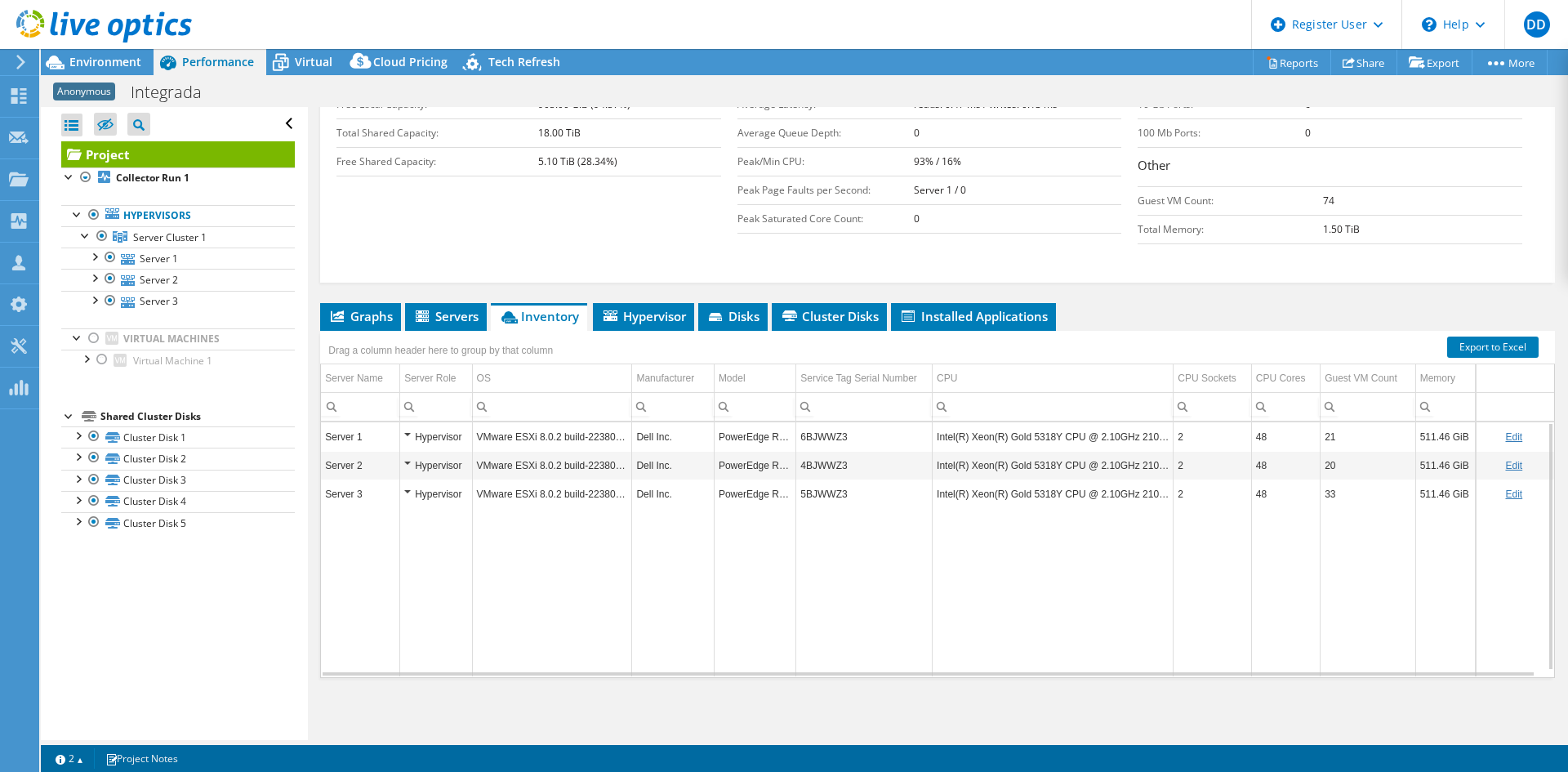
click at [662, 316] on span "Hypervisor" at bounding box center [644, 316] width 85 height 16
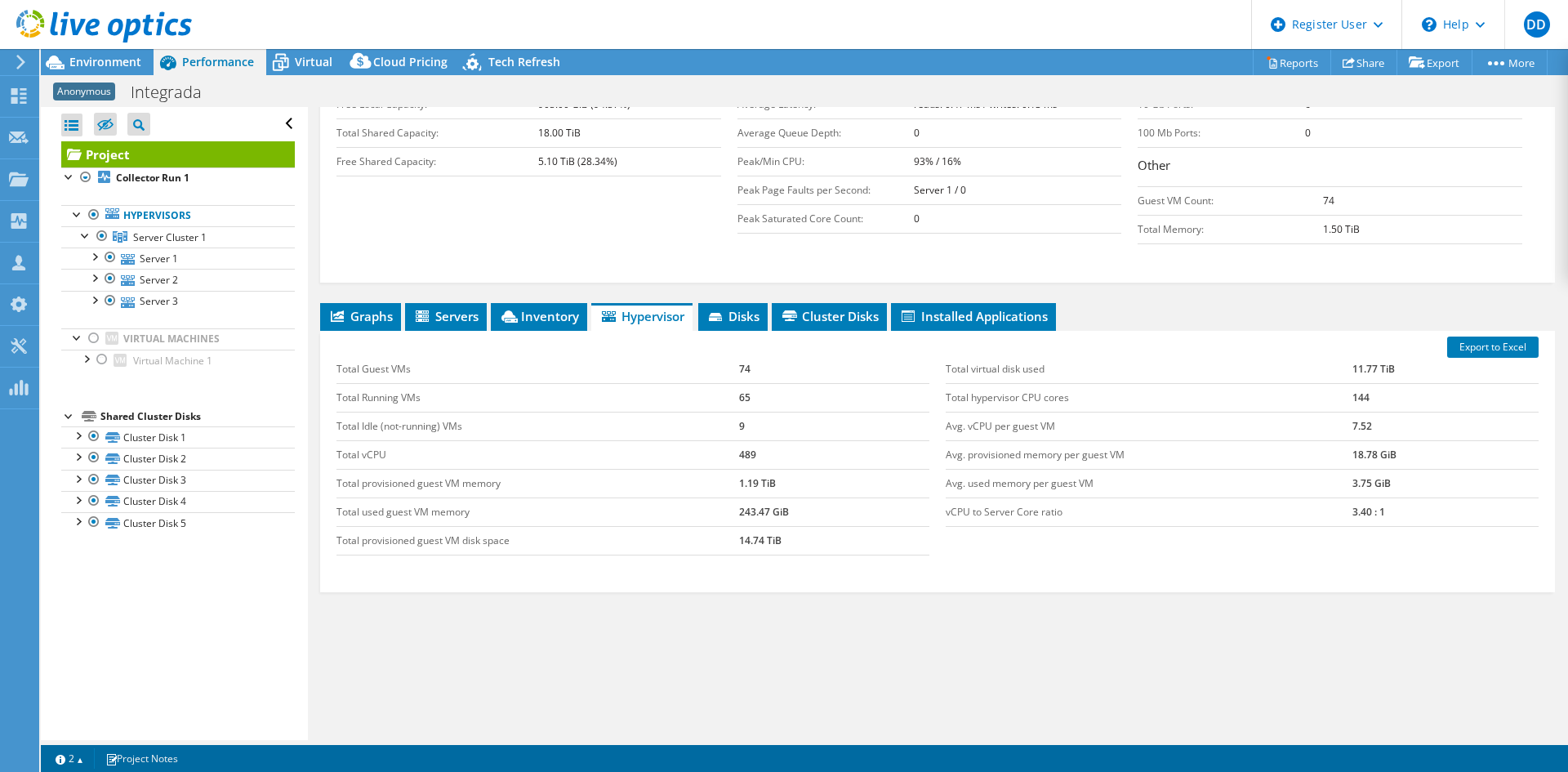
click at [763, 328] on li "Disks" at bounding box center [733, 317] width 69 height 28
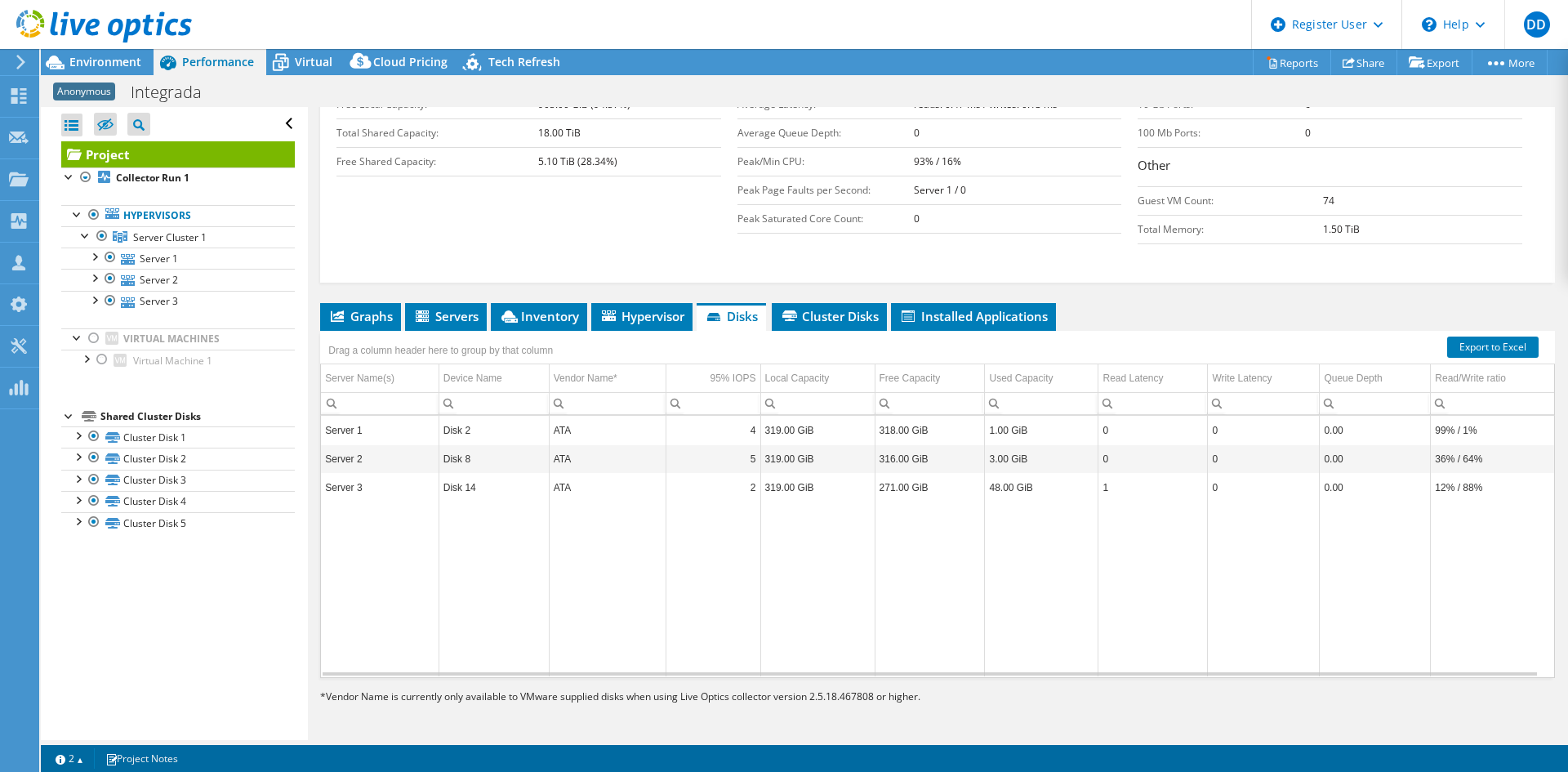
click at [846, 319] on span "Cluster Disks" at bounding box center [829, 316] width 99 height 16
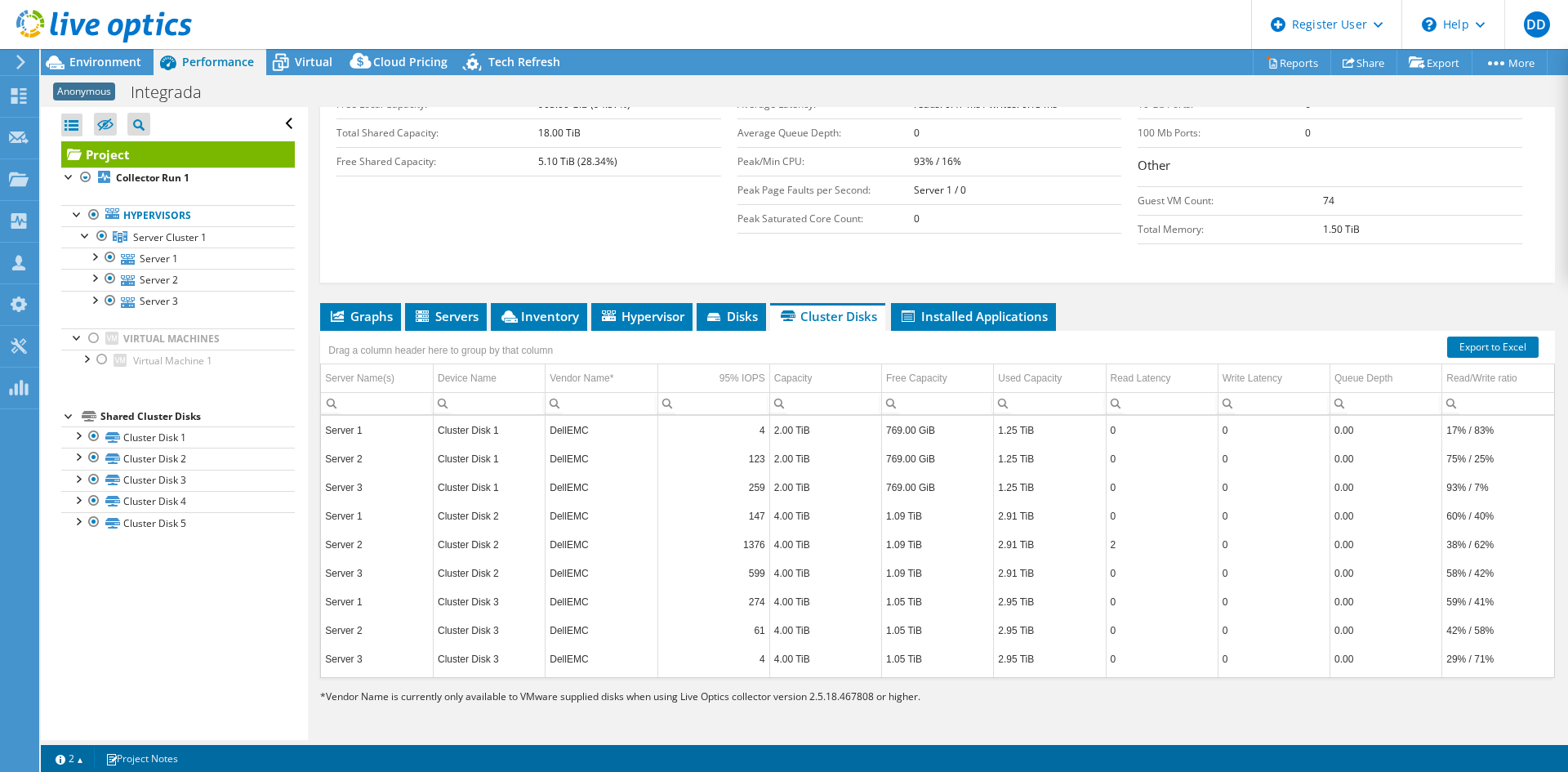
click at [405, 310] on li "Servers" at bounding box center [446, 317] width 82 height 28
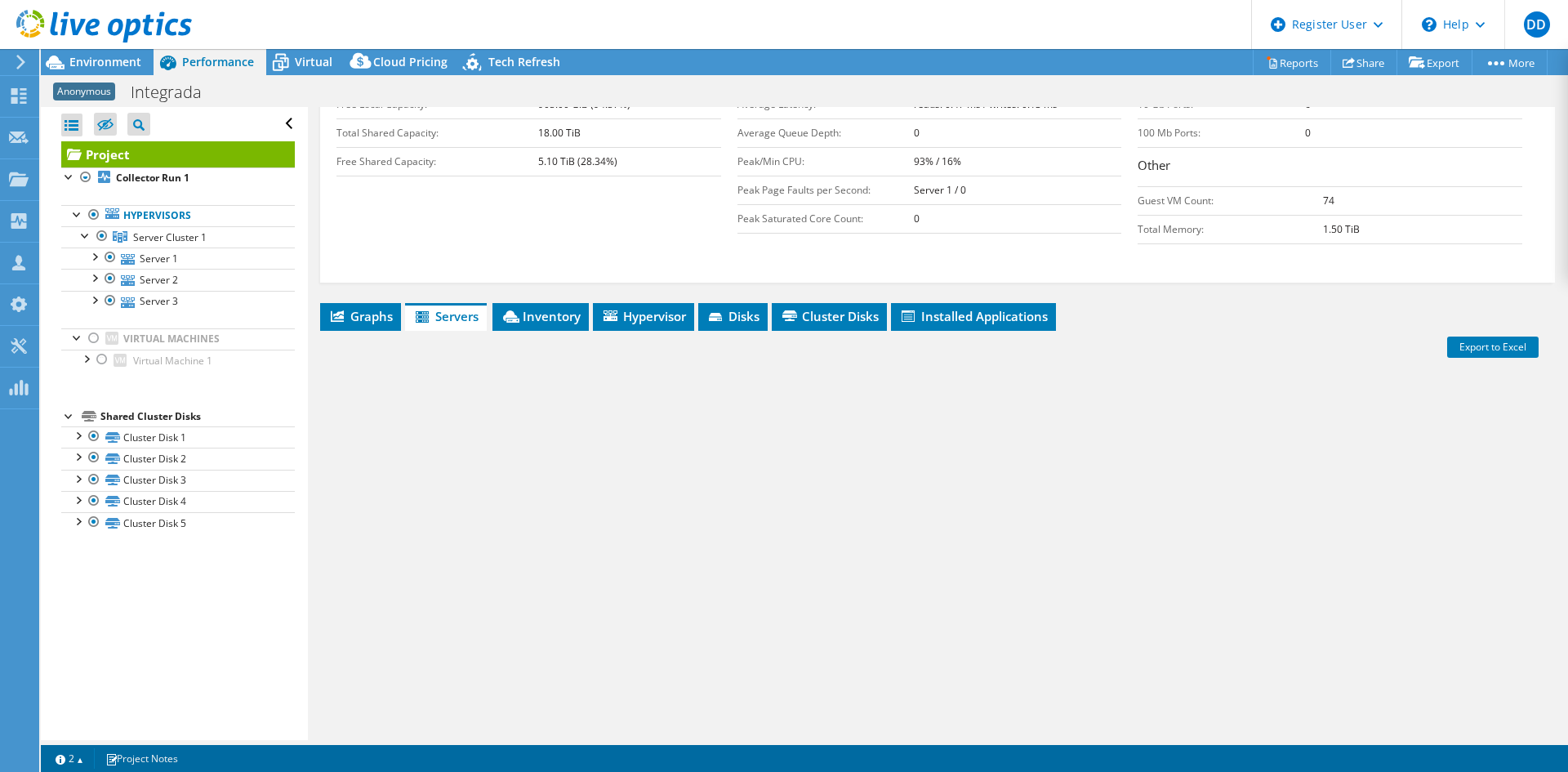
click at [384, 314] on span "Graphs" at bounding box center [360, 316] width 65 height 16
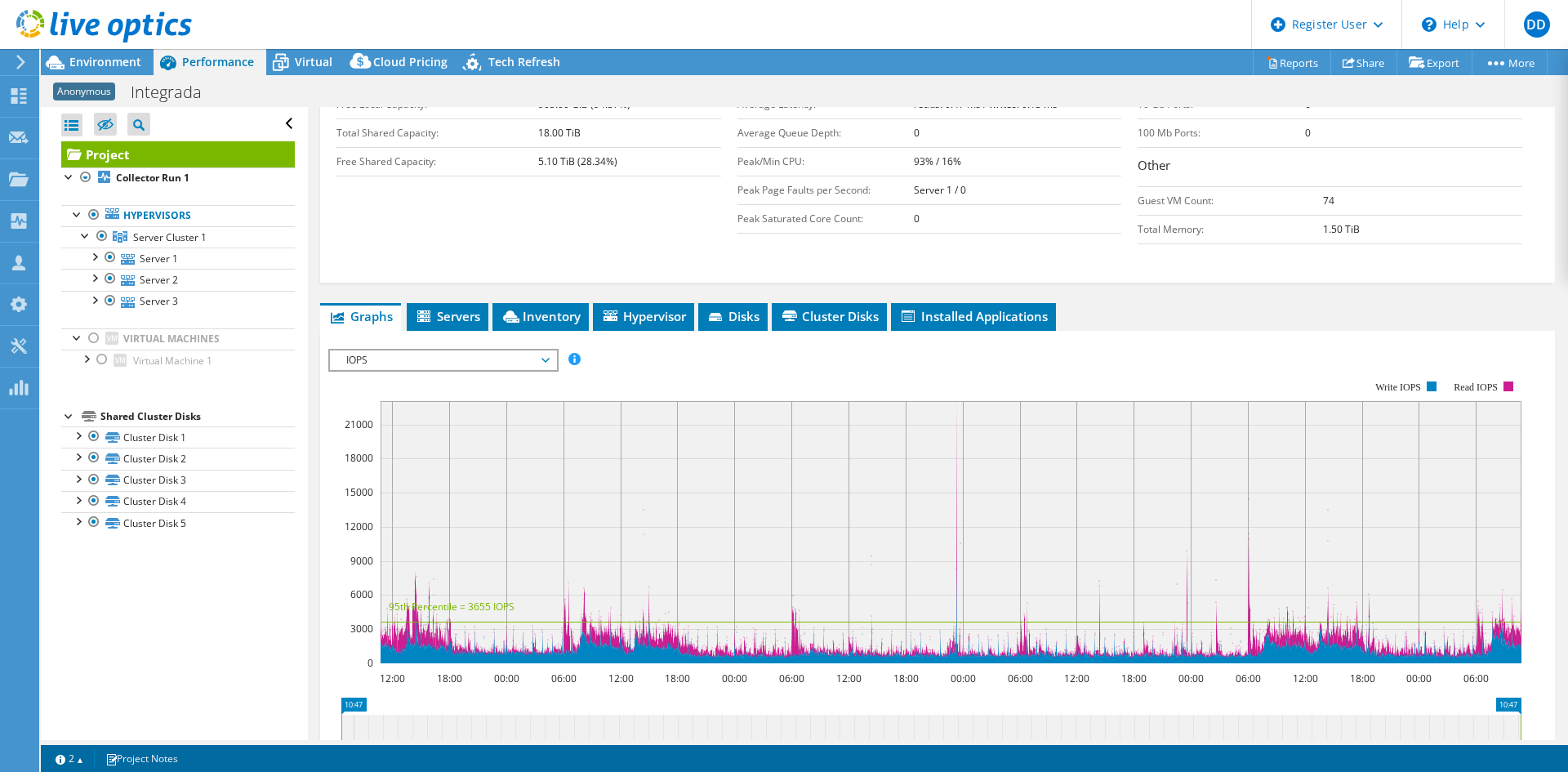
click at [432, 366] on span "IOPS" at bounding box center [443, 360] width 210 height 20
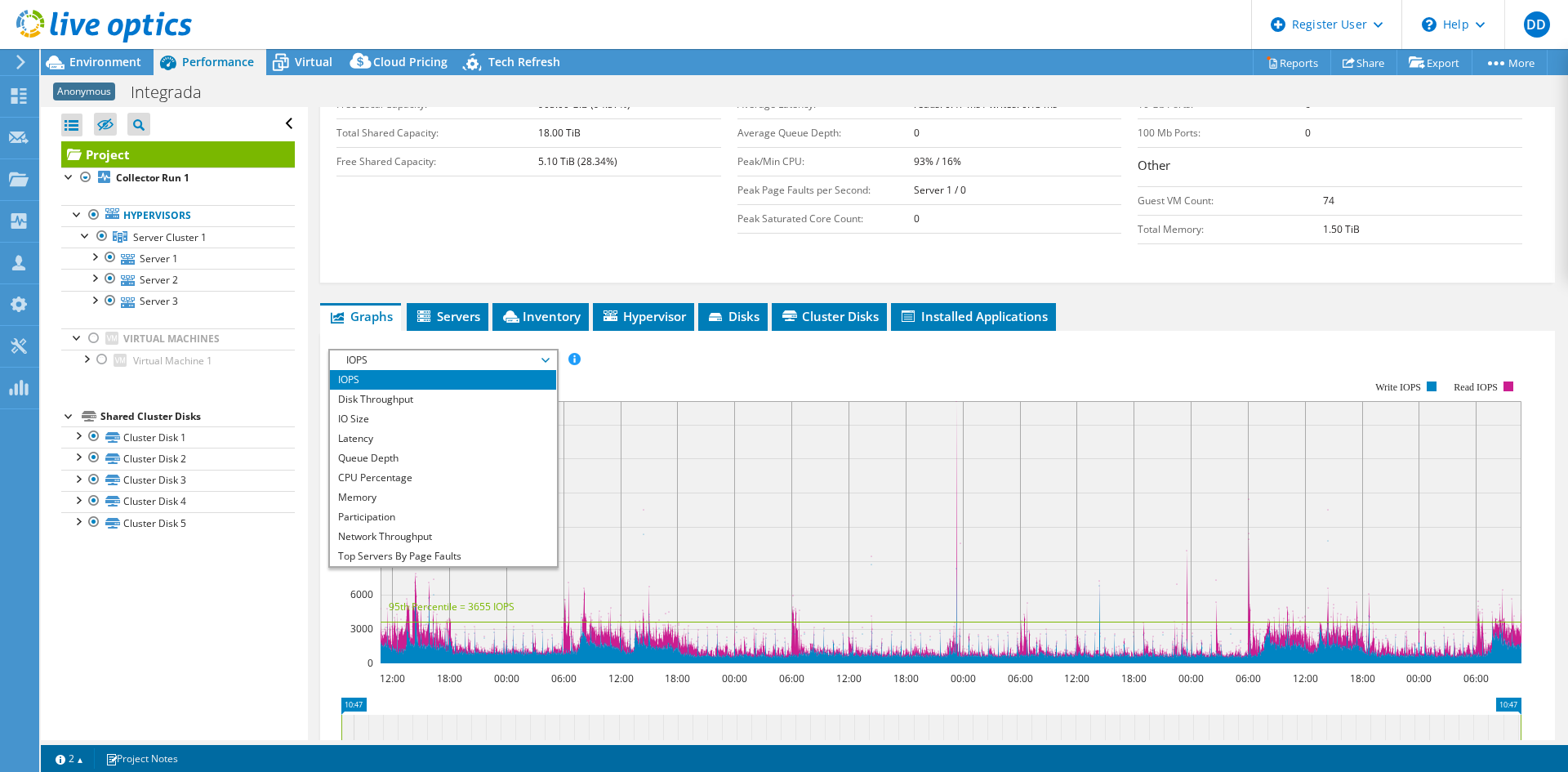
click at [427, 480] on li "CPU Percentage" at bounding box center [443, 478] width 226 height 20
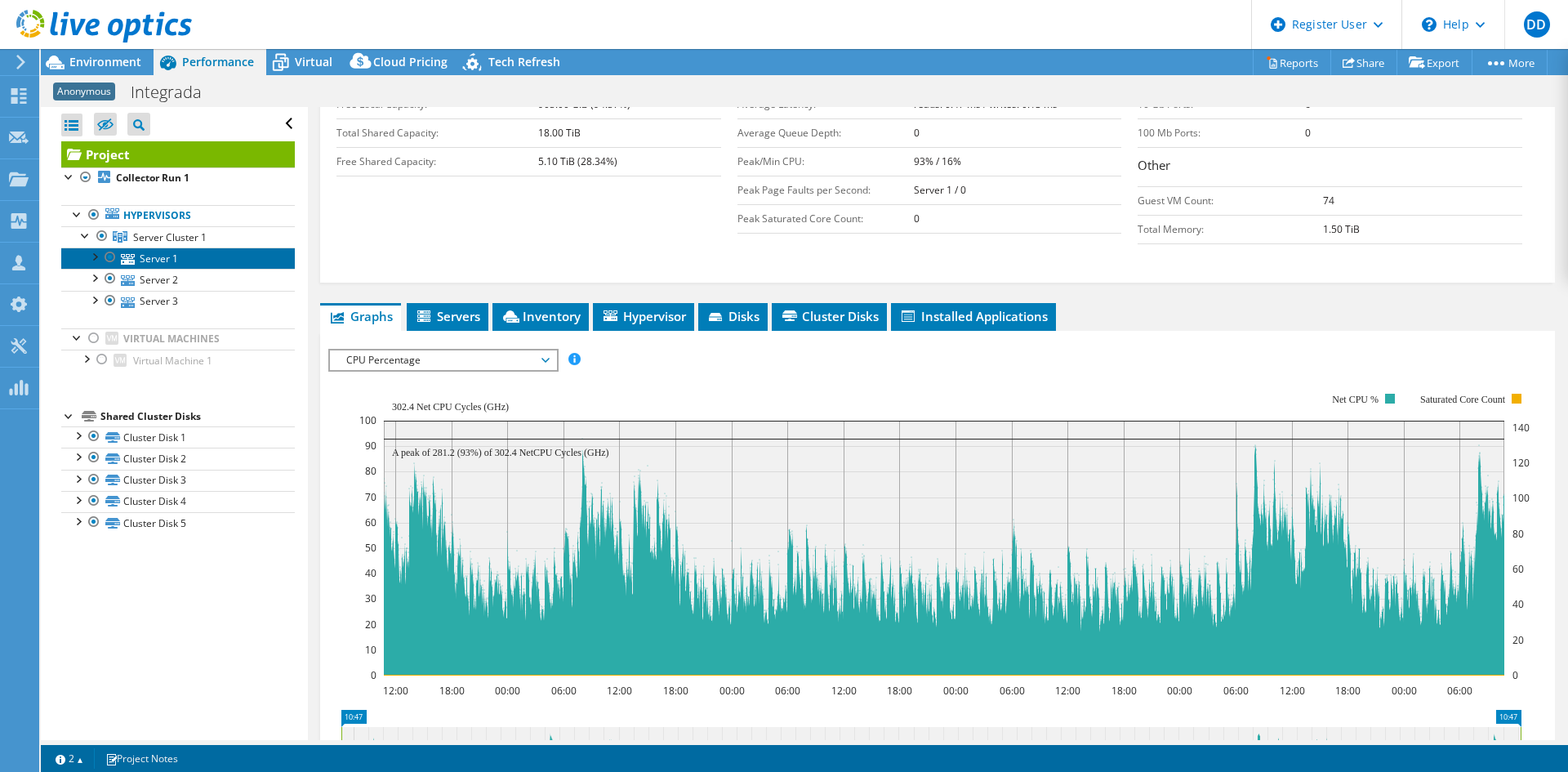
click at [202, 262] on link "Server 1" at bounding box center [178, 258] width 234 height 21
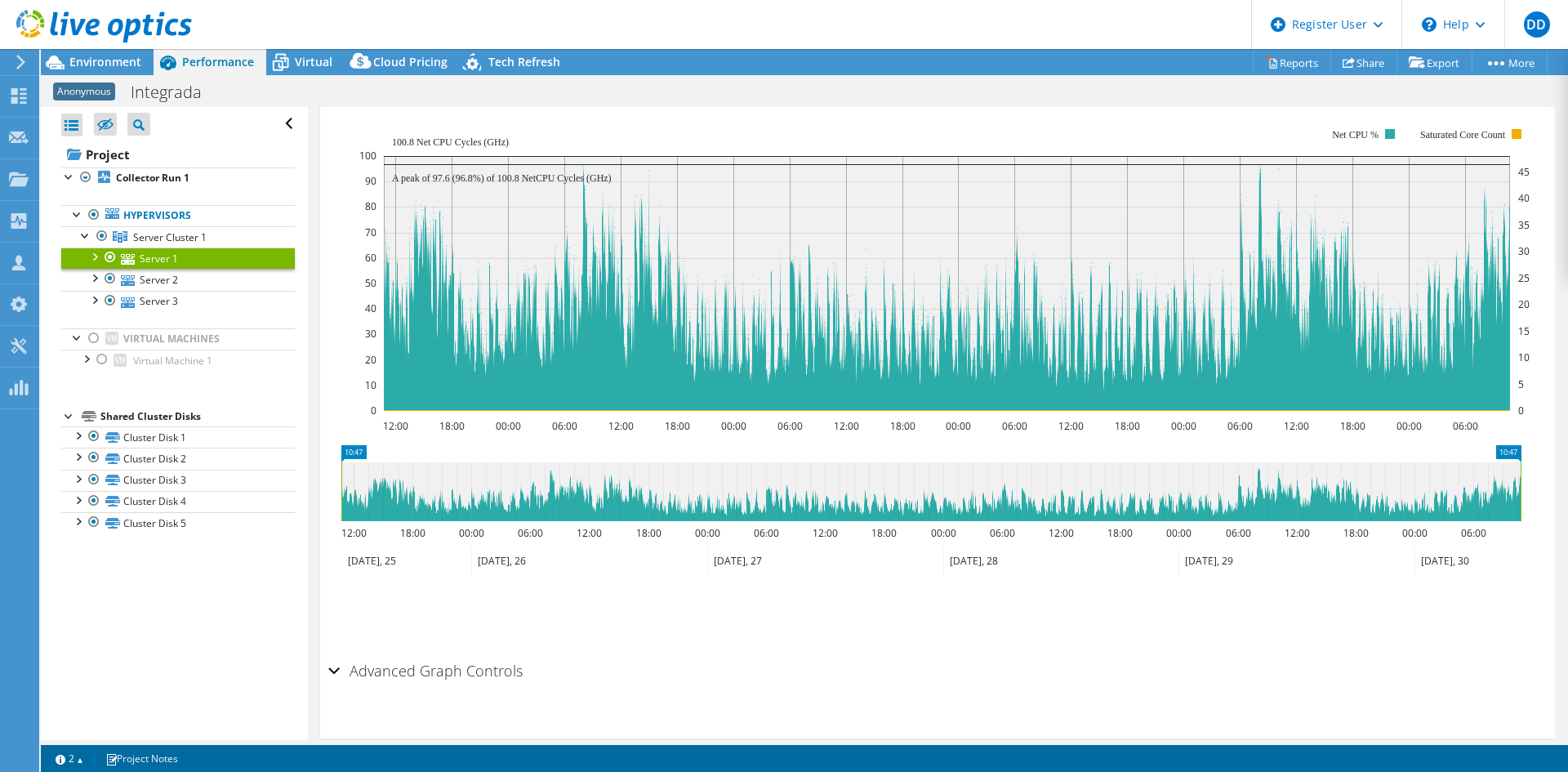
scroll to position [288, 0]
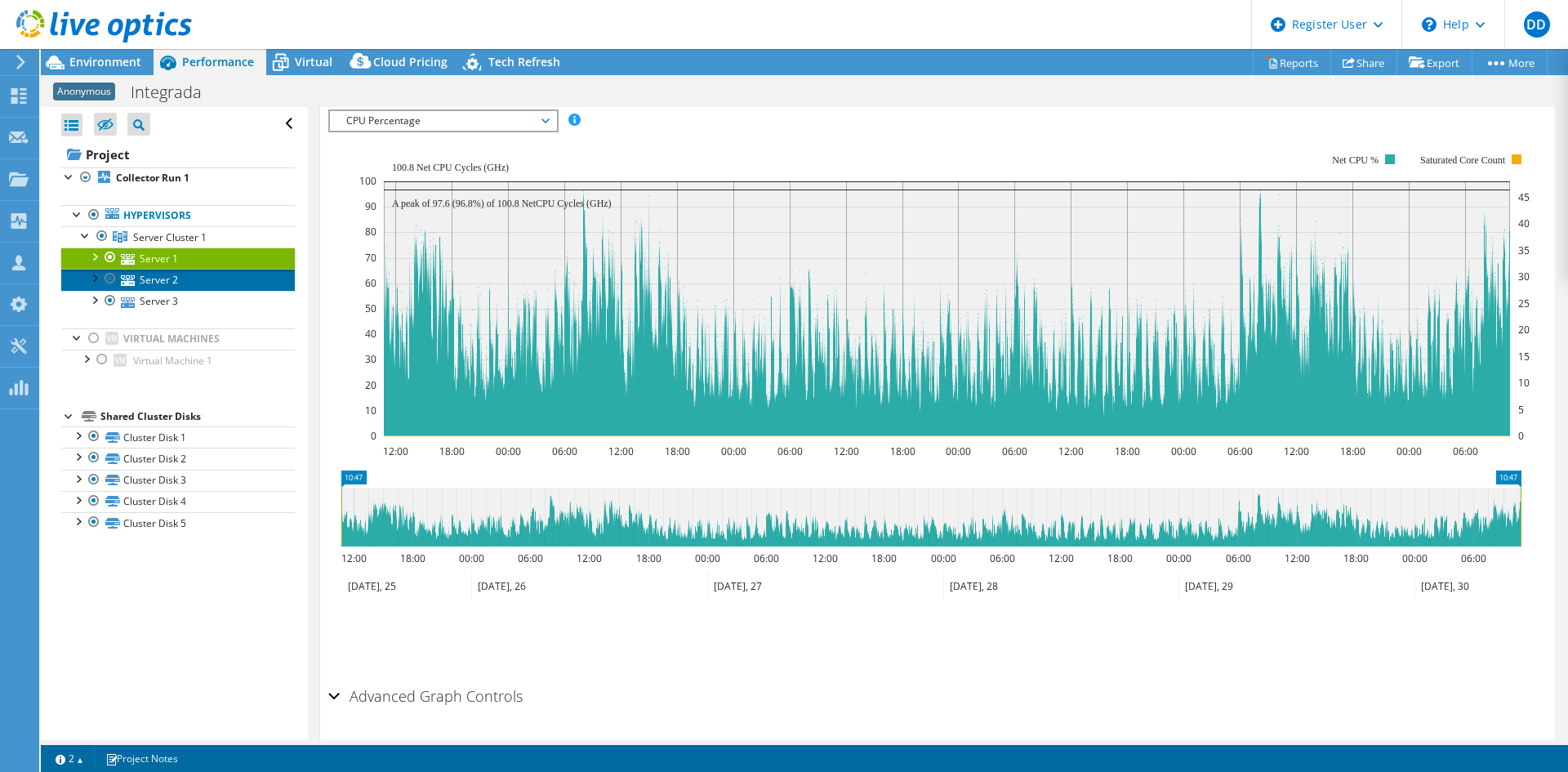
click at [164, 278] on link "Server 2" at bounding box center [178, 279] width 234 height 21
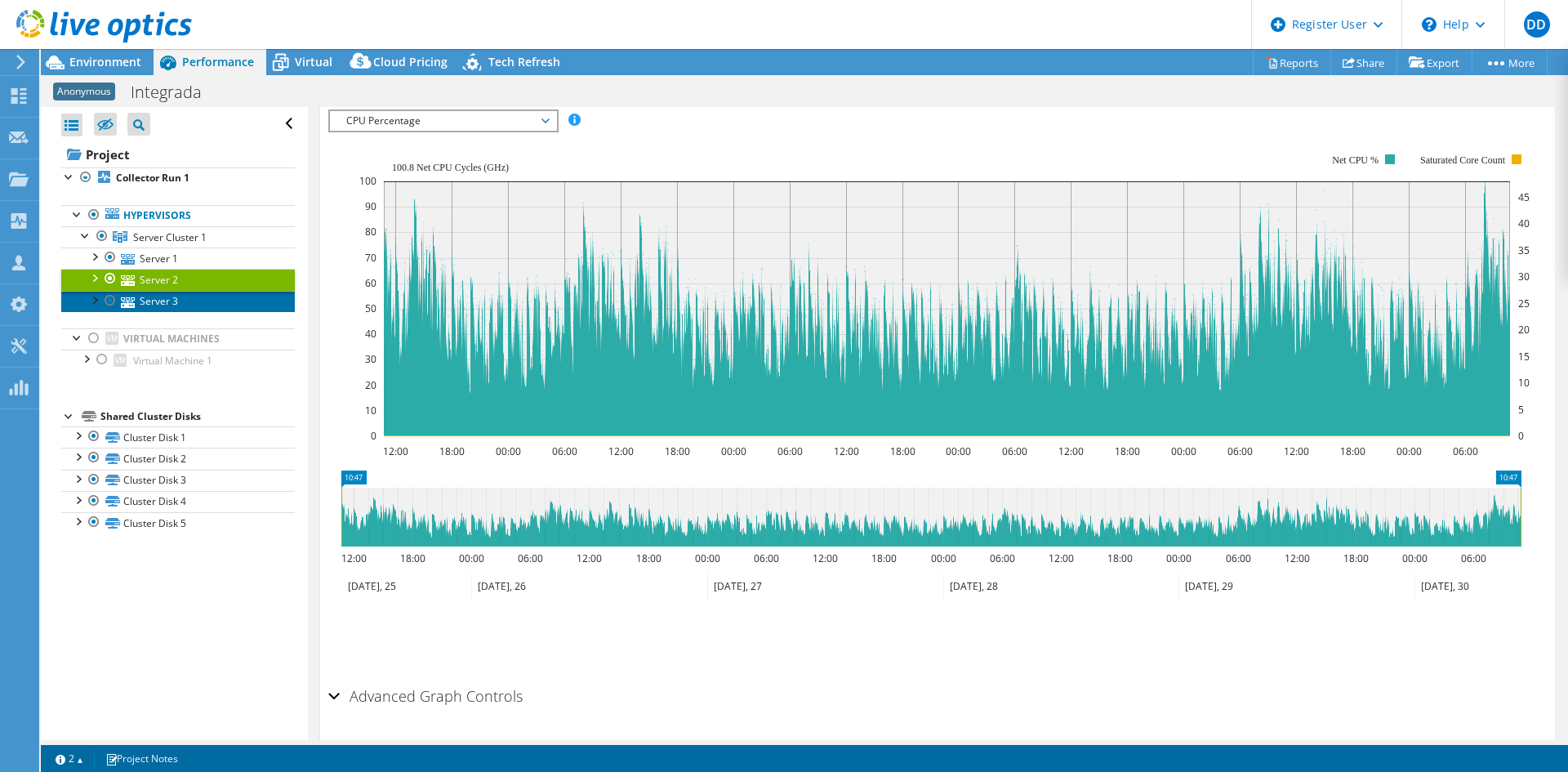
click at [158, 299] on link "Server 3" at bounding box center [178, 301] width 234 height 21
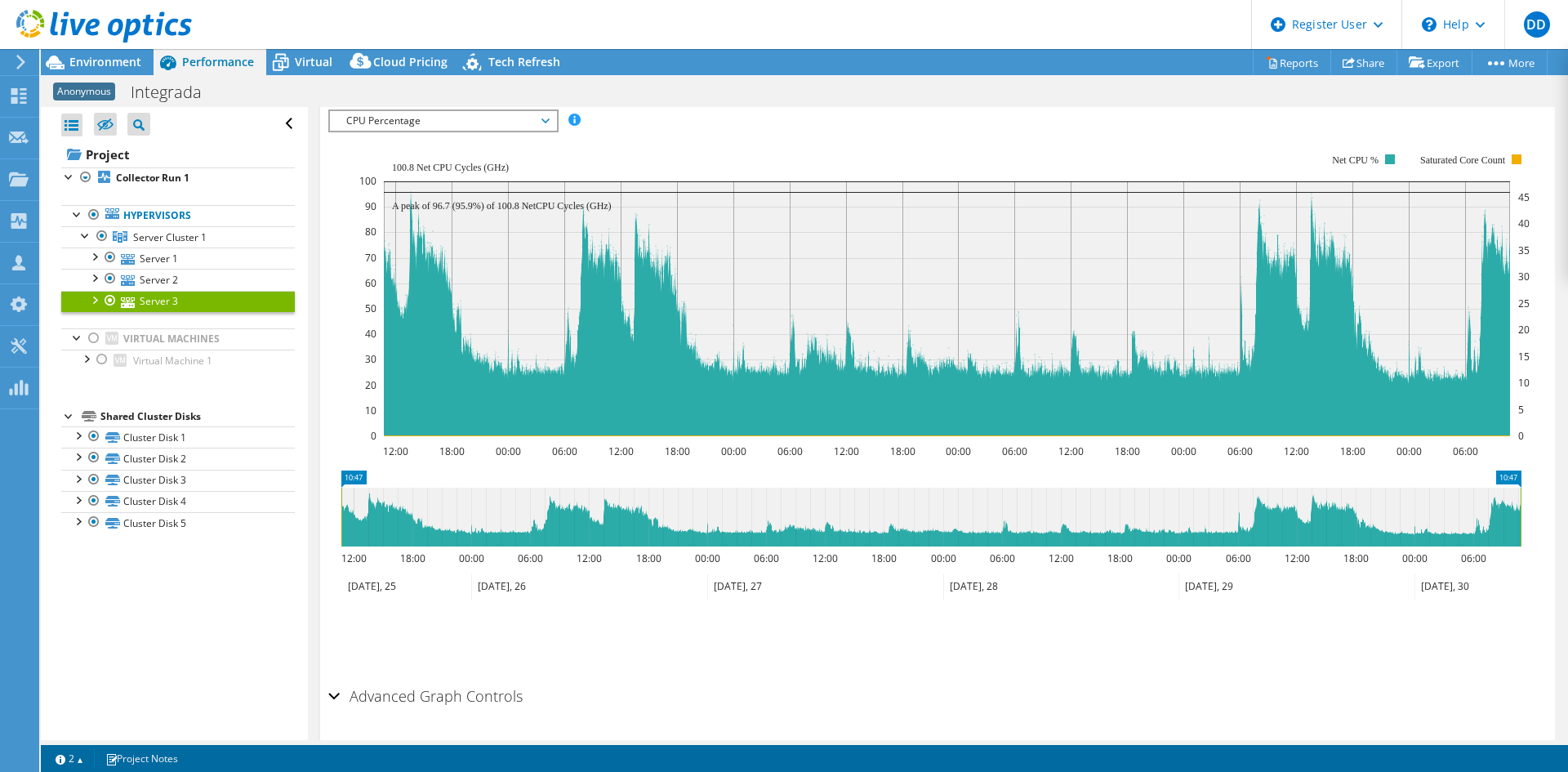
click at [173, 232] on span "Server Cluster 1" at bounding box center [170, 237] width 74 height 14
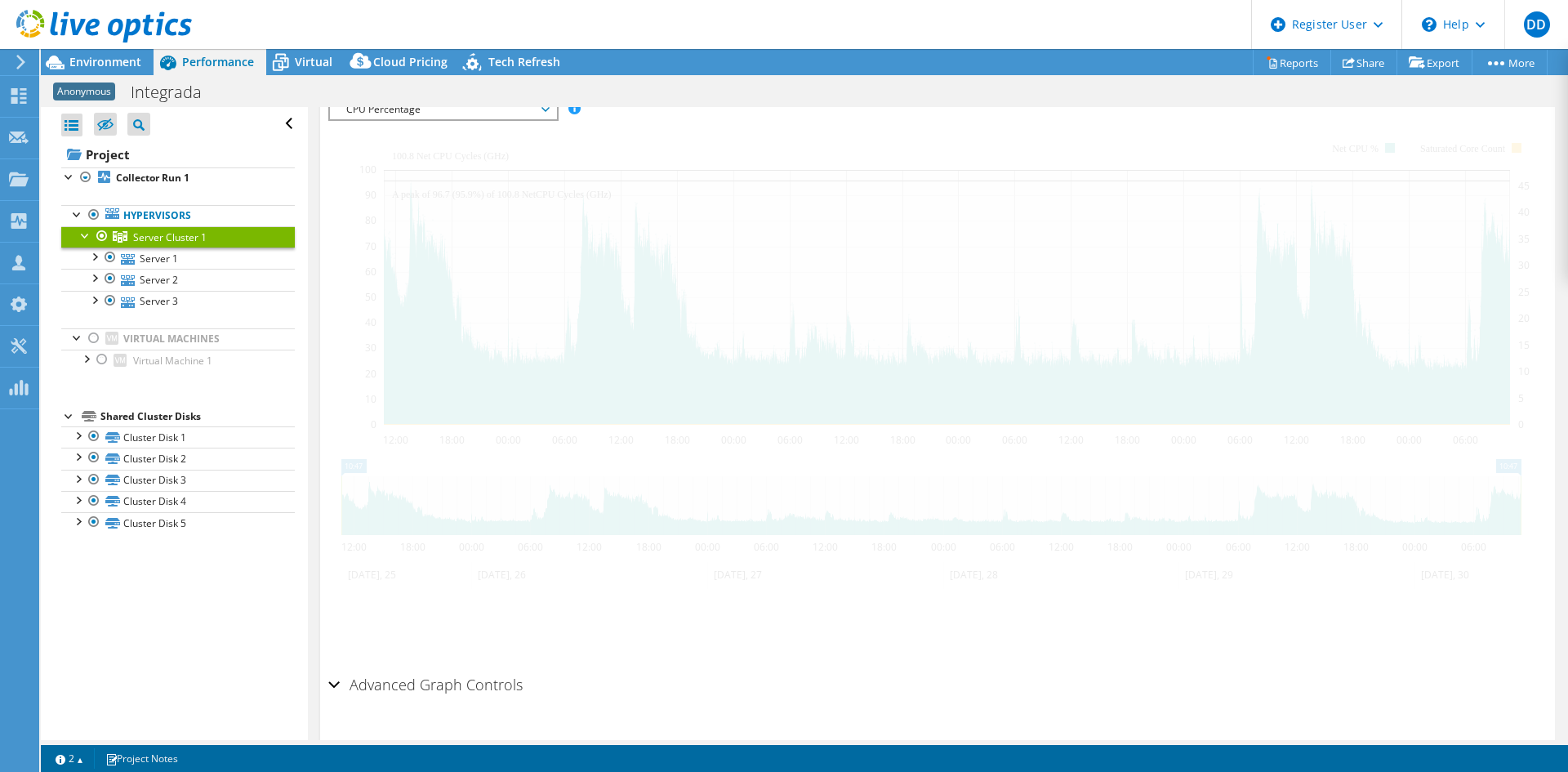
scroll to position [277, 0]
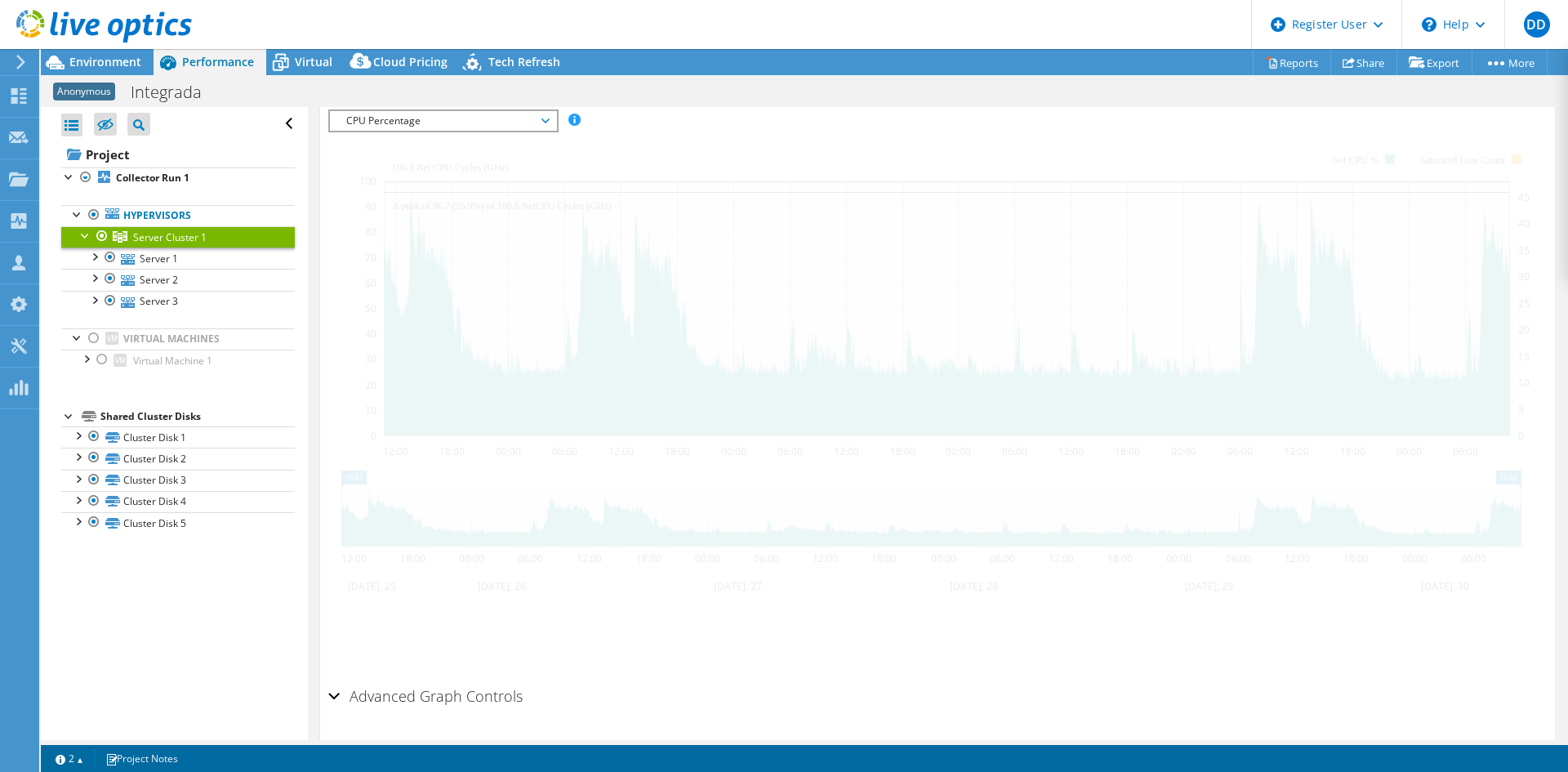
click at [173, 216] on link "Hypervisors" at bounding box center [178, 216] width 234 height 21
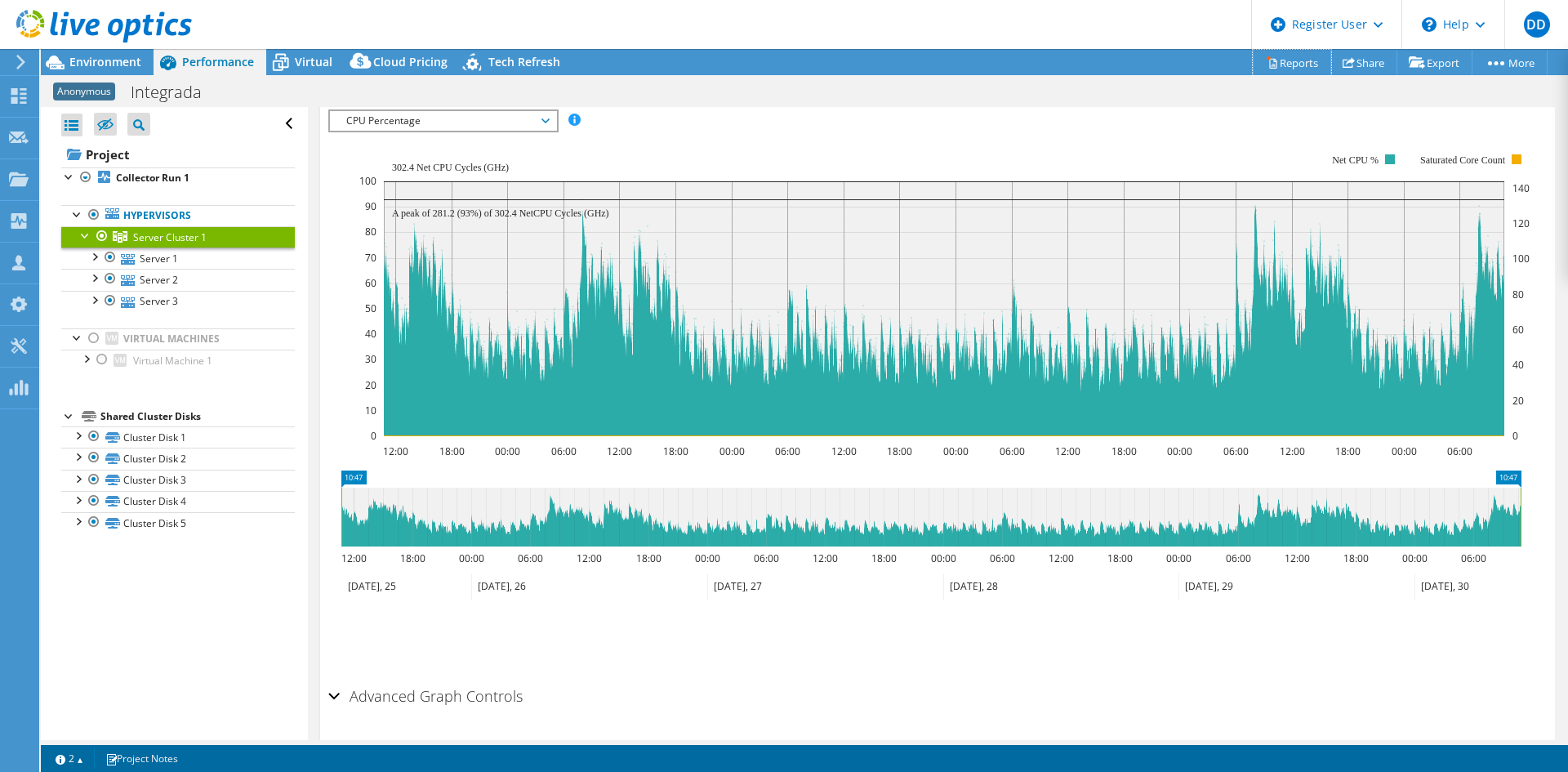
click at [1290, 53] on link "Reports" at bounding box center [1292, 62] width 78 height 25
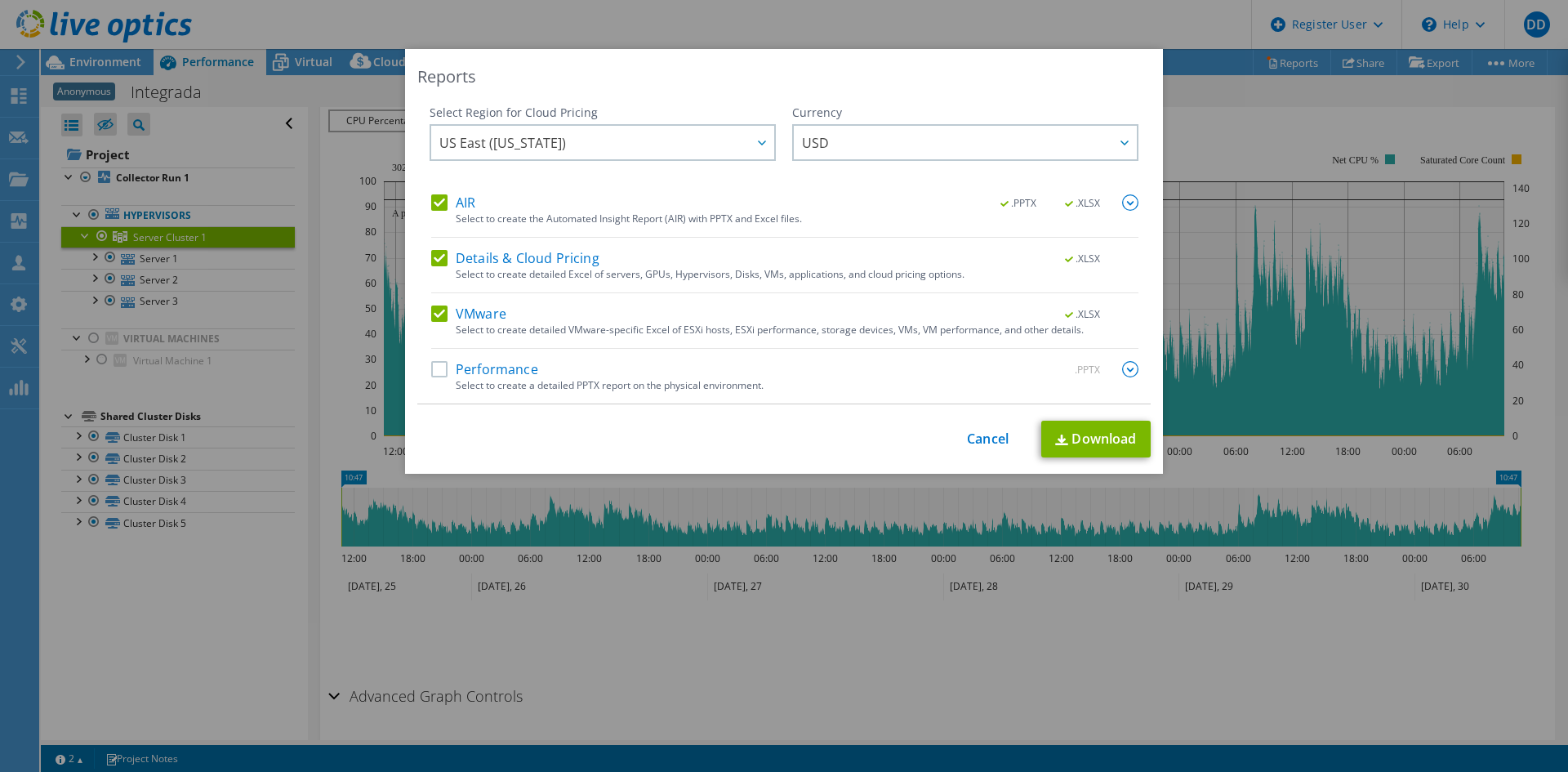
click at [421, 199] on div "Select Region for Cloud Pricing Asia Pacific (Hong Kong) Asia Pacific (Mumbai) …" at bounding box center [784, 254] width 734 height 300
click at [487, 256] on label "Details & Cloud Pricing" at bounding box center [516, 258] width 168 height 16
click at [0, 0] on input "Details & Cloud Pricing" at bounding box center [0, 0] width 0 height 0
click at [467, 197] on label "AIR" at bounding box center [453, 203] width 44 height 16
click at [0, 0] on input "AIR" at bounding box center [0, 0] width 0 height 0
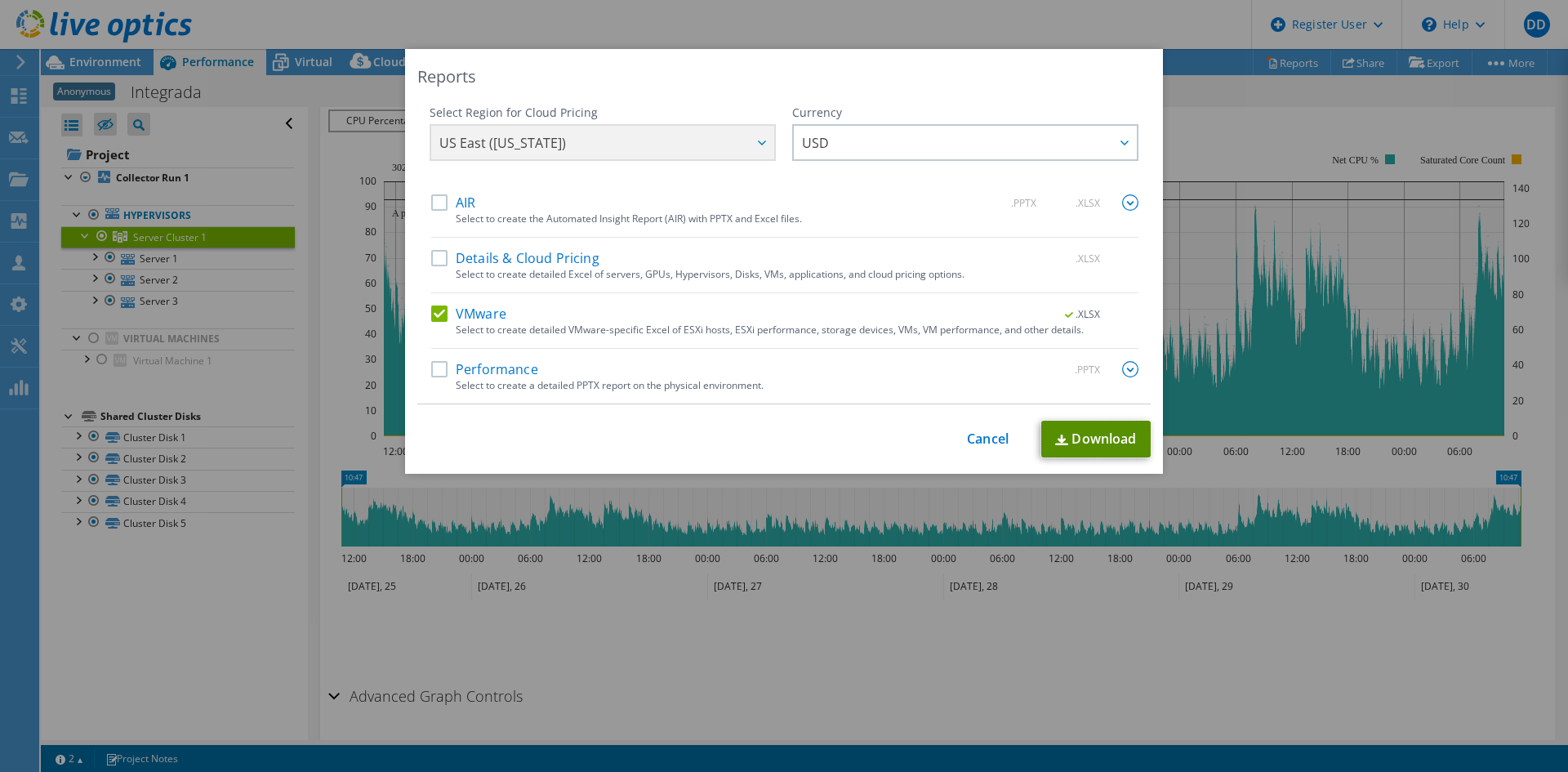
click at [1080, 442] on link "Download" at bounding box center [1097, 439] width 109 height 37
click at [1234, 211] on div "Reports Select Region for Cloud Pricing Asia Pacific (Hong Kong) Asia Pacific (…" at bounding box center [784, 386] width 1568 height 674
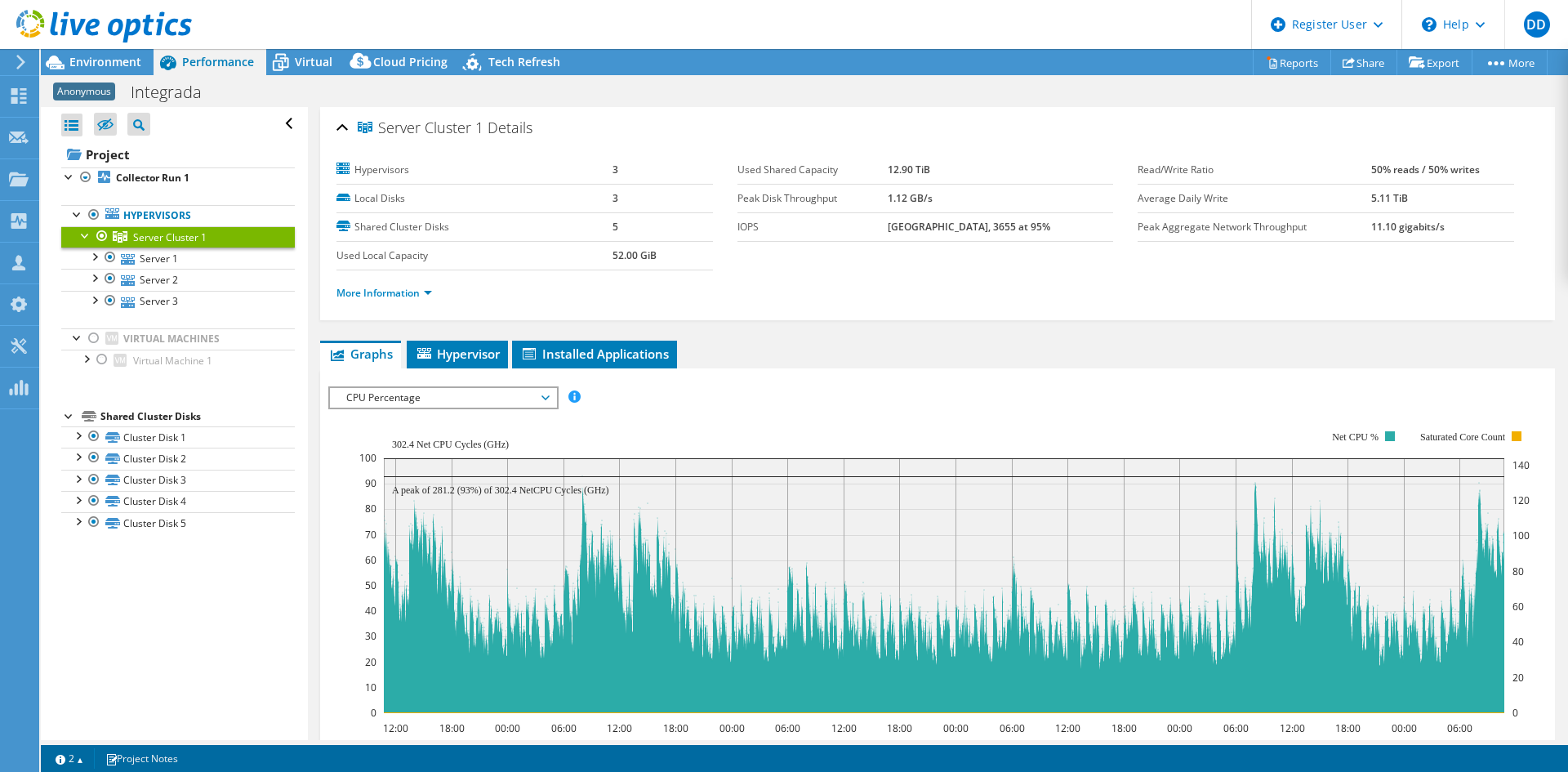
click at [437, 402] on span "CPU Percentage" at bounding box center [443, 398] width 210 height 20
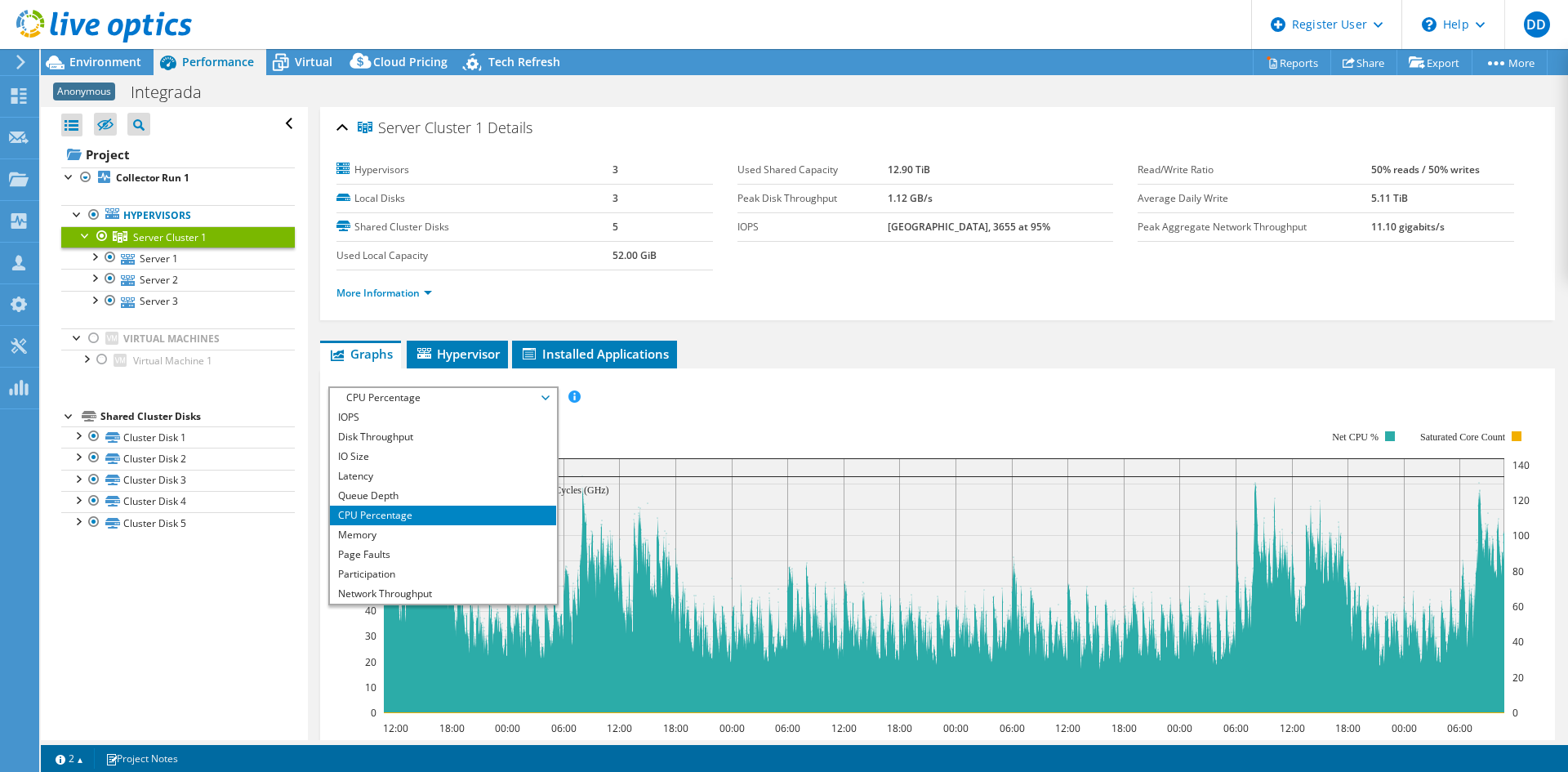
click at [426, 420] on li "IOPS" at bounding box center [443, 417] width 226 height 20
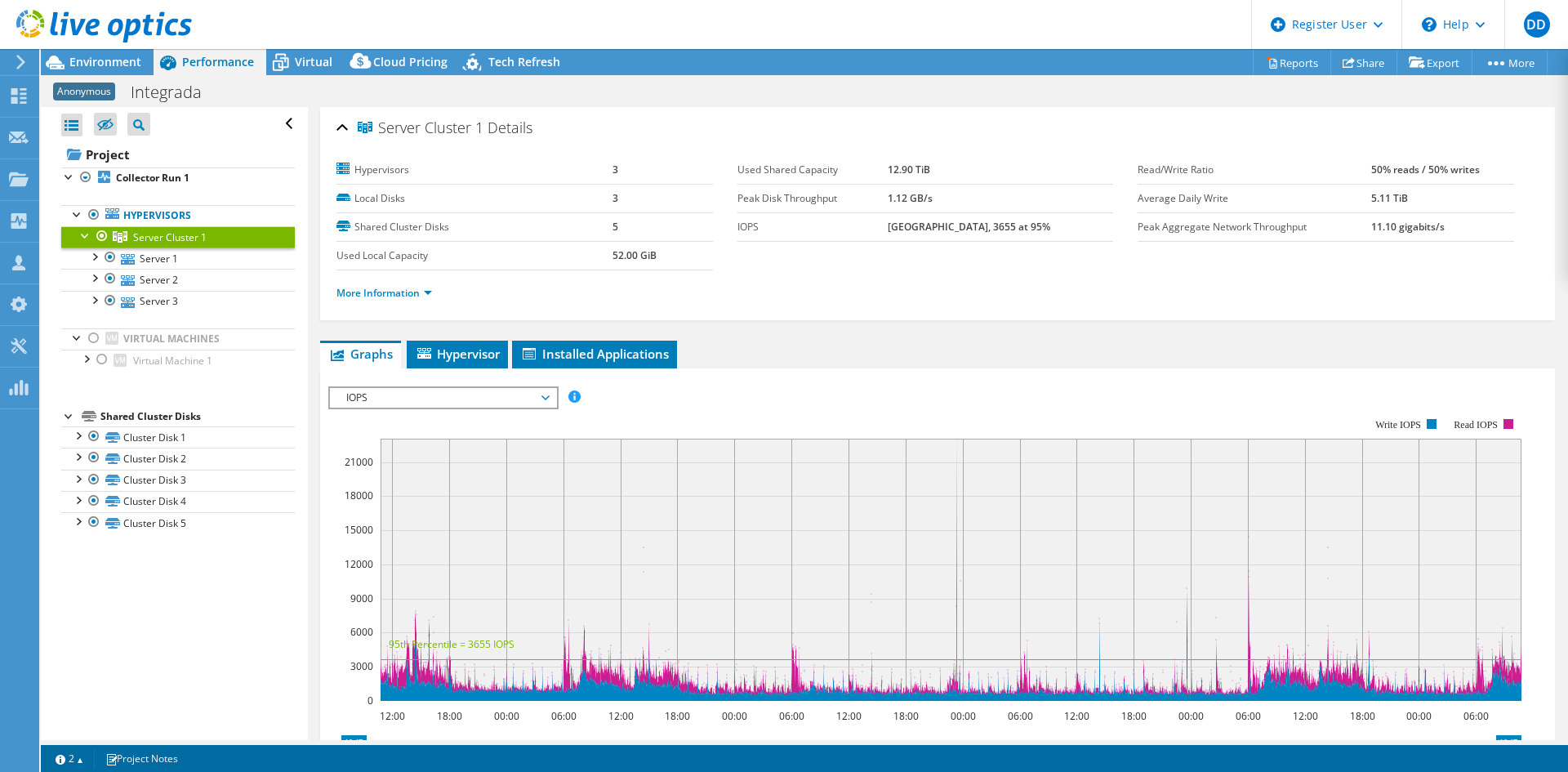
click at [93, 253] on div at bounding box center [94, 256] width 16 height 16
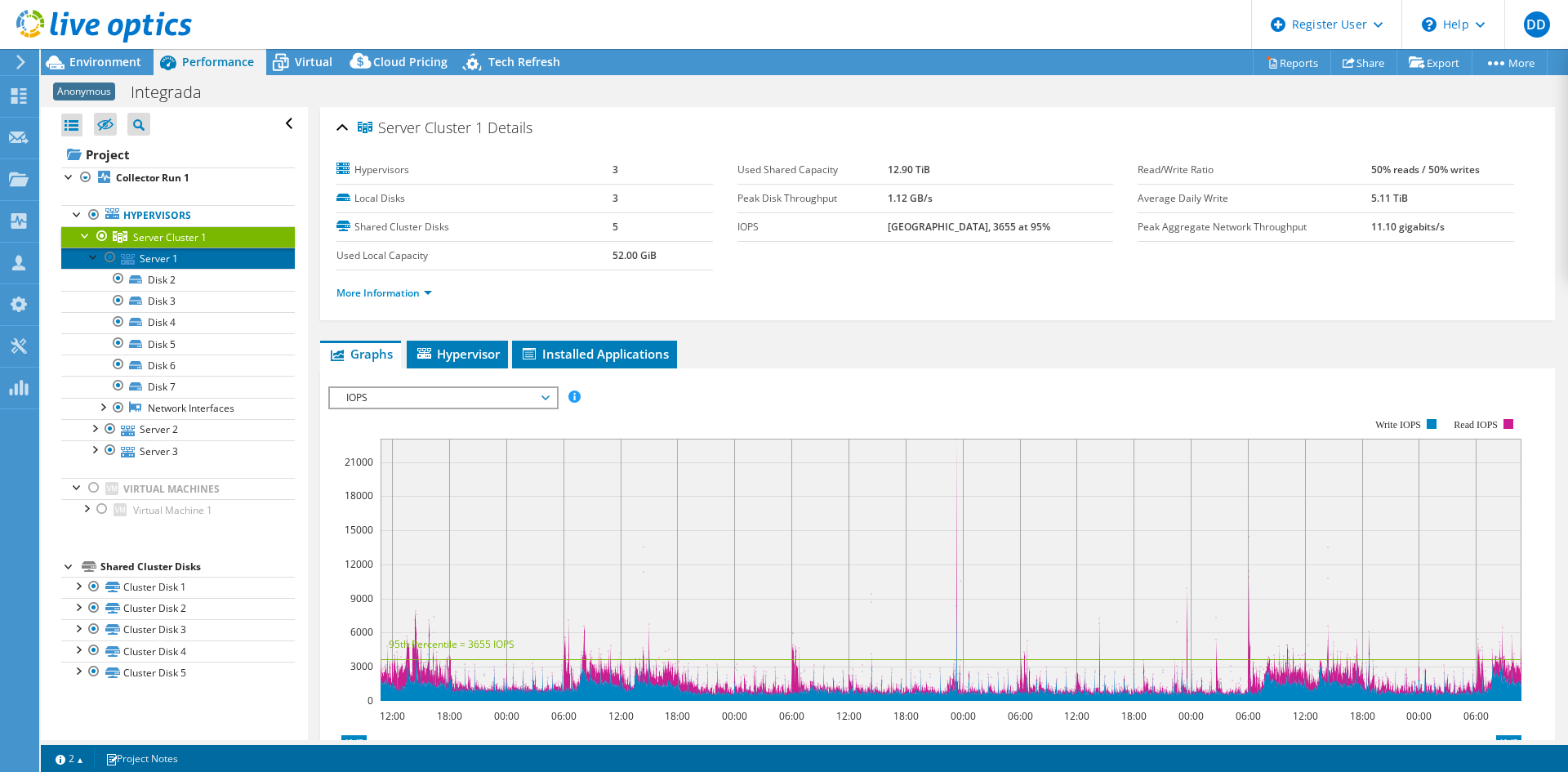
click at [157, 266] on link "Server 1" at bounding box center [178, 258] width 234 height 21
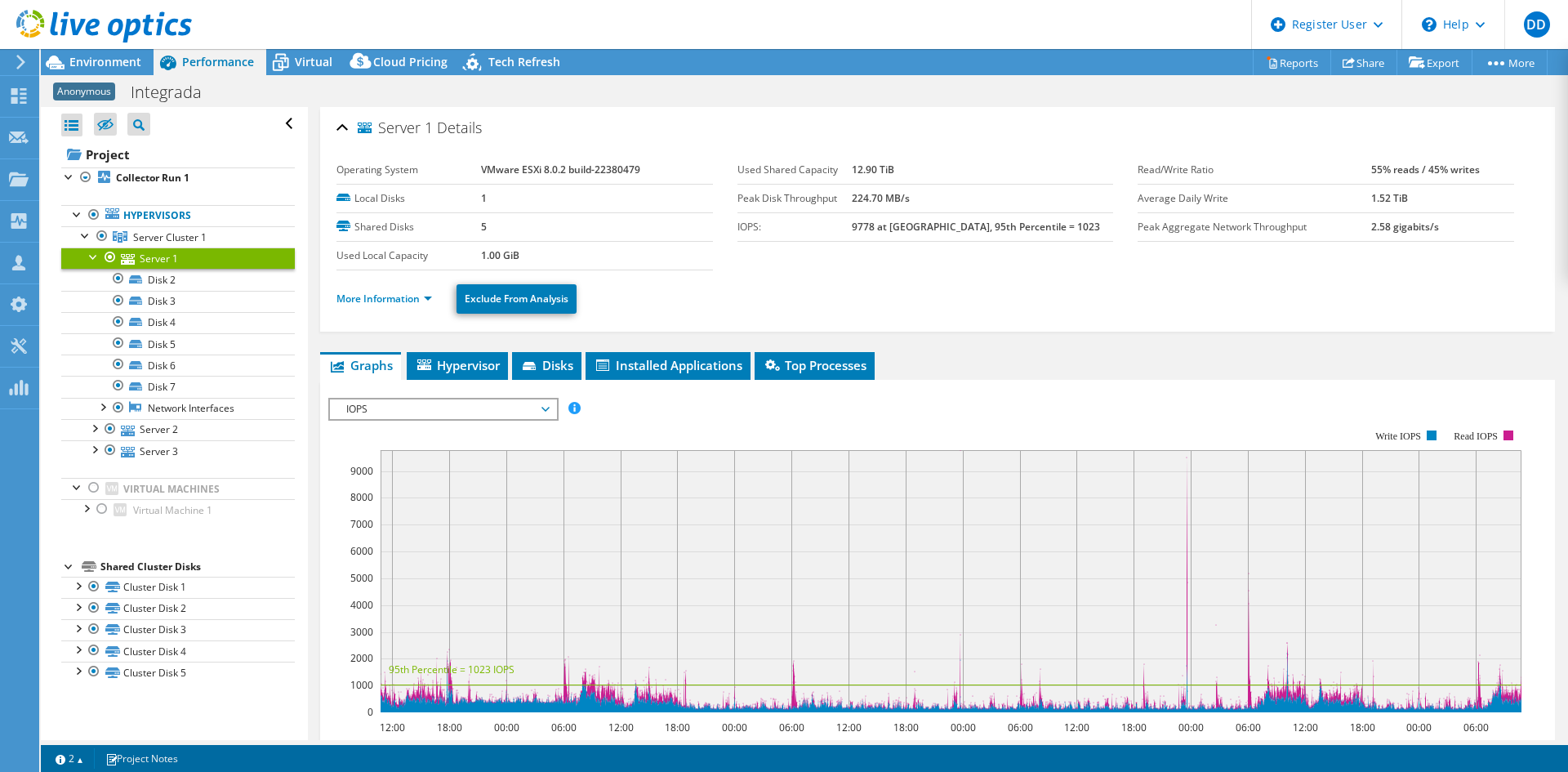
click at [478, 353] on li "Hypervisor" at bounding box center [458, 366] width 101 height 28
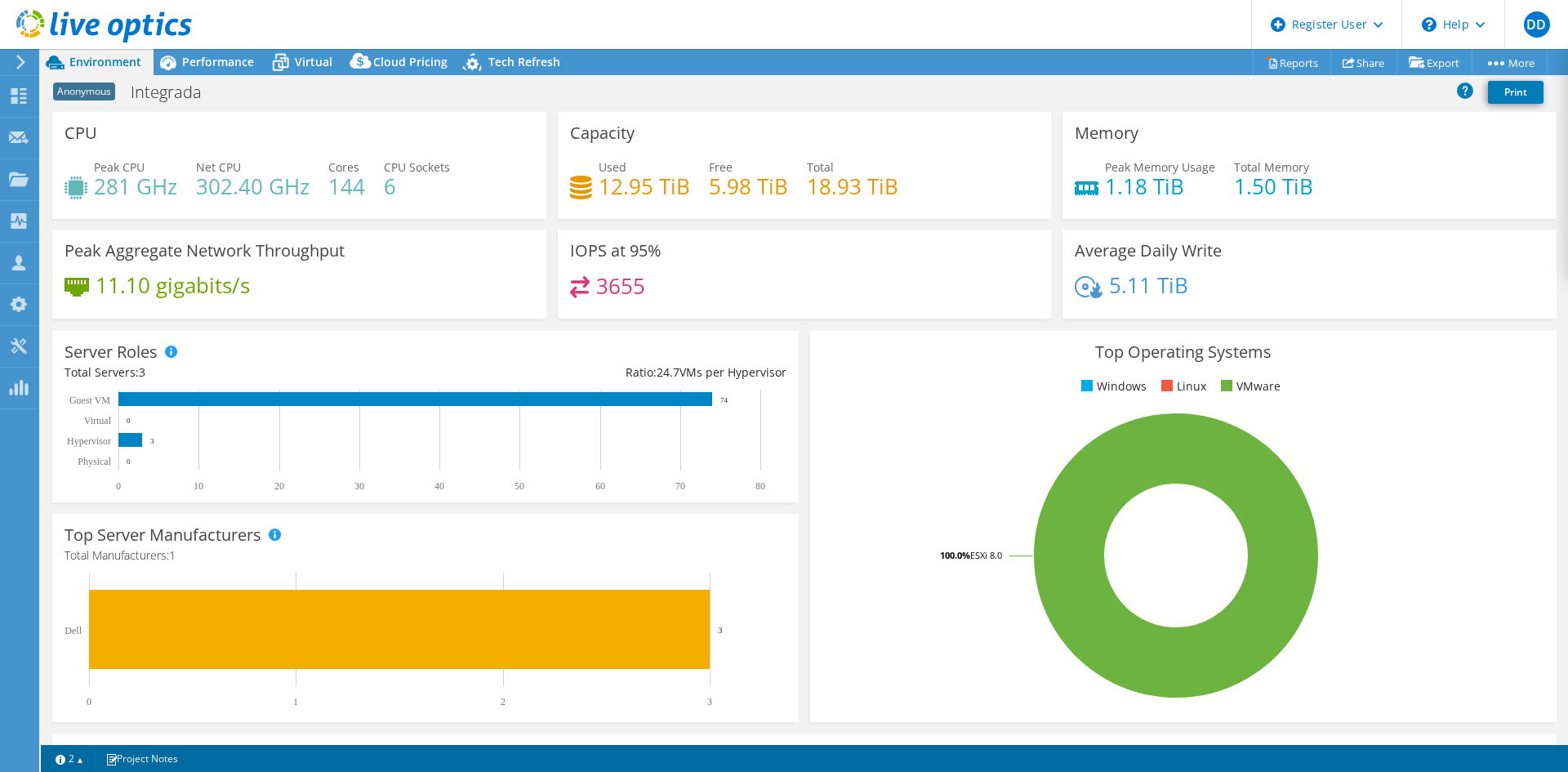
select select "USD"
